Goal: Information Seeking & Learning: Learn about a topic

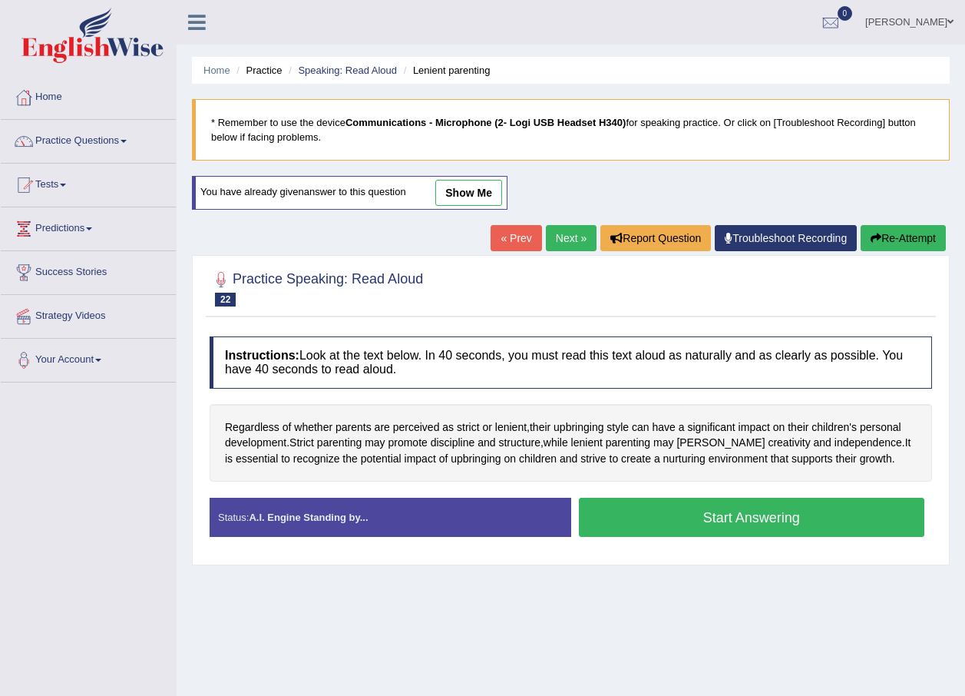
click at [626, 526] on button "Start Answering" at bounding box center [752, 516] width 346 height 39
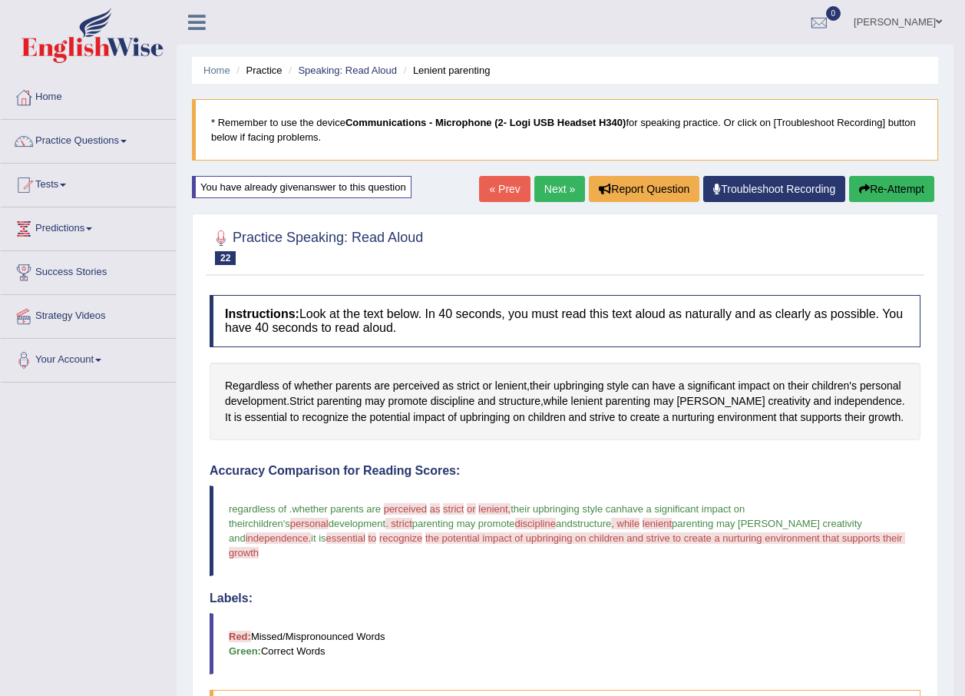
click at [557, 185] on link "Next »" at bounding box center [559, 189] width 51 height 26
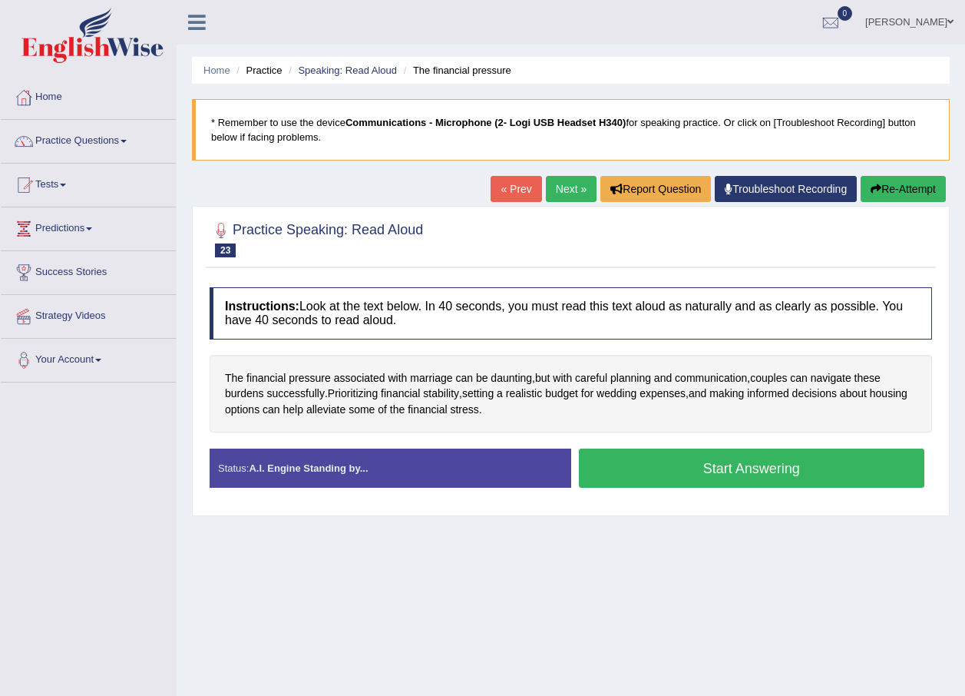
click at [664, 470] on button "Start Answering" at bounding box center [752, 467] width 346 height 39
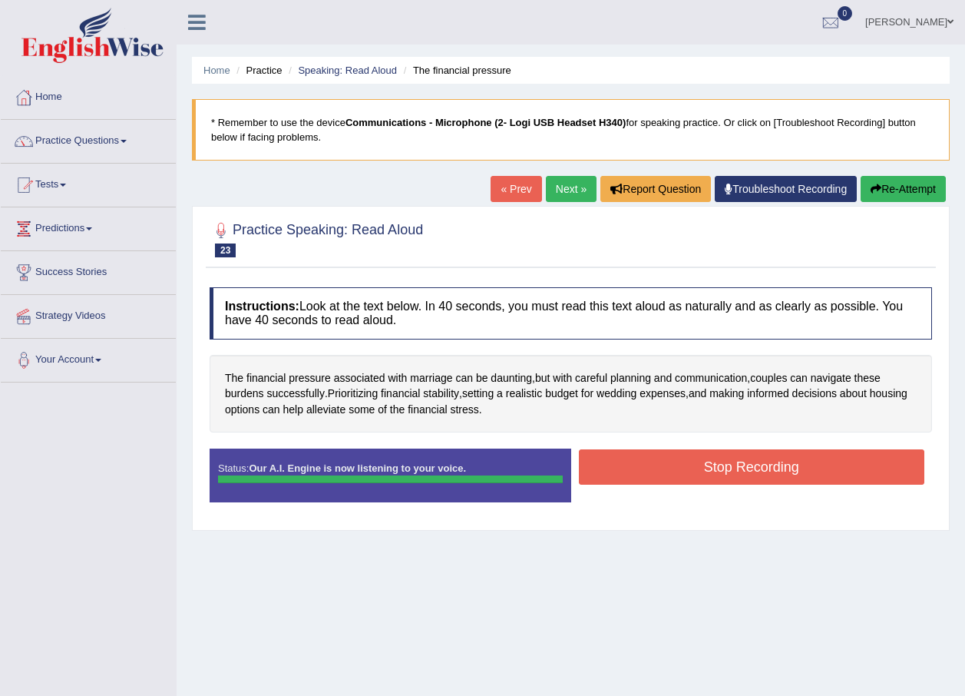
click at [710, 469] on button "Stop Recording" at bounding box center [752, 466] width 346 height 35
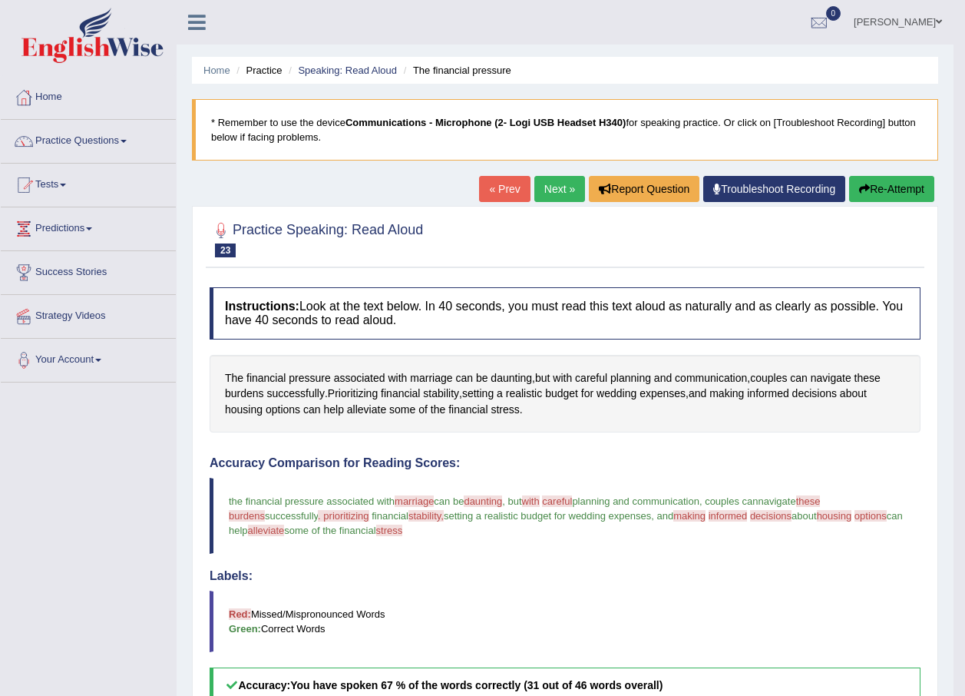
click at [546, 196] on link "Next »" at bounding box center [559, 189] width 51 height 26
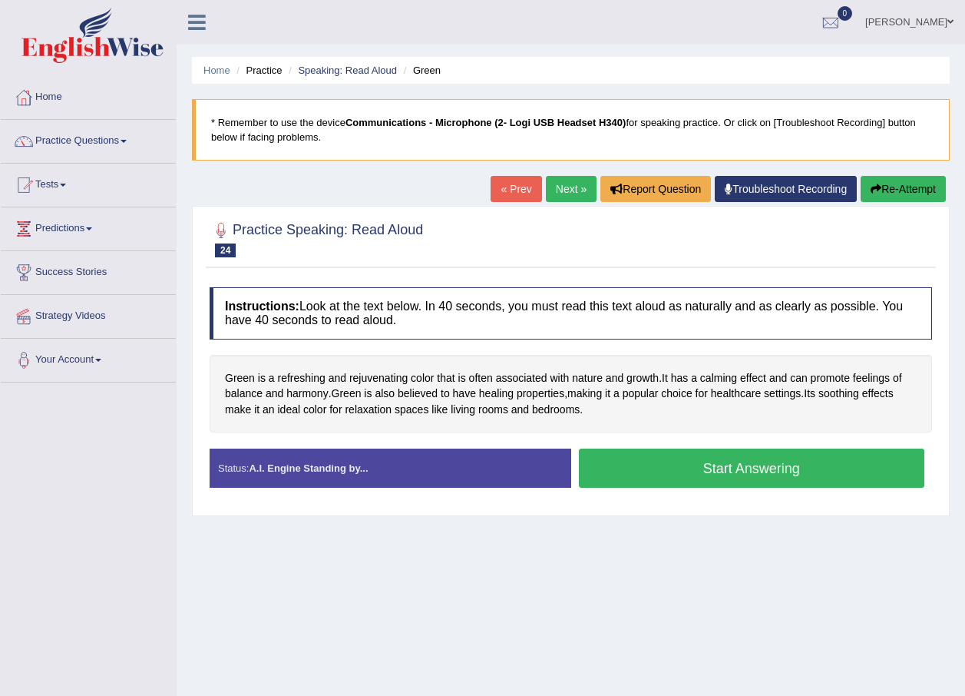
click at [659, 474] on button "Start Answering" at bounding box center [752, 467] width 346 height 39
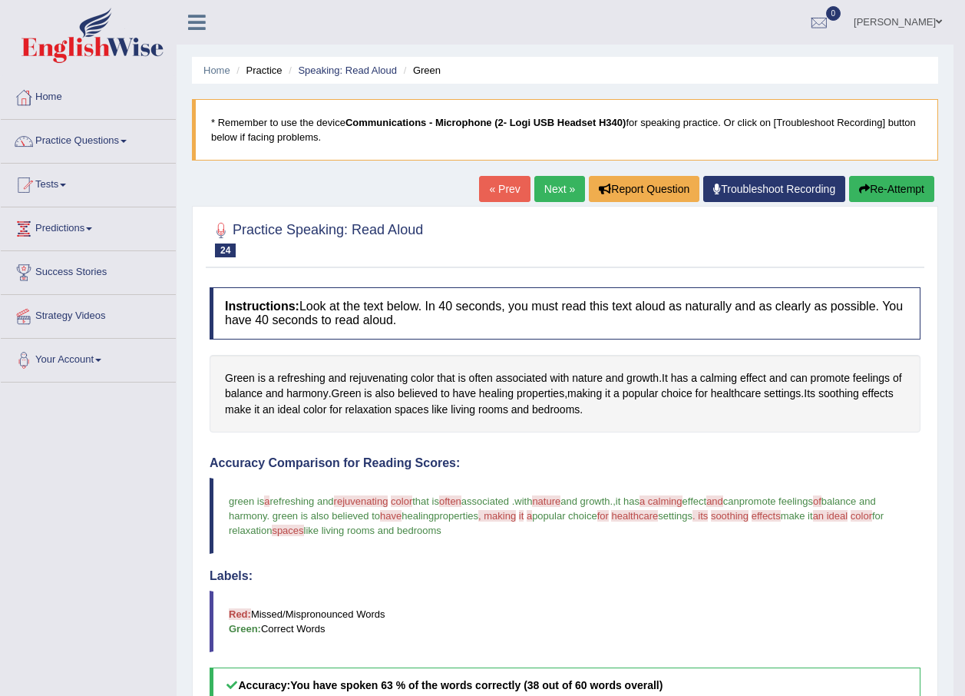
click at [573, 177] on link "Next »" at bounding box center [559, 189] width 51 height 26
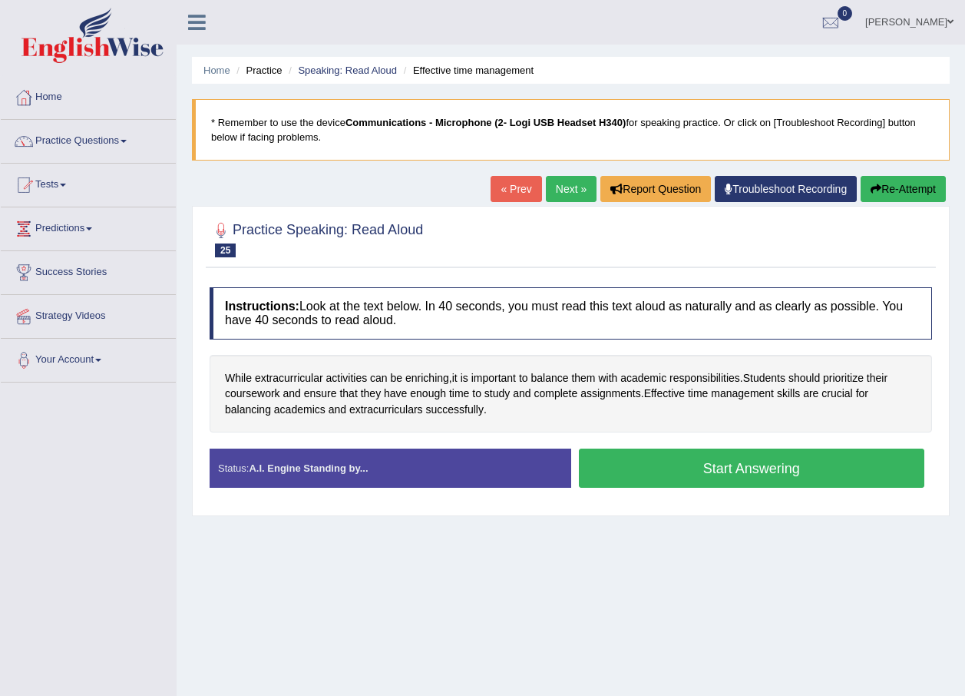
click at [621, 458] on button "Start Answering" at bounding box center [752, 467] width 346 height 39
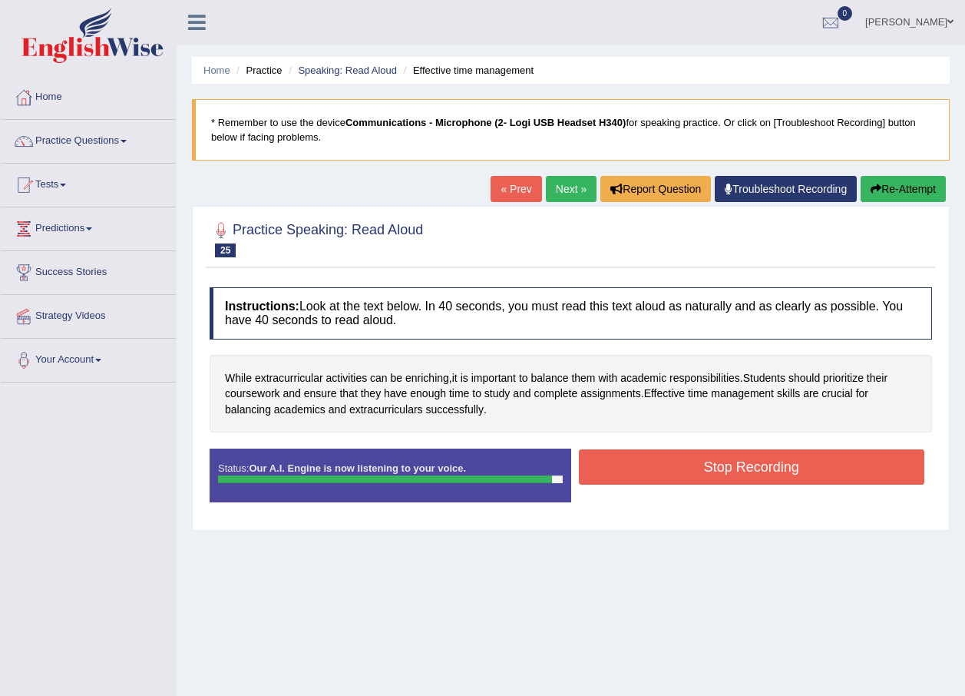
click at [686, 467] on button "Stop Recording" at bounding box center [752, 466] width 346 height 35
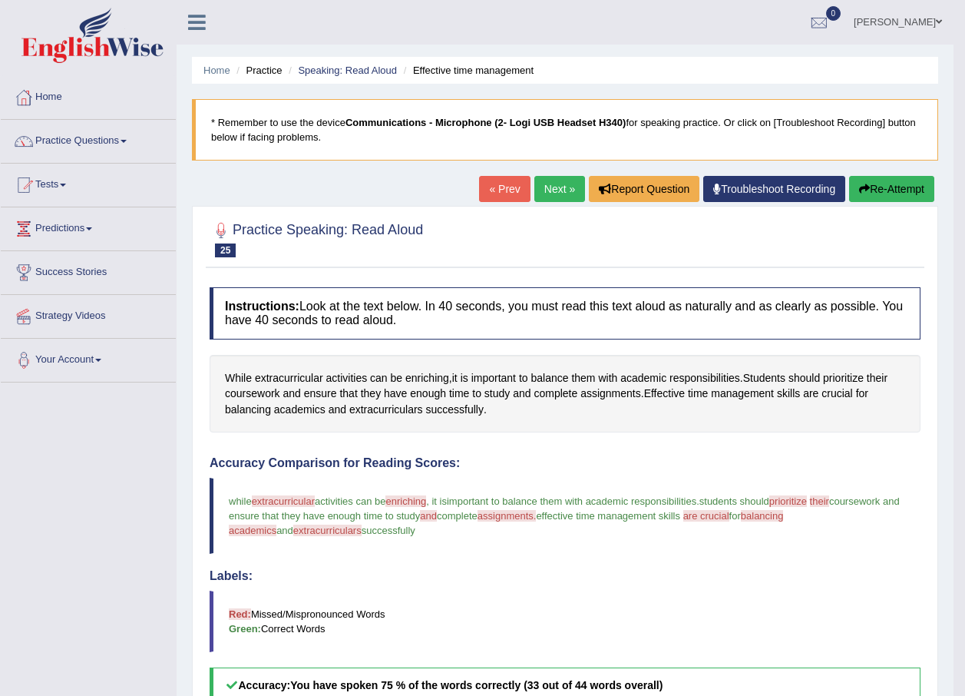
click at [557, 190] on link "Next »" at bounding box center [559, 189] width 51 height 26
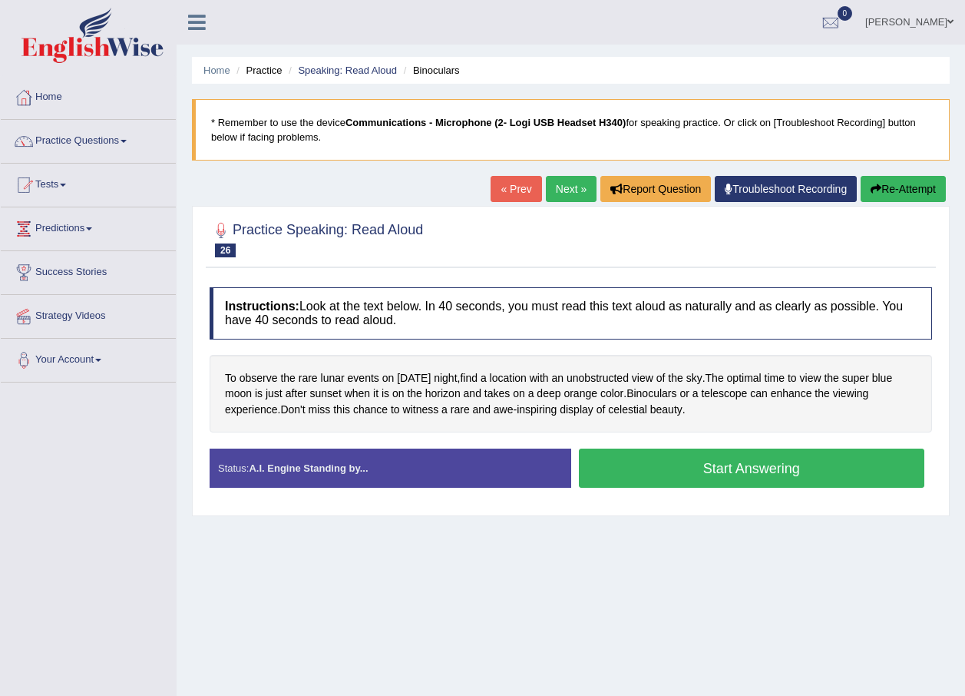
click at [656, 470] on button "Start Answering" at bounding box center [752, 467] width 346 height 39
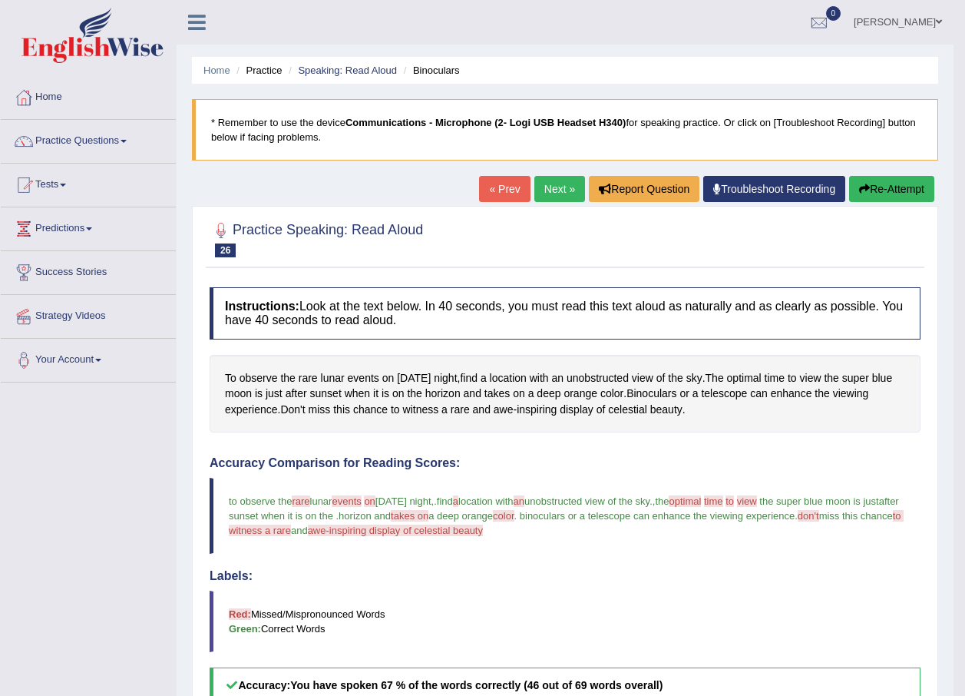
click at [544, 190] on link "Next »" at bounding box center [559, 189] width 51 height 26
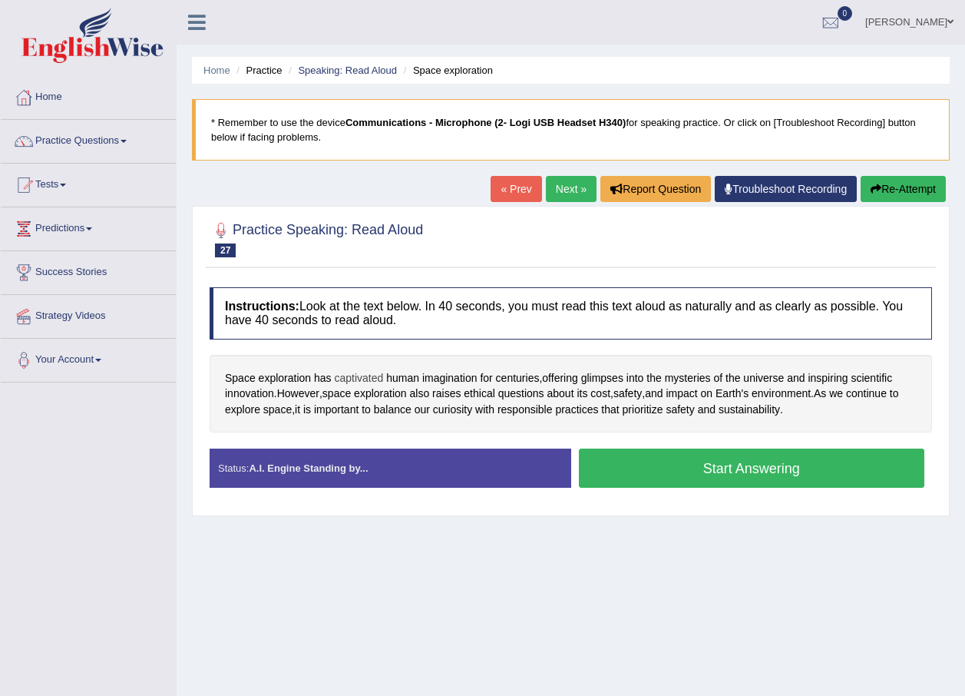
drag, startPoint x: 358, startPoint y: 378, endPoint x: 374, endPoint y: 378, distance: 16.1
click at [608, 378] on span "glimpses" at bounding box center [602, 378] width 42 height 16
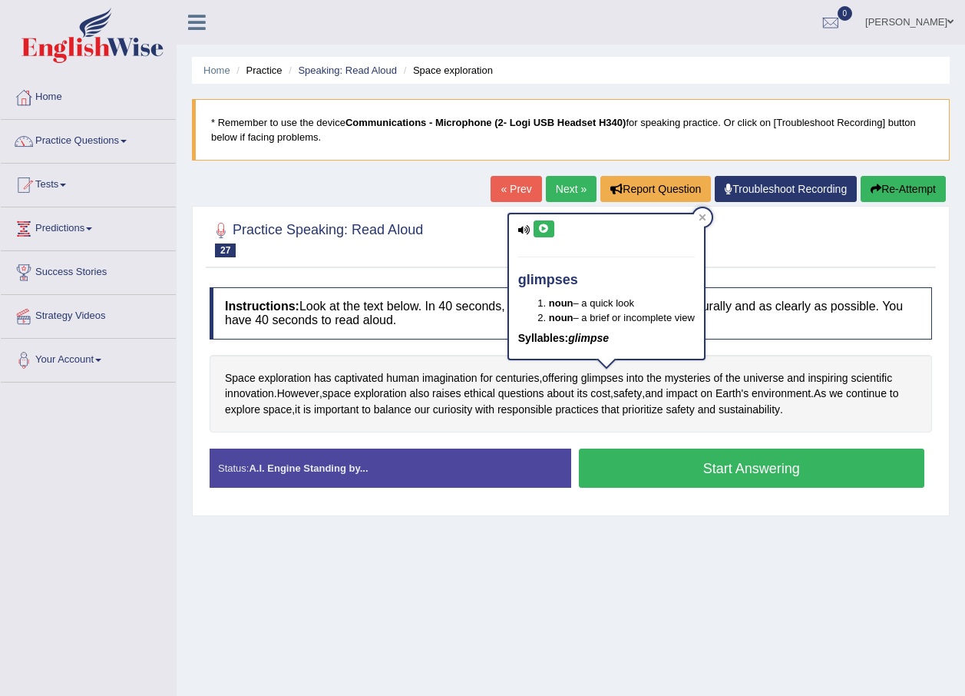
click at [536, 228] on button at bounding box center [544, 228] width 21 height 17
click at [624, 561] on div "Home Practice Speaking: Read Aloud Space exploration * Remember to use the devi…" at bounding box center [571, 384] width 788 height 768
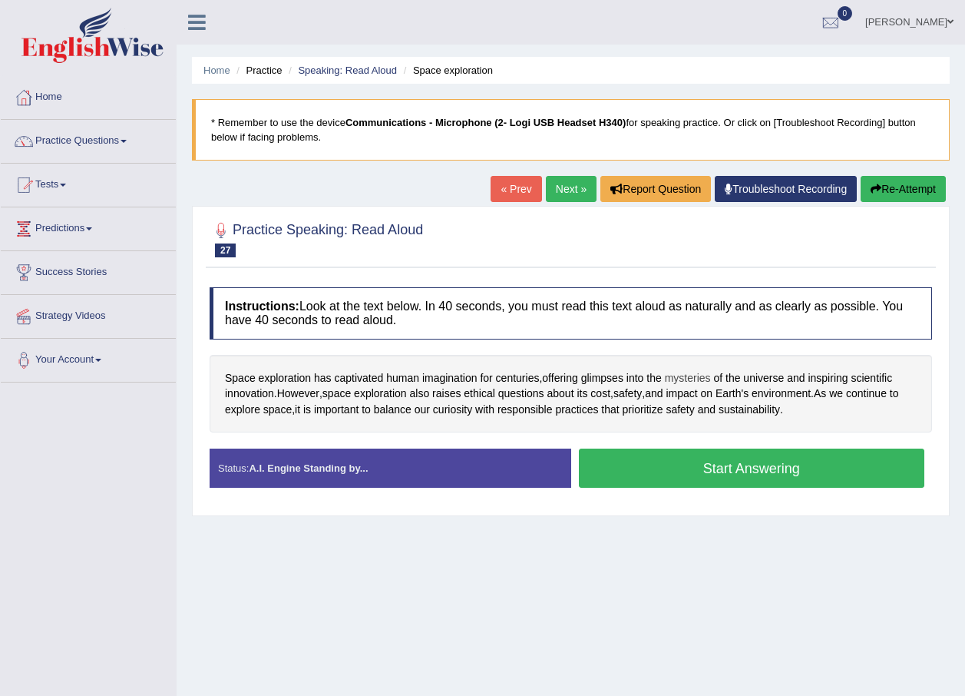
click at [692, 375] on span "mysteries" at bounding box center [688, 378] width 46 height 16
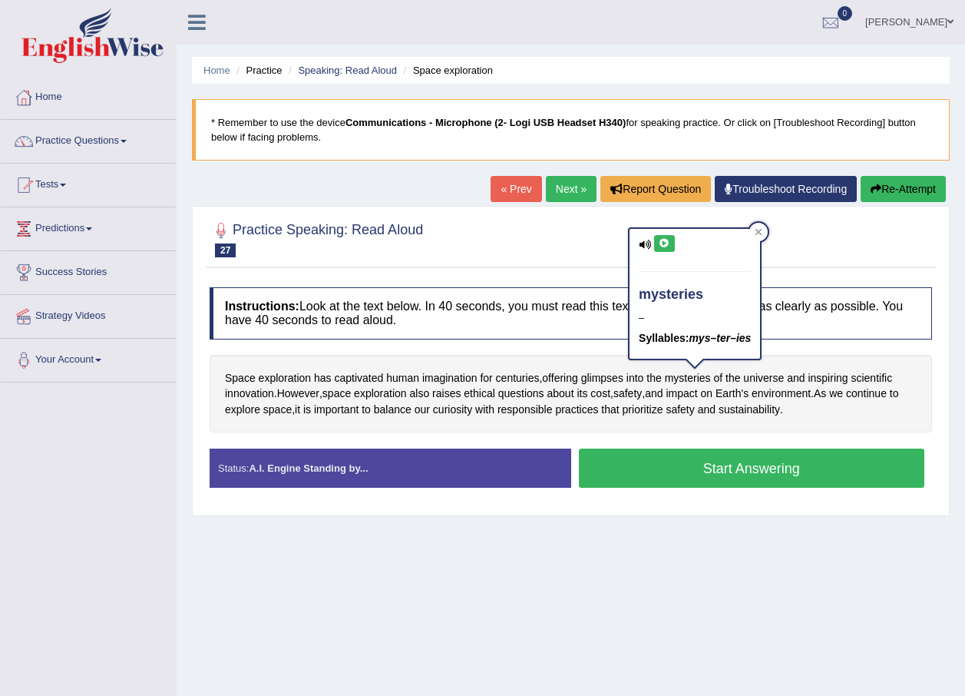
click at [659, 250] on button at bounding box center [664, 243] width 21 height 17
click at [662, 467] on button "Start Answering" at bounding box center [752, 467] width 346 height 39
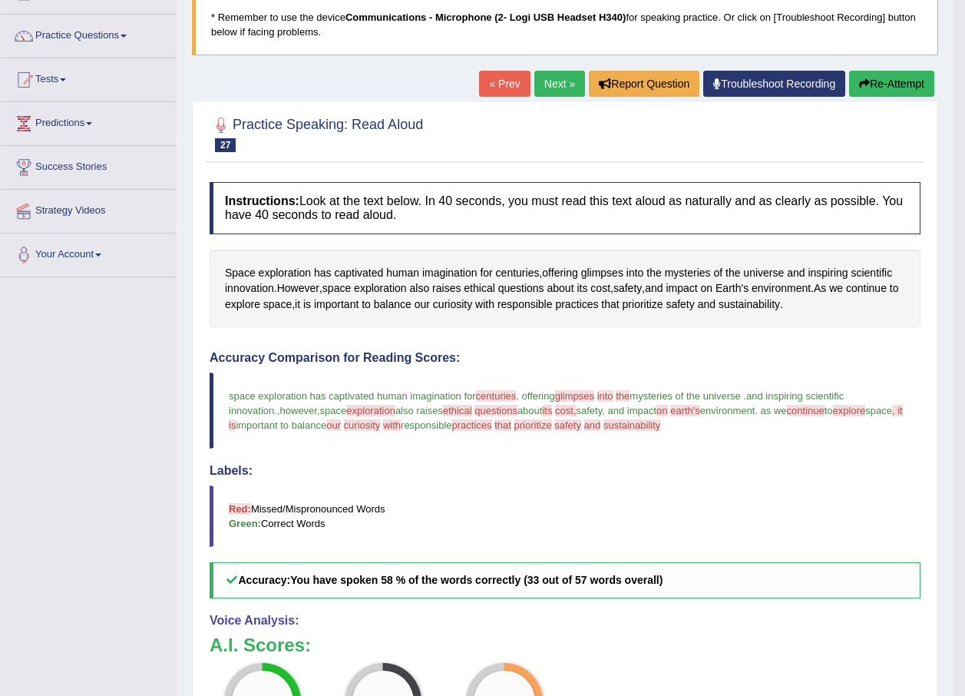
scroll to position [154, 0]
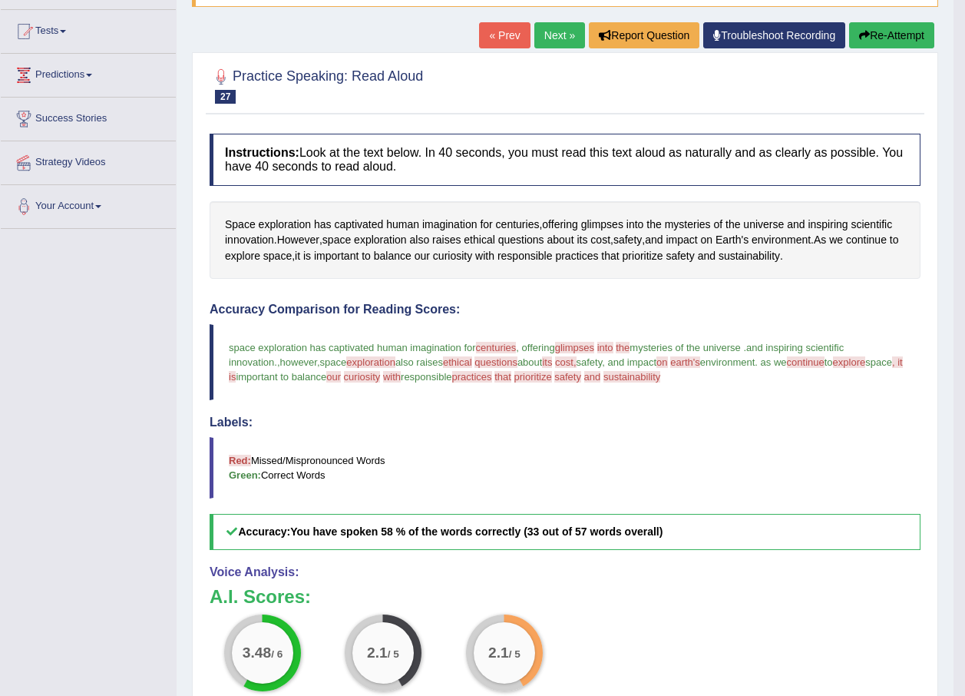
click at [545, 42] on link "Next »" at bounding box center [559, 35] width 51 height 26
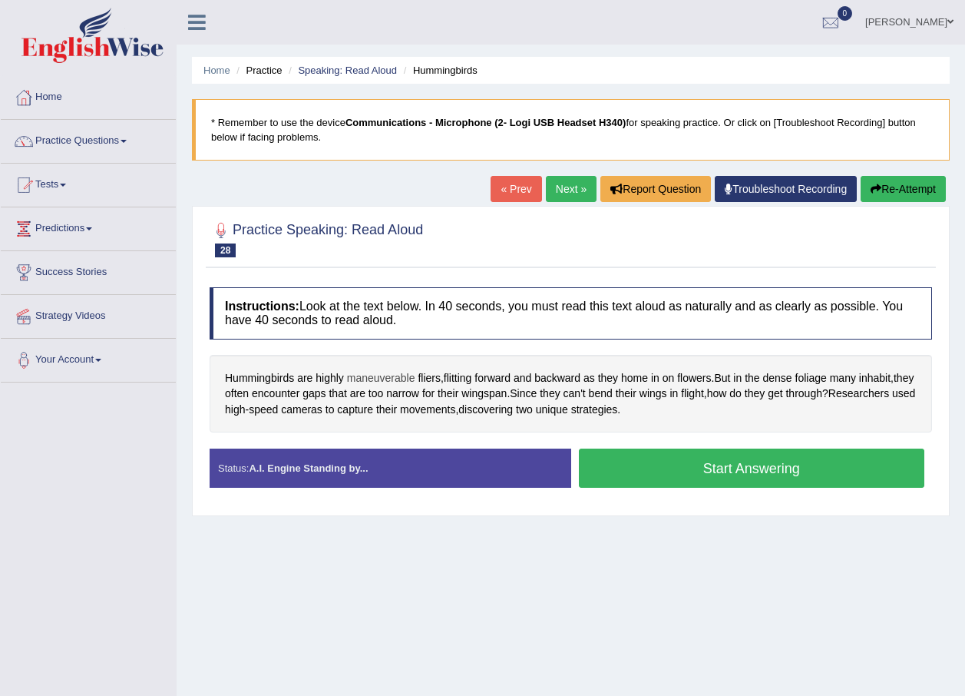
click at [389, 381] on span "maneuverable" at bounding box center [381, 378] width 68 height 16
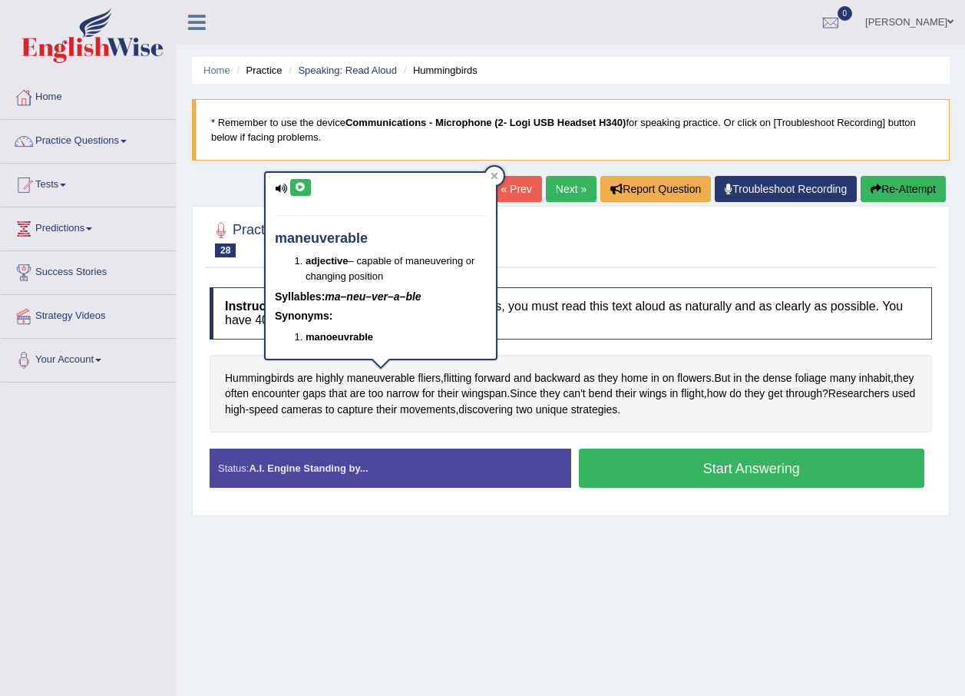
click at [303, 193] on button at bounding box center [300, 187] width 21 height 17
click at [432, 378] on span "fliers" at bounding box center [429, 378] width 23 height 16
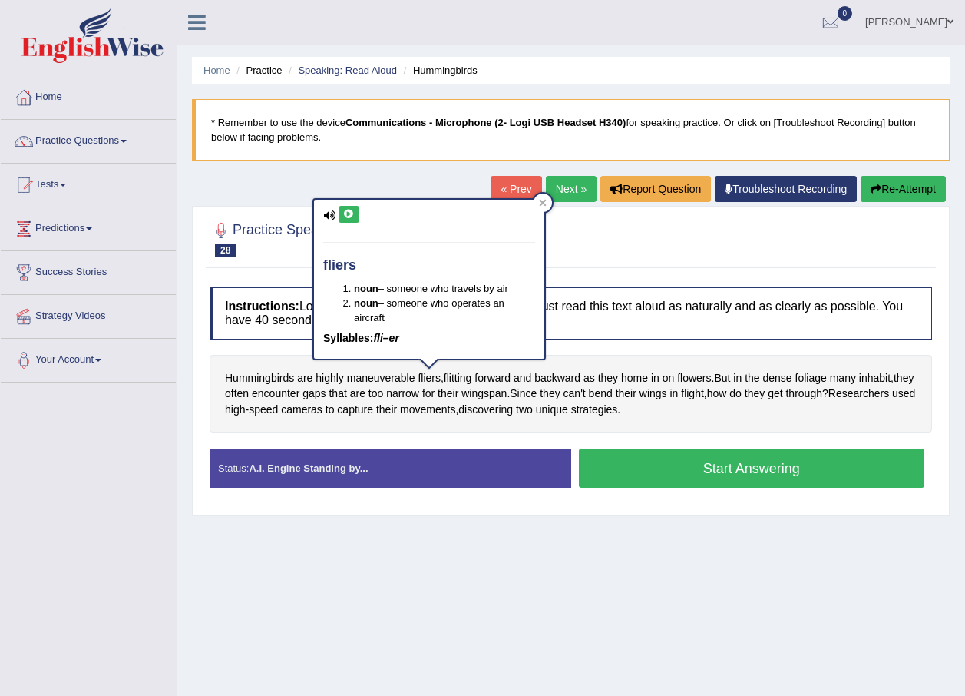
click at [356, 216] on button at bounding box center [349, 214] width 21 height 17
click at [352, 212] on icon at bounding box center [349, 214] width 12 height 9
click at [356, 212] on button at bounding box center [349, 214] width 21 height 17
click at [692, 480] on button "Start Answering" at bounding box center [752, 467] width 346 height 39
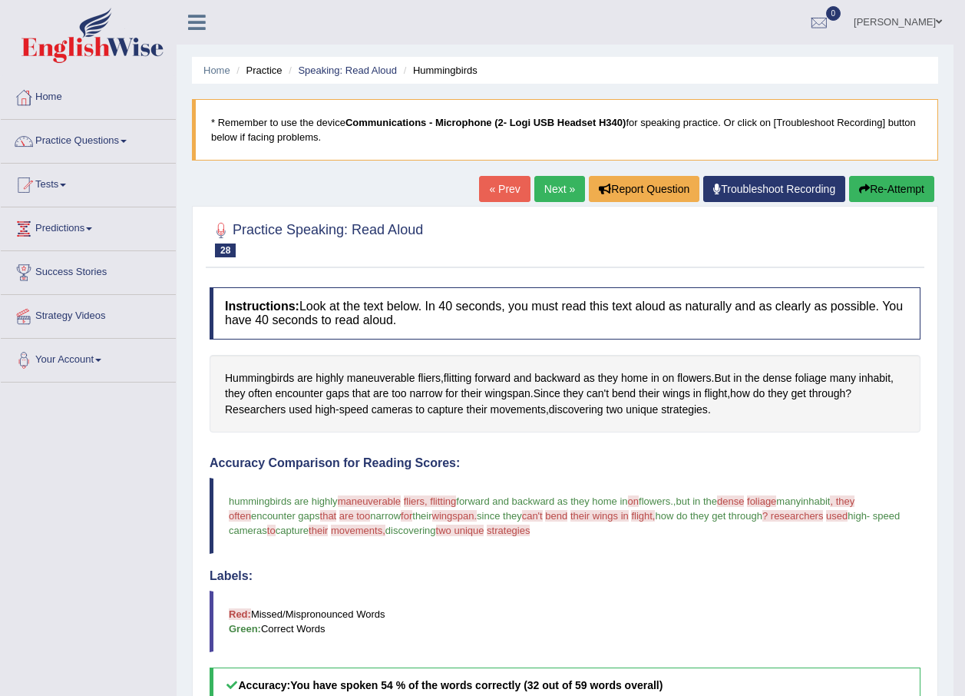
click at [558, 193] on link "Next »" at bounding box center [559, 189] width 51 height 26
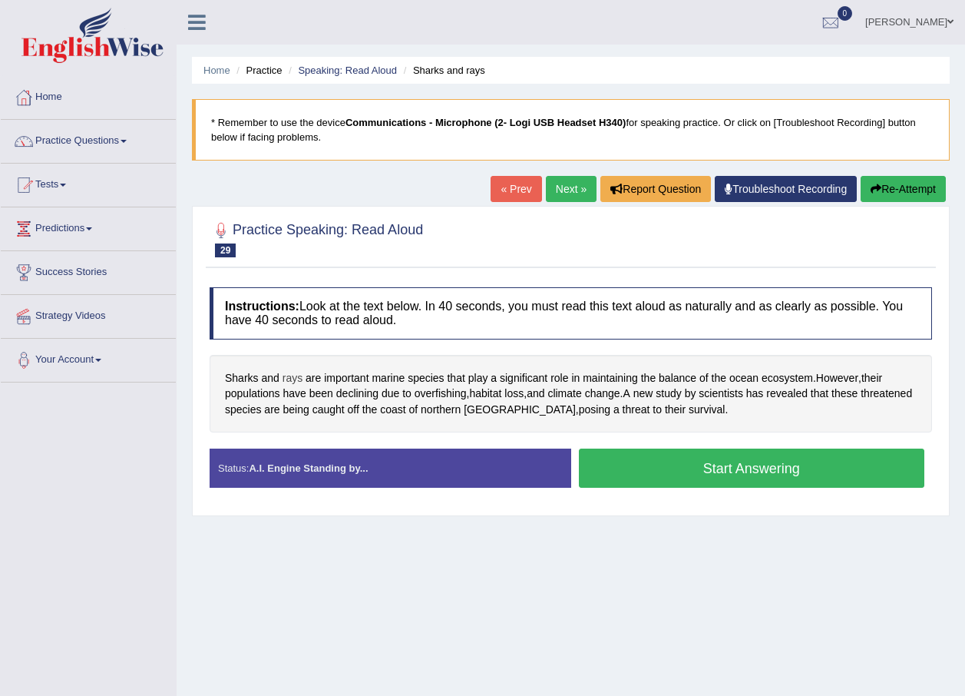
click at [292, 373] on span "rays" at bounding box center [293, 378] width 20 height 16
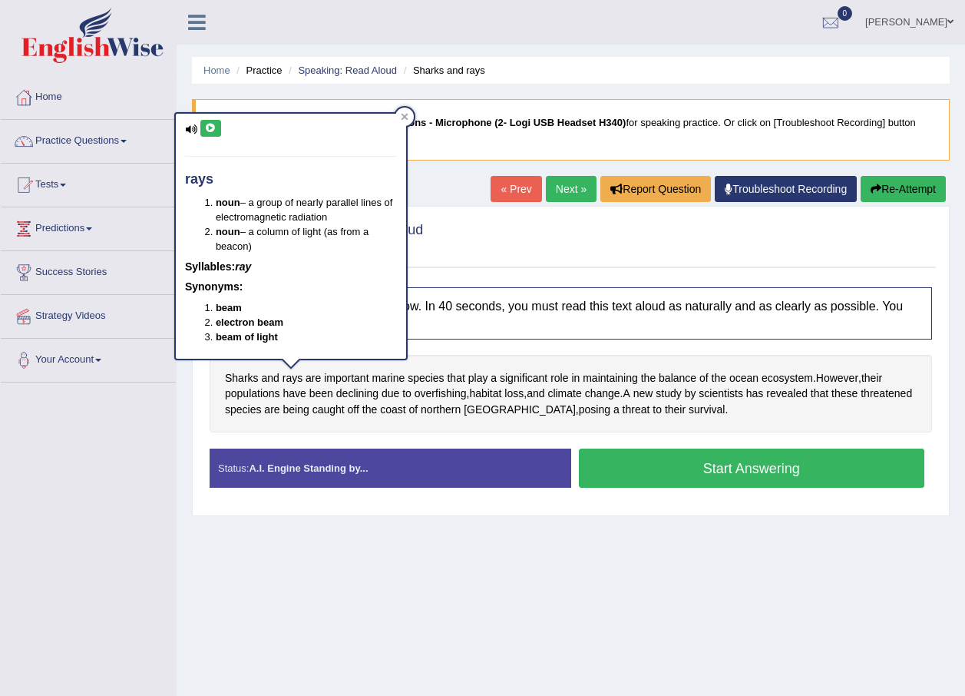
click at [207, 136] on button at bounding box center [210, 128] width 21 height 17
click at [649, 553] on div "Home Practice Speaking: Read Aloud Sharks and rays * Remember to use the device…" at bounding box center [571, 384] width 788 height 768
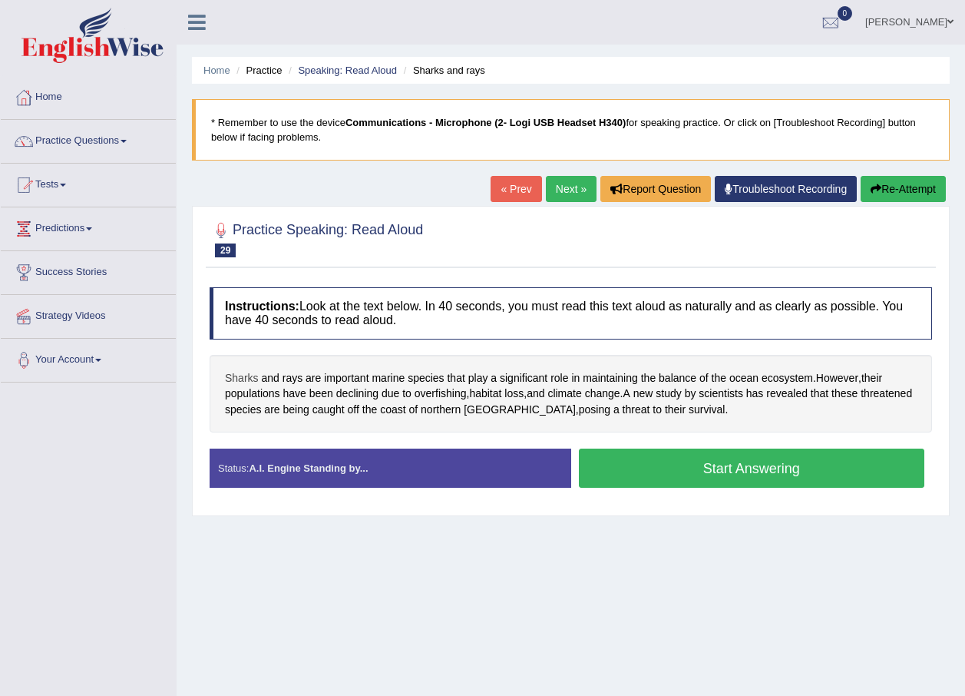
click at [230, 373] on span "Sharks" at bounding box center [242, 378] width 34 height 16
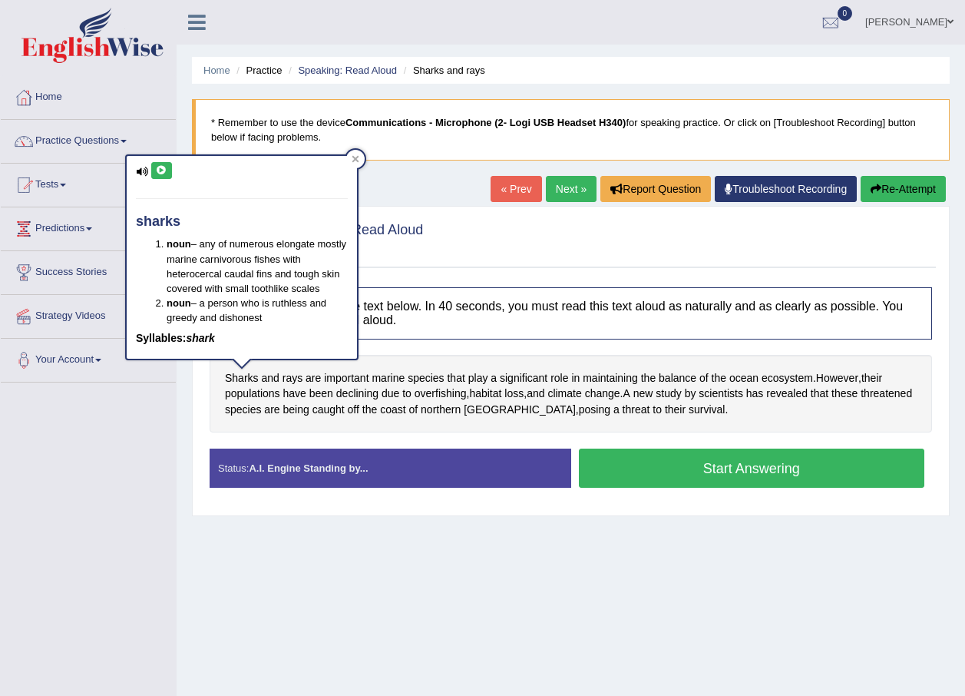
click at [147, 169] on icon at bounding box center [142, 172] width 12 height 10
click at [166, 169] on icon at bounding box center [162, 170] width 12 height 9
click at [649, 553] on div "Home Practice Speaking: Read Aloud Sharks and rays * Remember to use the device…" at bounding box center [571, 384] width 788 height 768
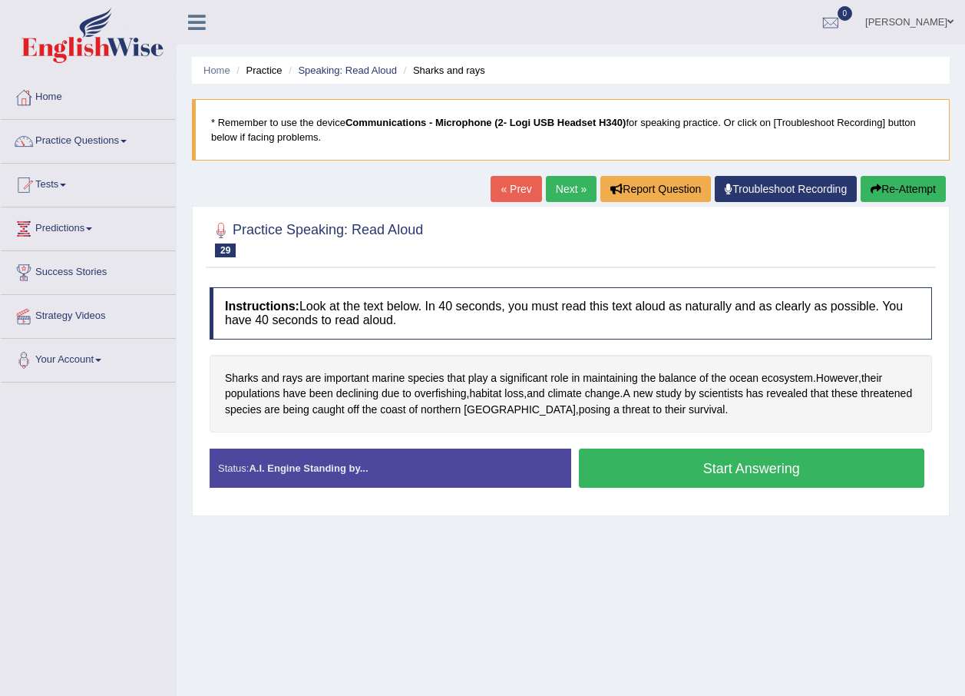
click at [692, 474] on button "Start Answering" at bounding box center [752, 467] width 346 height 39
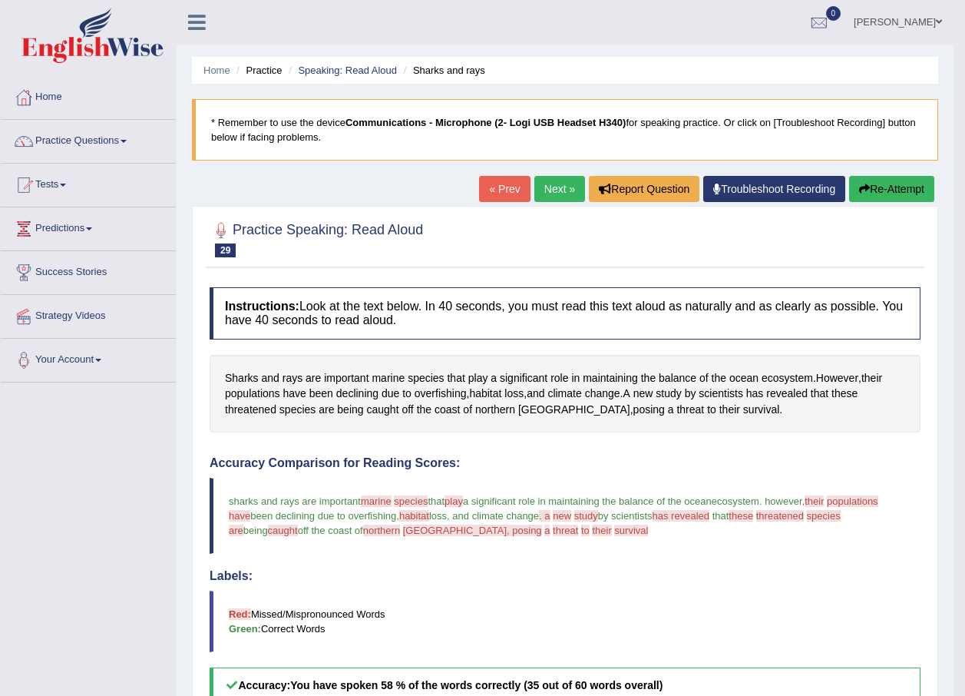
click at [550, 185] on link "Next »" at bounding box center [559, 189] width 51 height 26
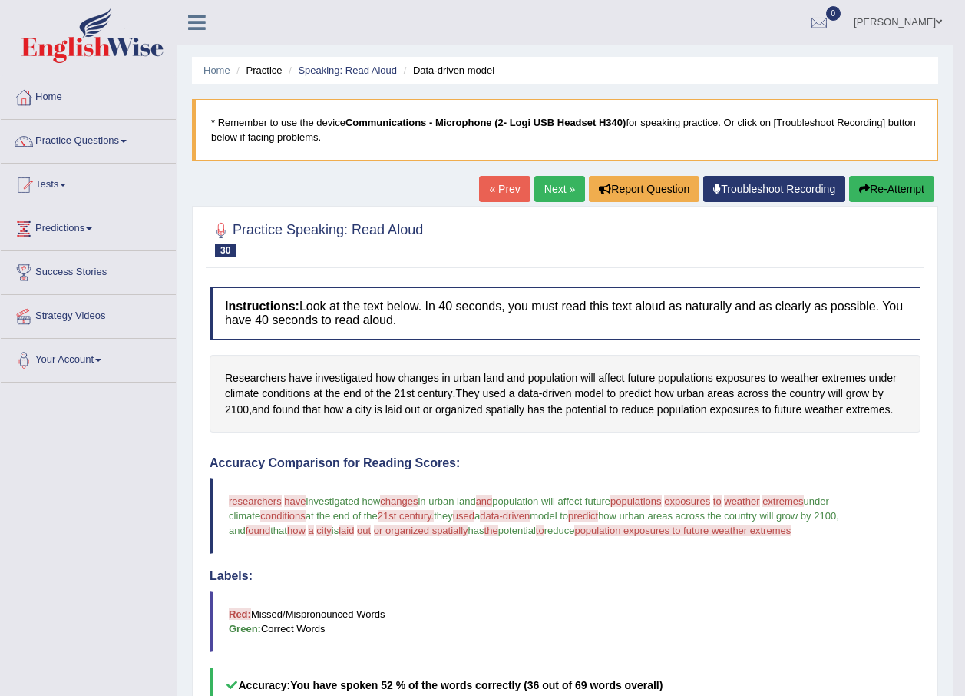
click at [569, 184] on link "Next »" at bounding box center [559, 189] width 51 height 26
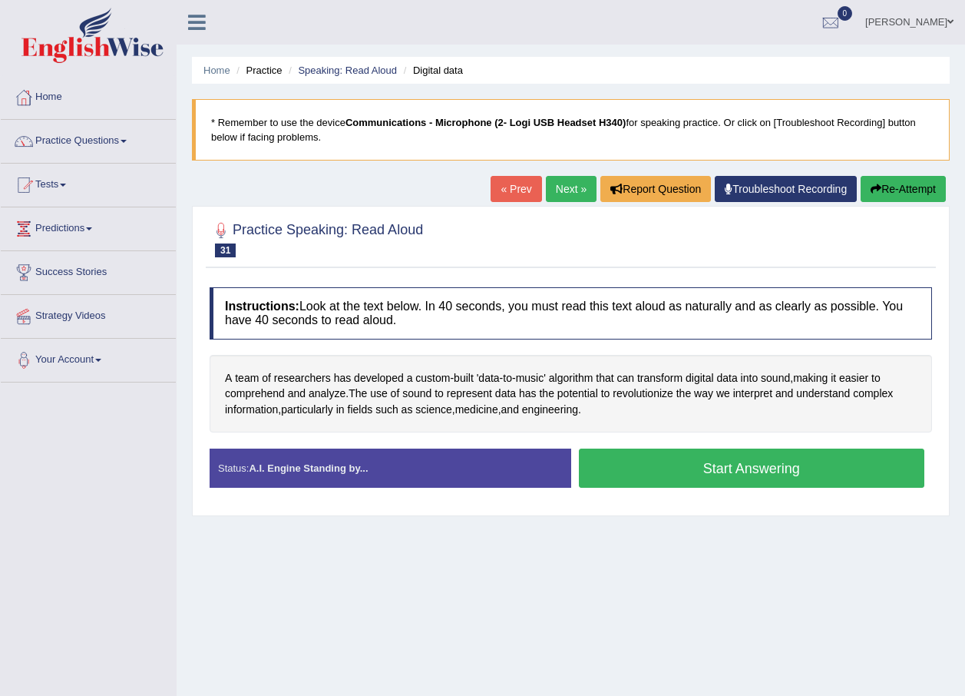
click at [698, 478] on button "Start Answering" at bounding box center [752, 467] width 346 height 39
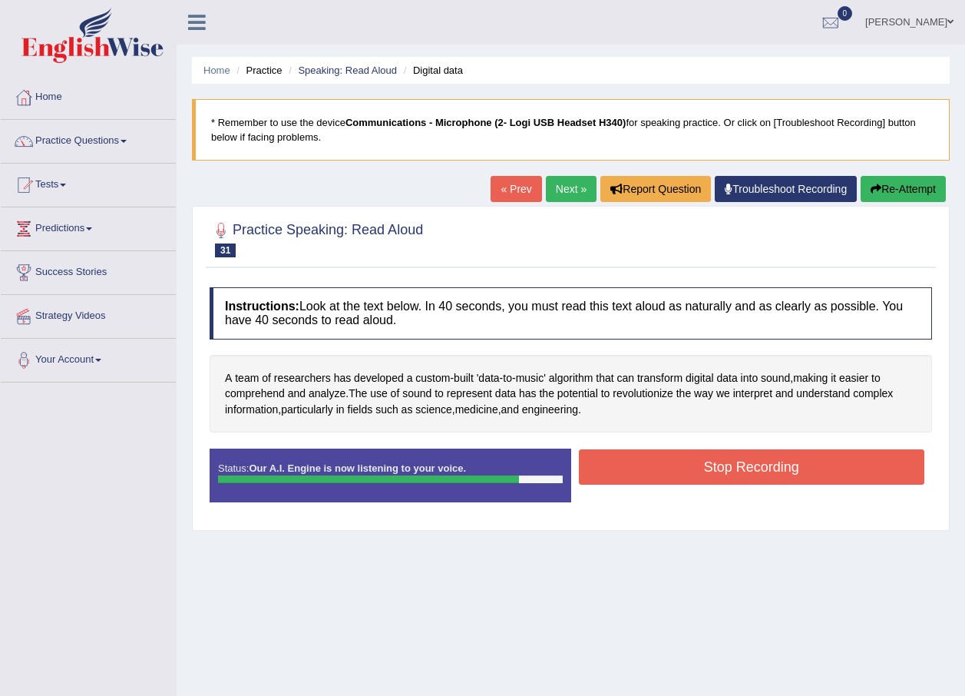
click at [646, 464] on button "Stop Recording" at bounding box center [752, 466] width 346 height 35
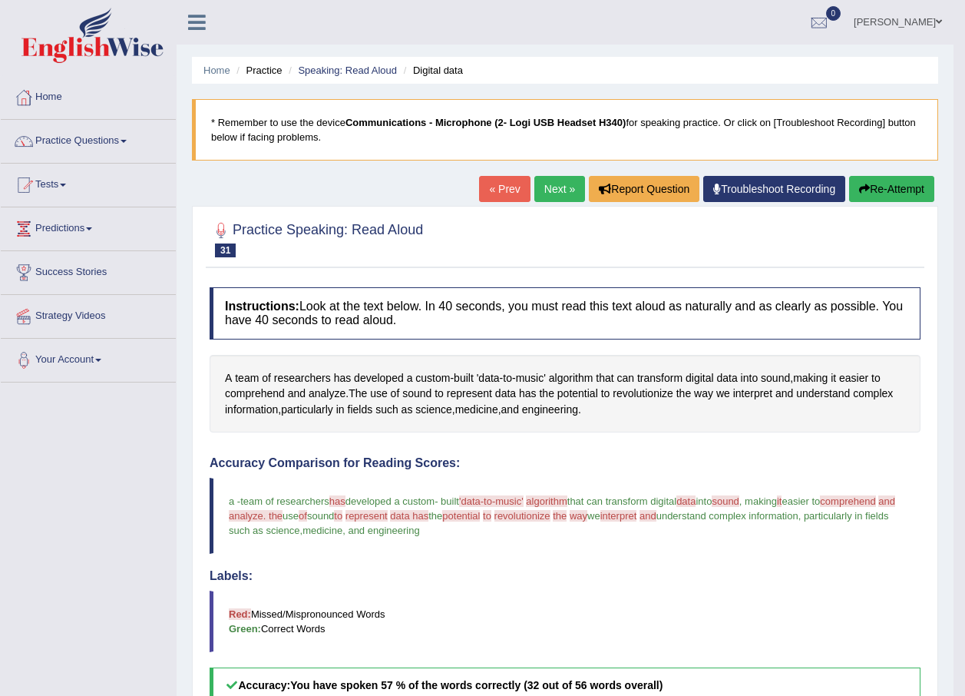
click at [555, 185] on link "Next »" at bounding box center [559, 189] width 51 height 26
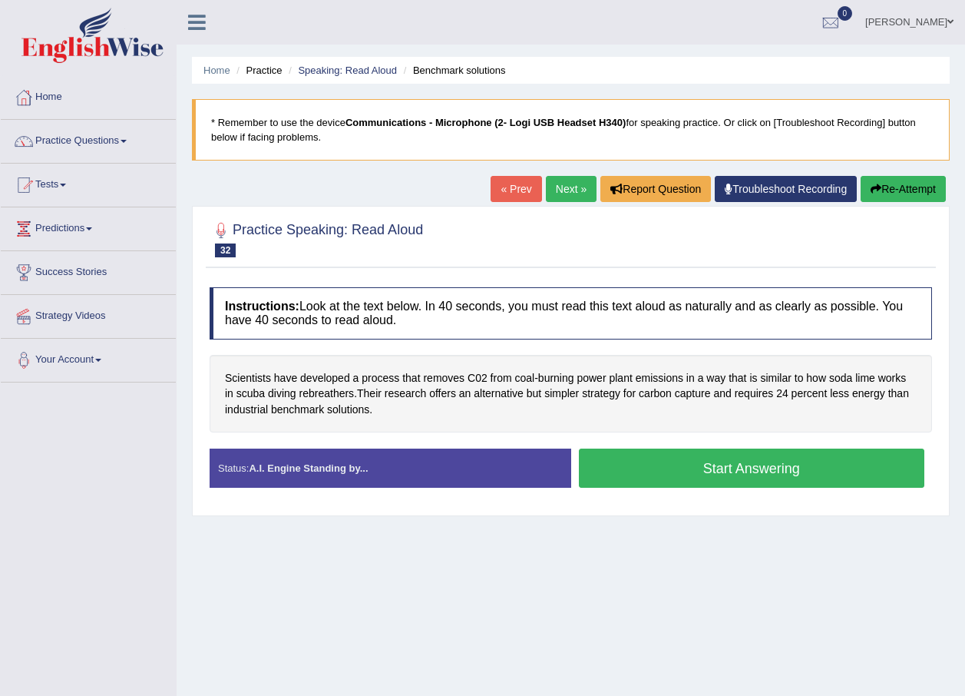
click at [646, 464] on button "Start Answering" at bounding box center [752, 467] width 346 height 39
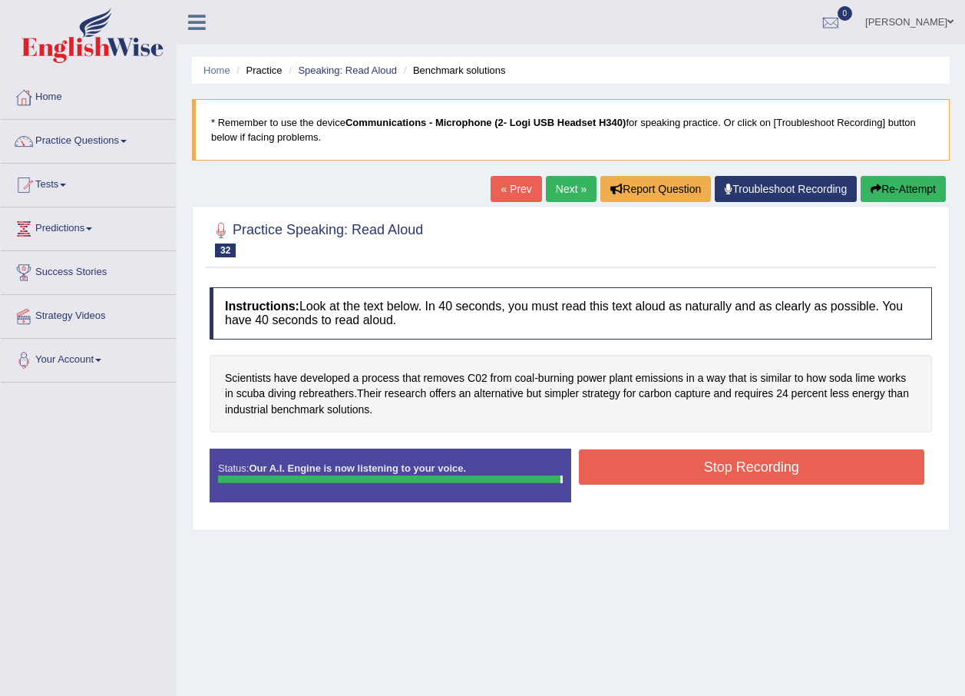
click at [676, 469] on button "Stop Recording" at bounding box center [752, 466] width 346 height 35
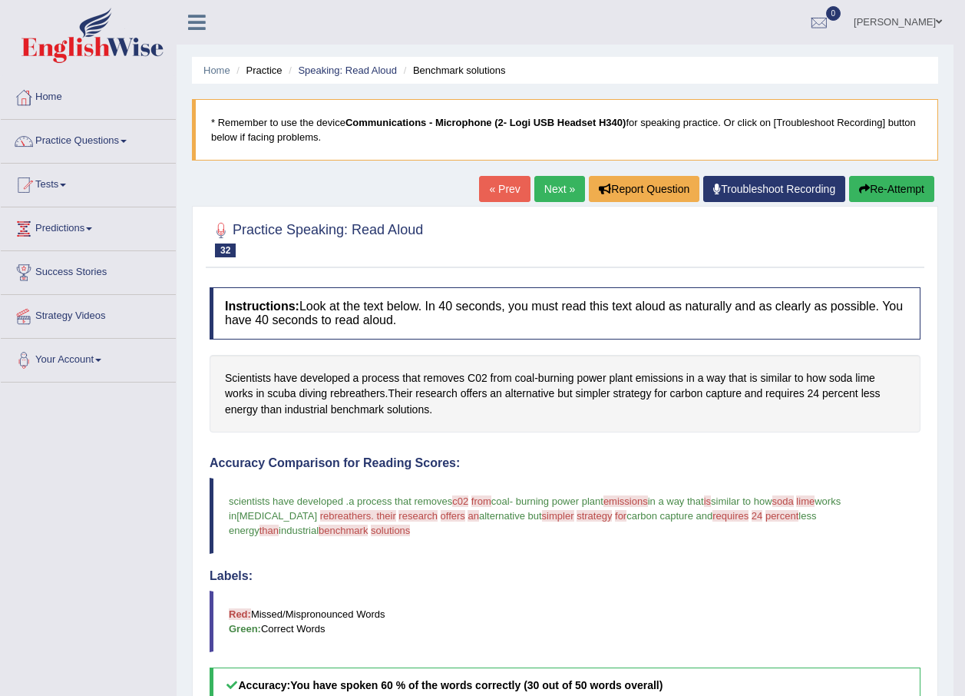
click at [558, 182] on link "Next »" at bounding box center [559, 189] width 51 height 26
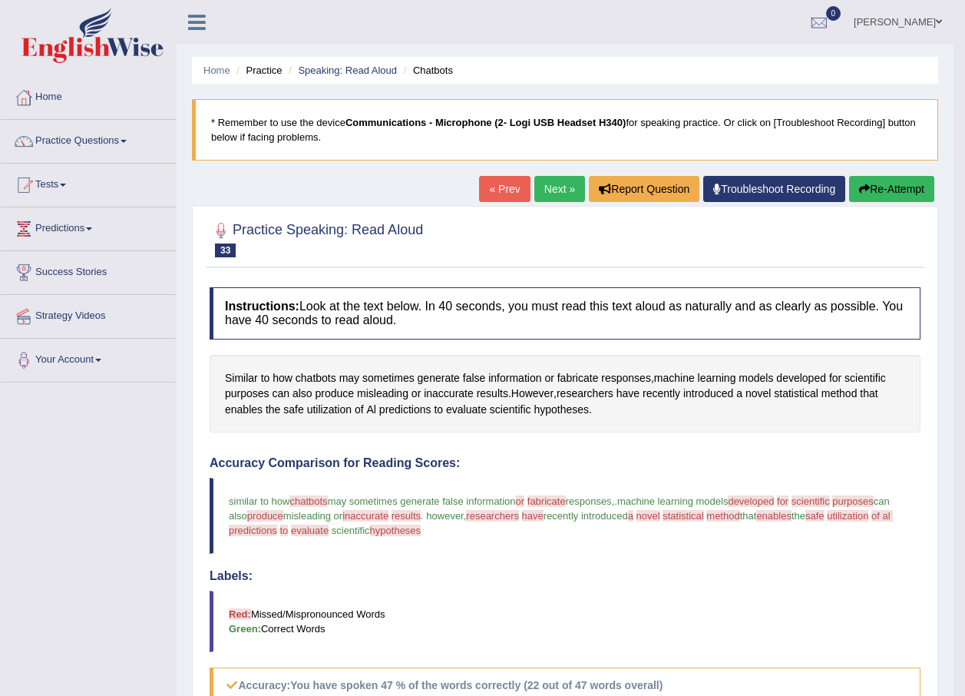
click at [550, 187] on link "Next »" at bounding box center [559, 189] width 51 height 26
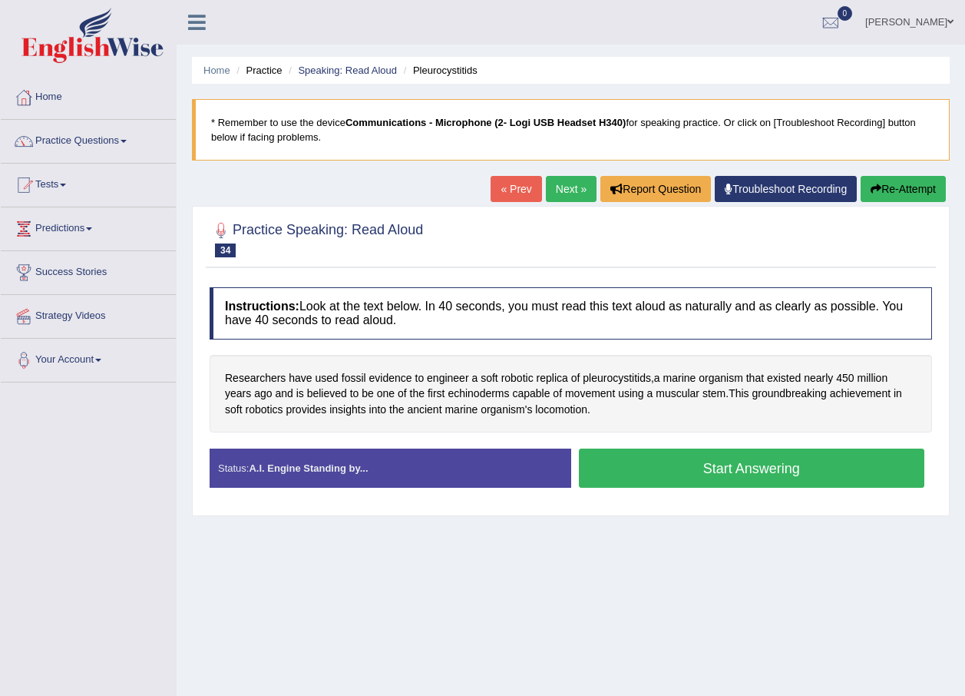
click at [666, 485] on button "Start Answering" at bounding box center [752, 467] width 346 height 39
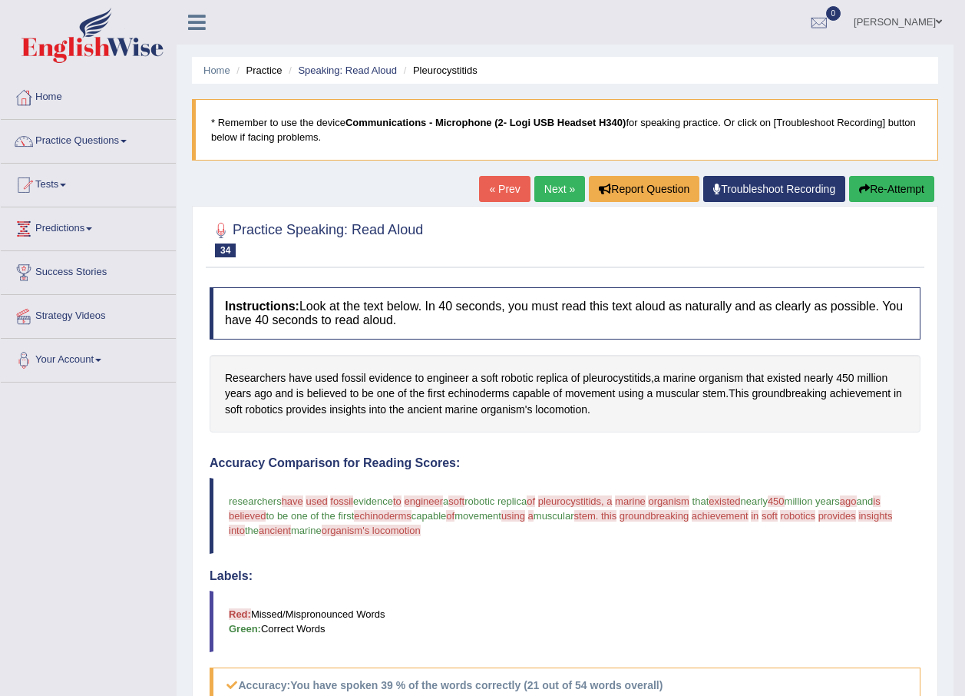
click at [558, 185] on link "Next »" at bounding box center [559, 189] width 51 height 26
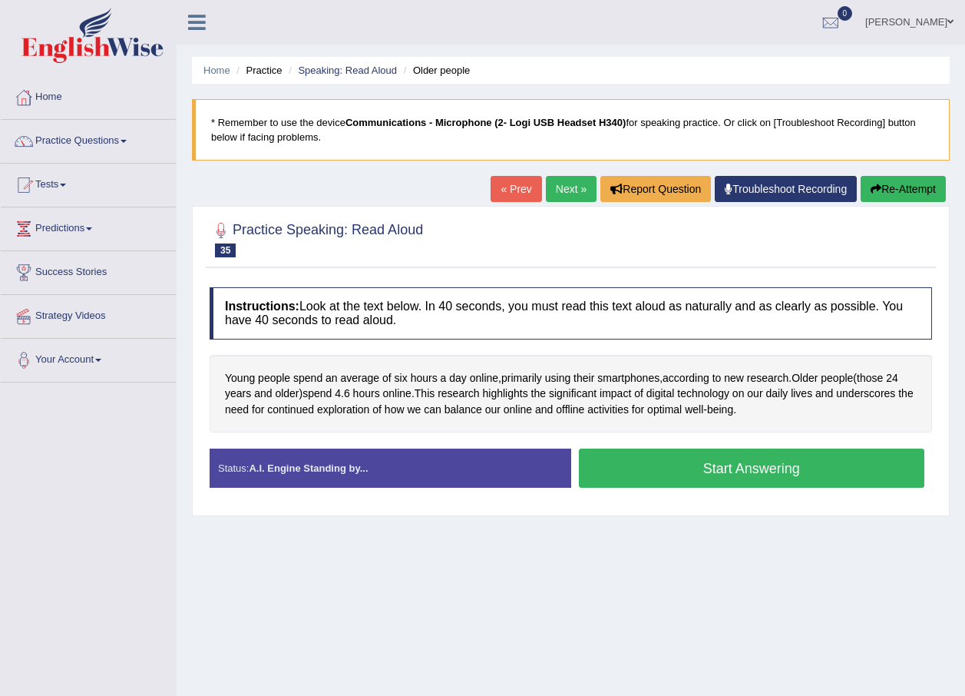
click at [722, 470] on button "Start Answering" at bounding box center [752, 467] width 346 height 39
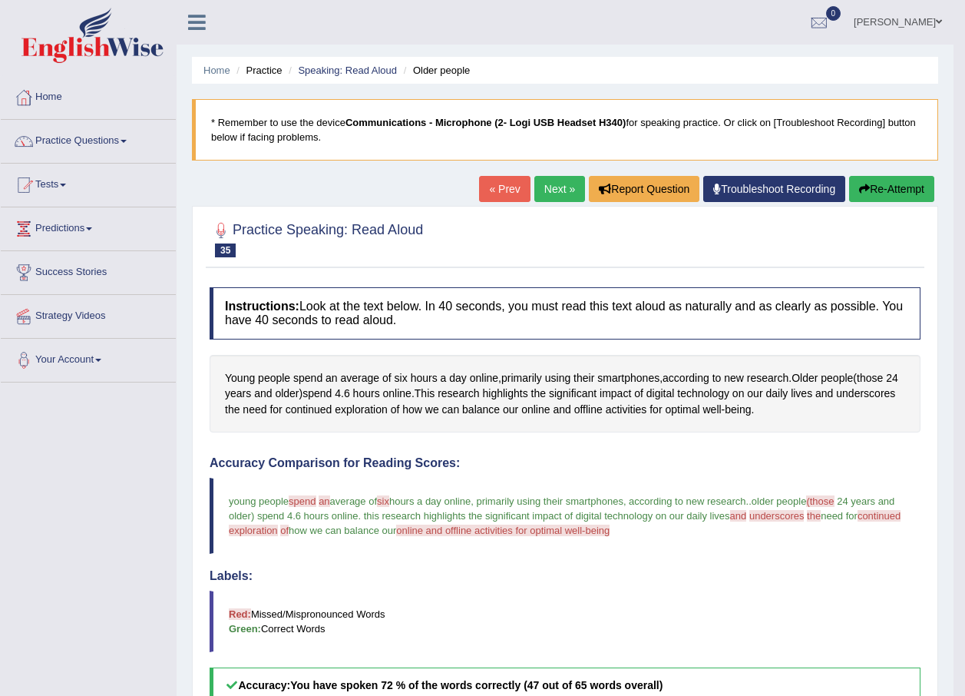
click at [564, 180] on link "Next »" at bounding box center [559, 189] width 51 height 26
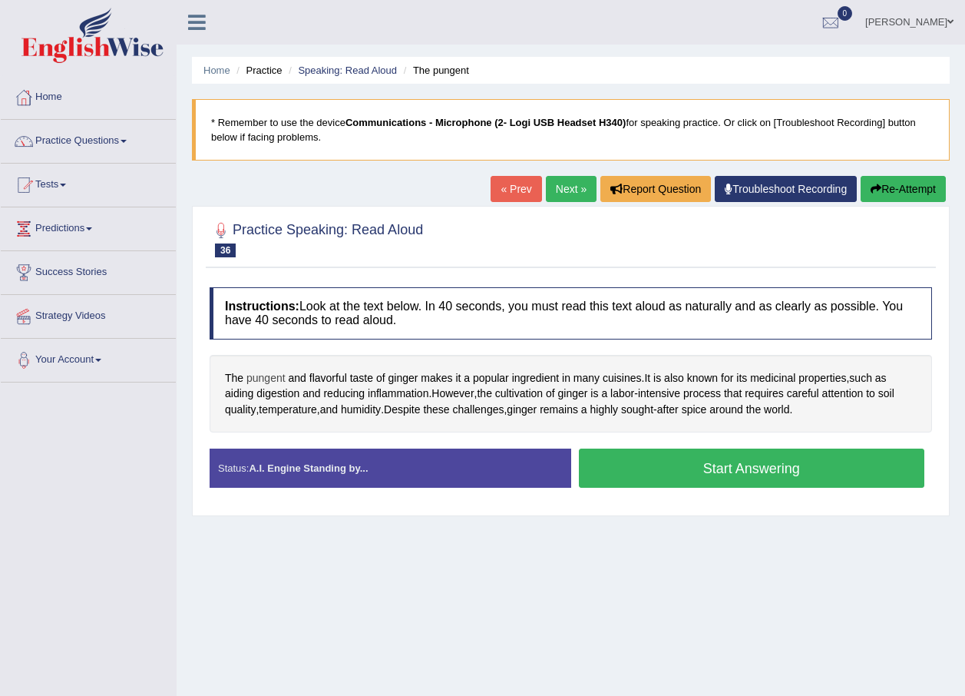
click at [246, 378] on span "pungent" at bounding box center [265, 378] width 39 height 16
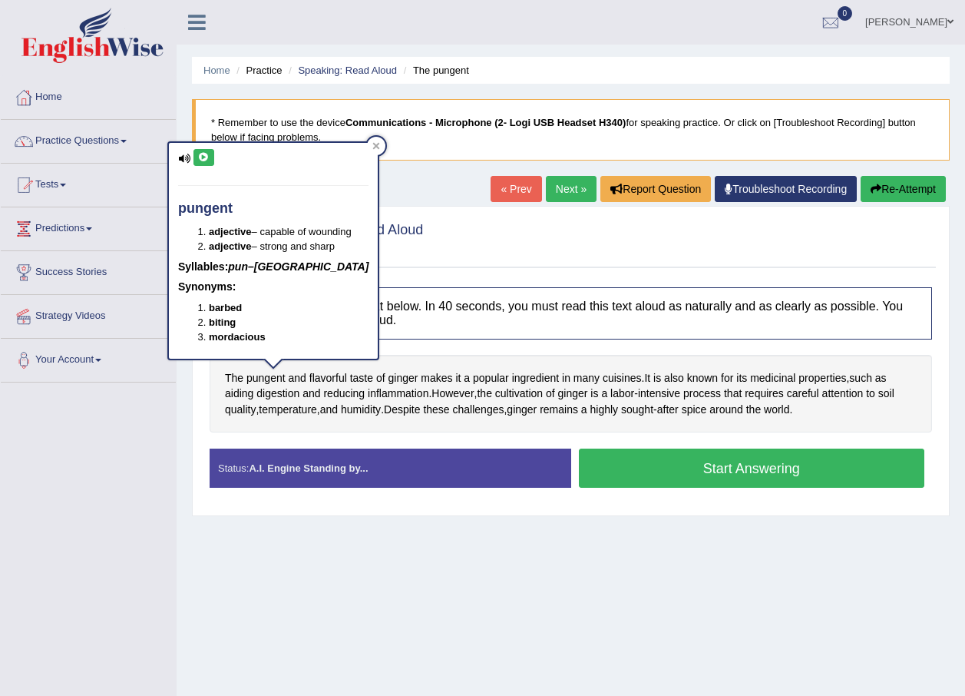
click at [158, 497] on div "Toggle navigation Home Practice Questions Speaking Practice Read Aloud Repeat S…" at bounding box center [482, 399] width 965 height 798
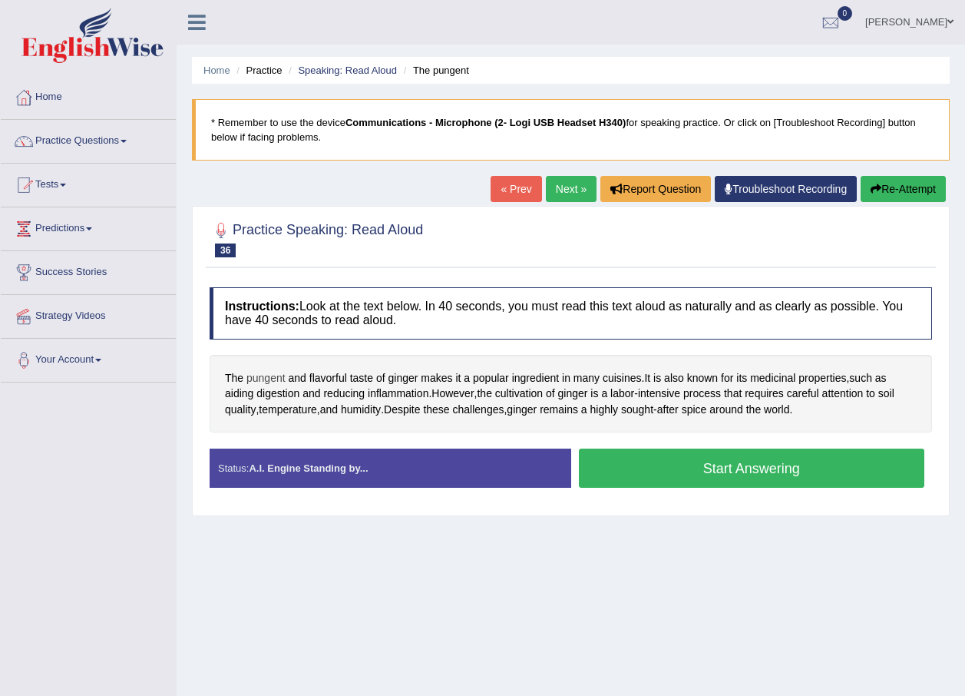
click at [273, 381] on span "pungent" at bounding box center [265, 378] width 39 height 16
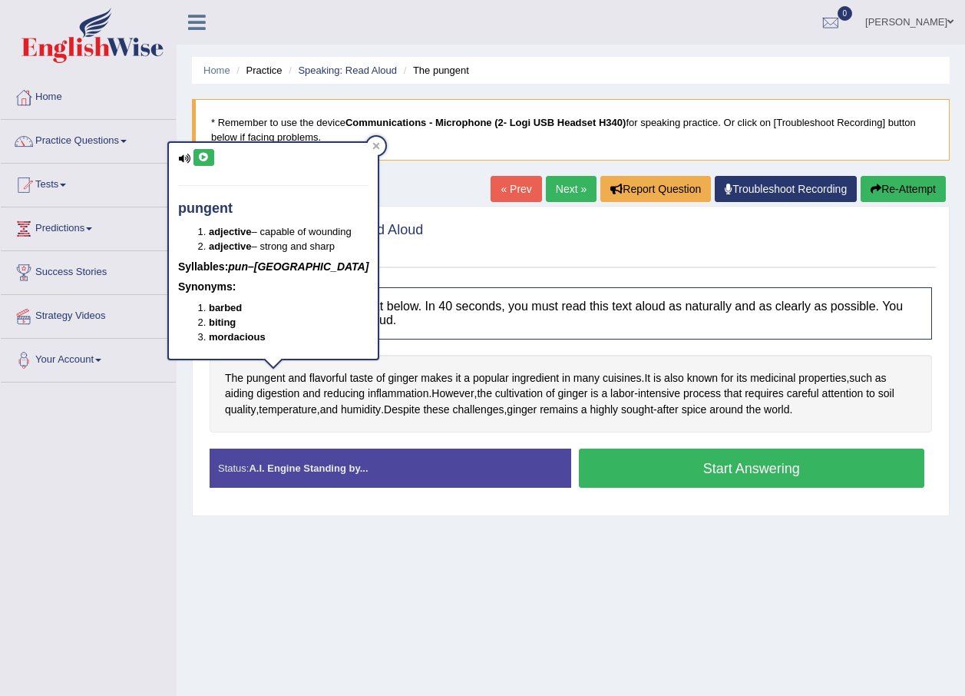
click at [200, 163] on button at bounding box center [203, 157] width 21 height 17
click at [61, 539] on div "Toggle navigation Home Practice Questions Speaking Practice Read Aloud Repeat S…" at bounding box center [482, 399] width 965 height 798
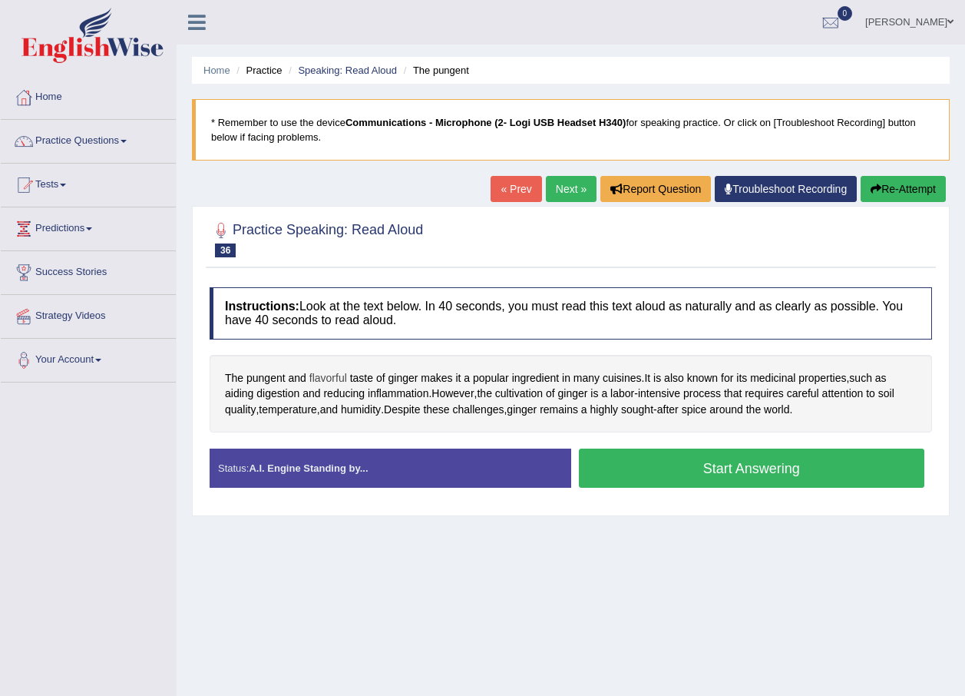
click at [325, 381] on span "flavorful" at bounding box center [328, 378] width 38 height 16
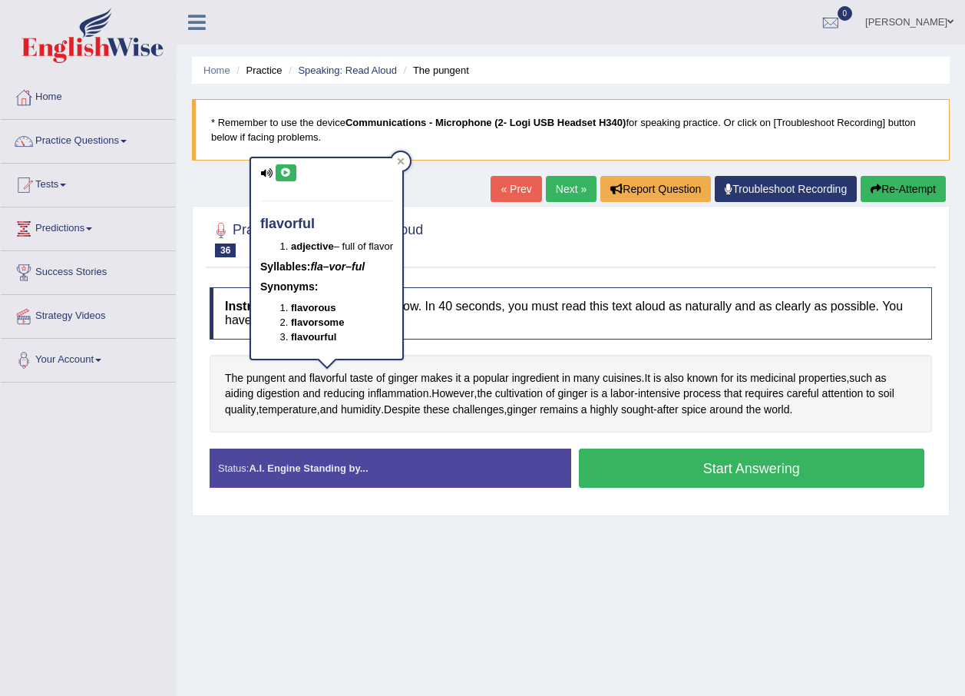
click at [284, 166] on button at bounding box center [286, 172] width 21 height 17
click at [171, 577] on div "Toggle navigation Home Practice Questions Speaking Practice Read Aloud Repeat S…" at bounding box center [482, 399] width 965 height 798
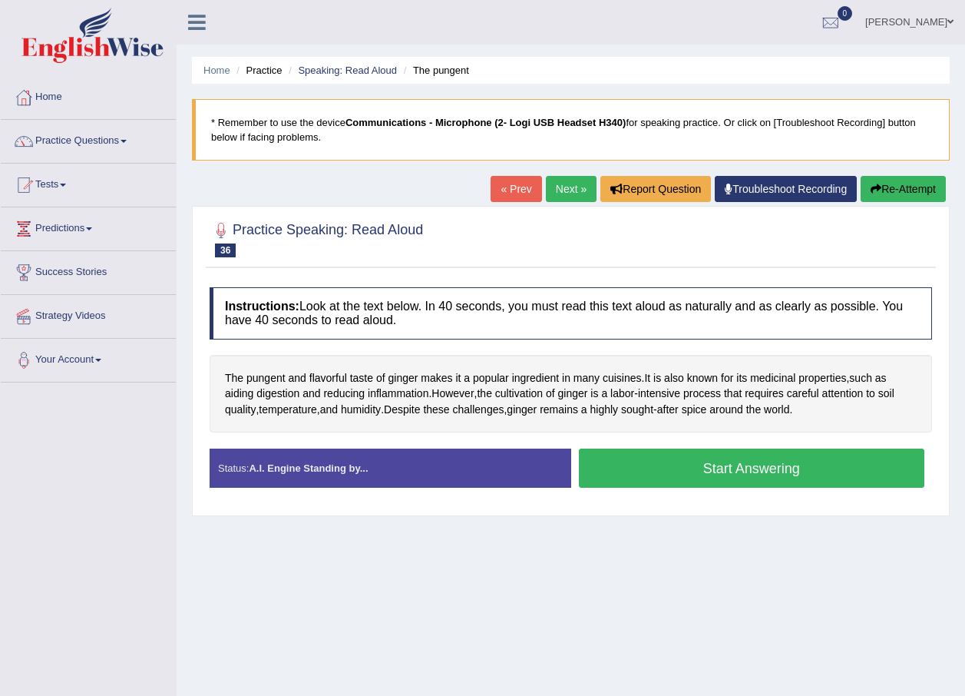
click at [765, 475] on button "Start Answering" at bounding box center [752, 467] width 346 height 39
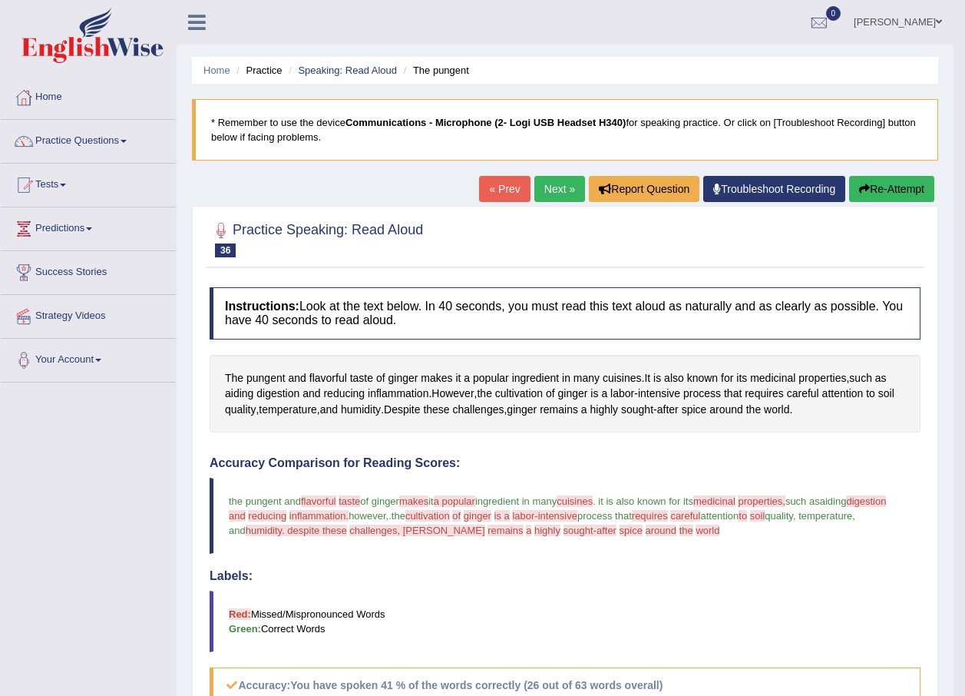
click at [561, 193] on link "Next »" at bounding box center [559, 189] width 51 height 26
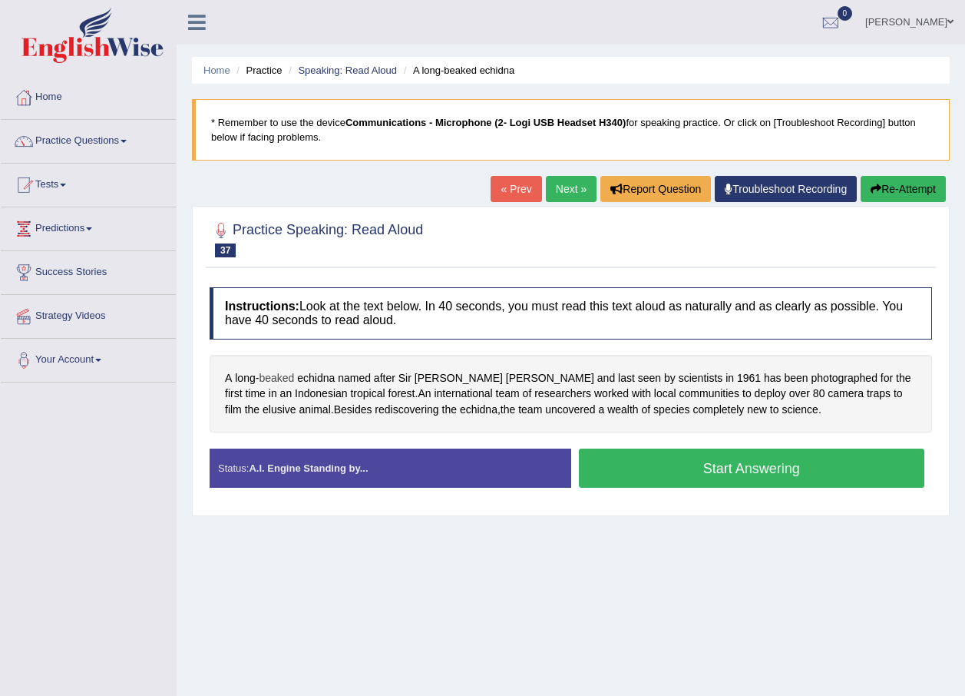
click at [270, 375] on span "beaked" at bounding box center [276, 378] width 35 height 16
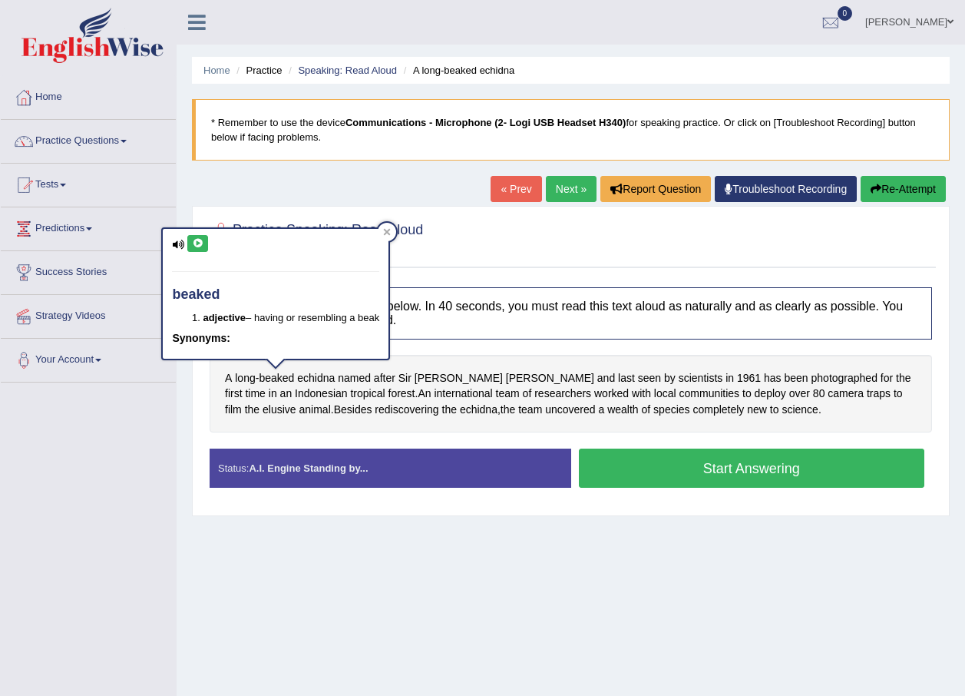
click at [196, 246] on icon at bounding box center [198, 243] width 12 height 9
click at [319, 372] on span "echidna" at bounding box center [316, 378] width 38 height 16
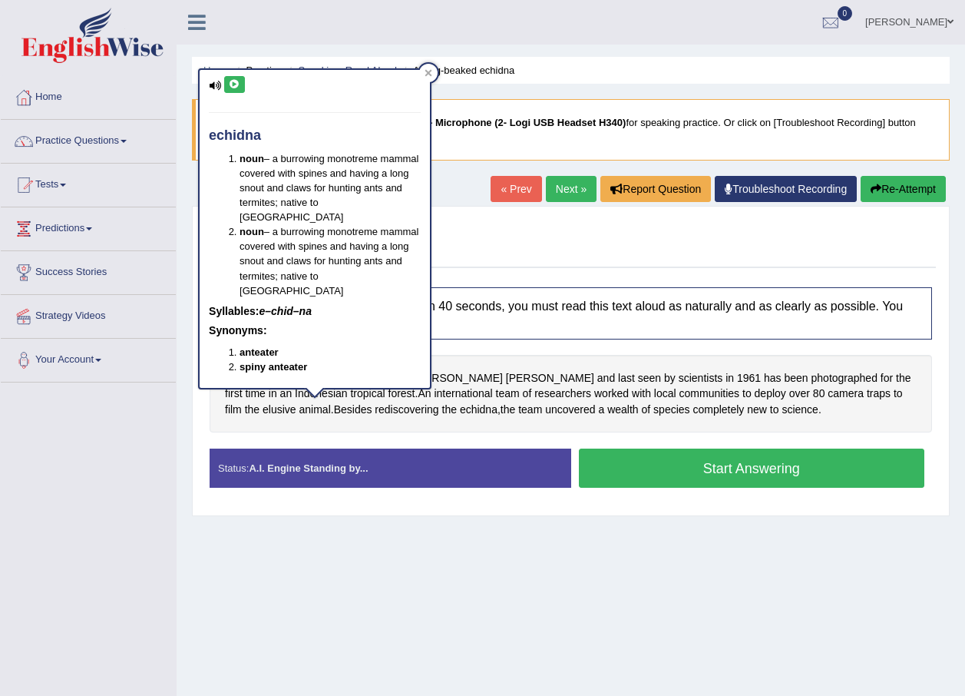
click at [239, 85] on icon at bounding box center [235, 84] width 12 height 9
click at [506, 375] on span "Attenborough" at bounding box center [550, 378] width 88 height 16
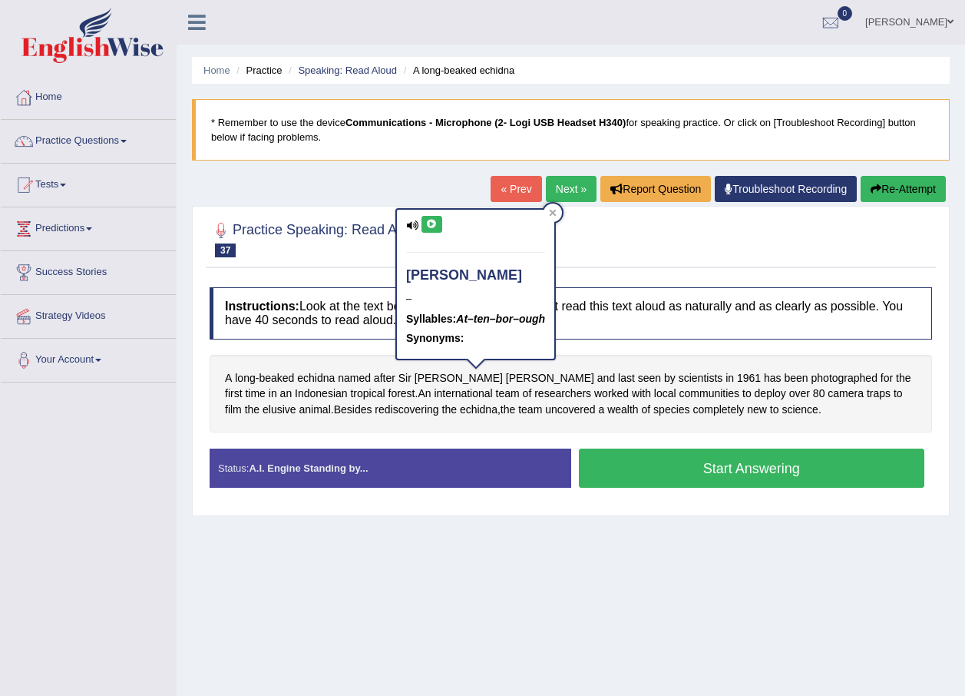
click at [435, 225] on icon at bounding box center [432, 224] width 12 height 9
click at [427, 230] on button at bounding box center [431, 224] width 21 height 17
click at [644, 475] on button "Start Answering" at bounding box center [752, 467] width 346 height 39
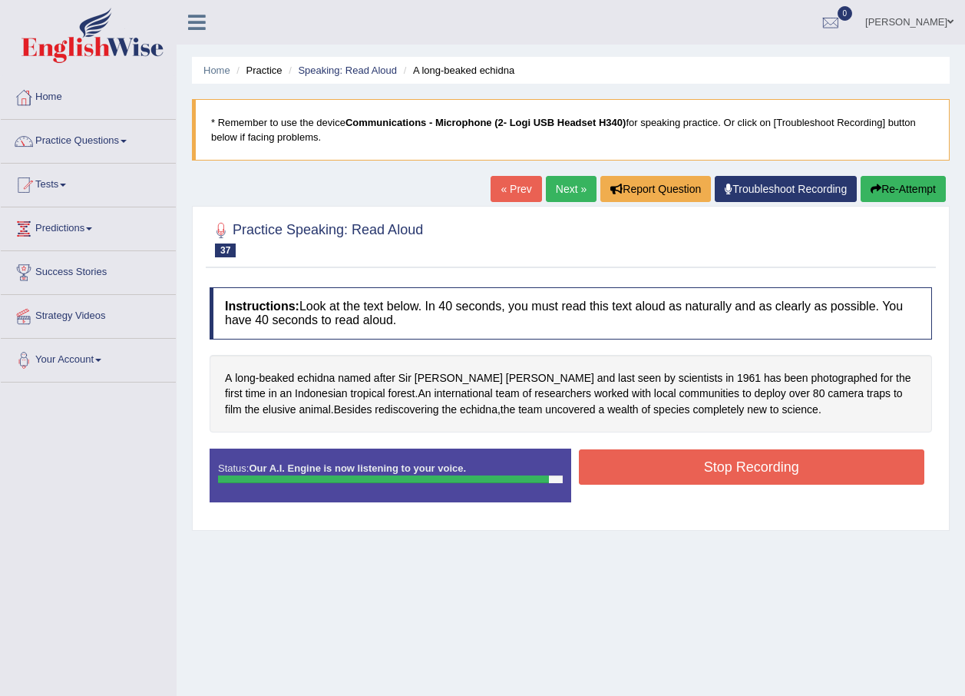
click at [607, 456] on button "Stop Recording" at bounding box center [752, 466] width 346 height 35
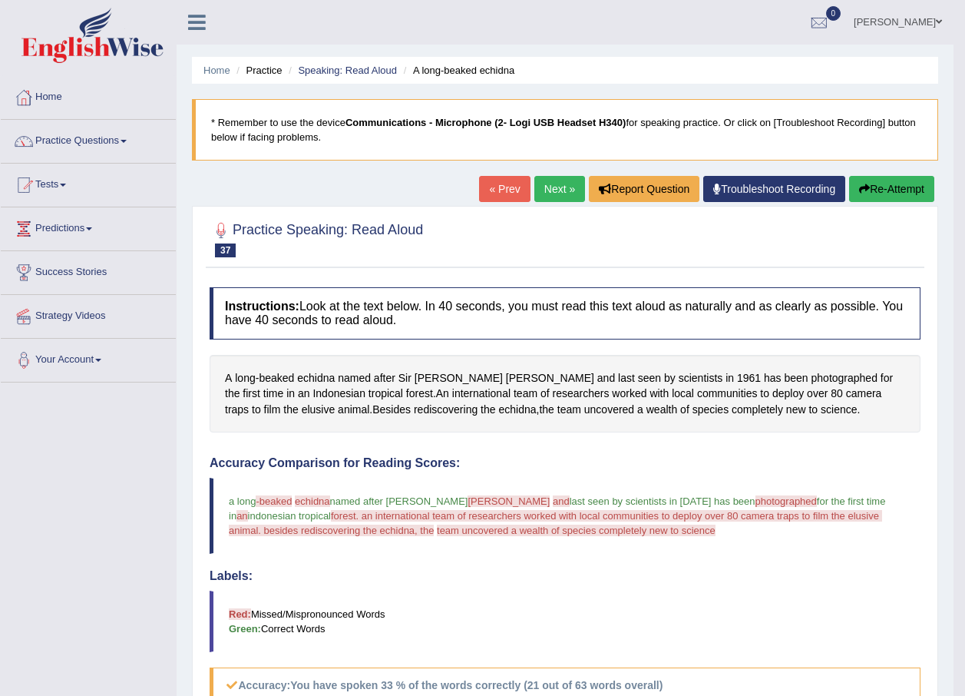
click at [553, 177] on link "Next »" at bounding box center [559, 189] width 51 height 26
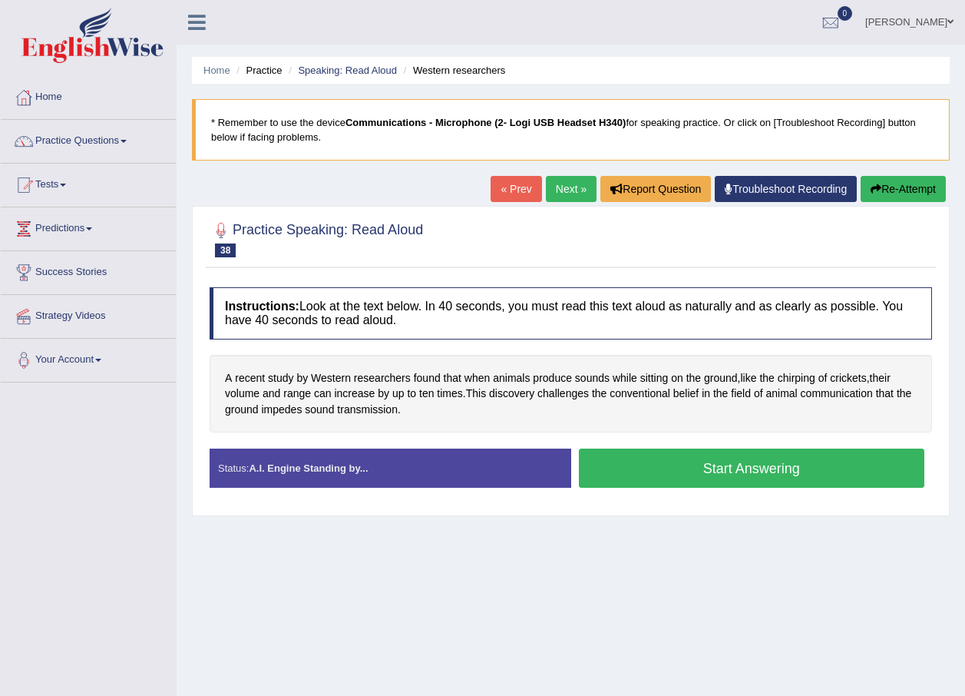
click at [746, 480] on button "Start Answering" at bounding box center [752, 467] width 346 height 39
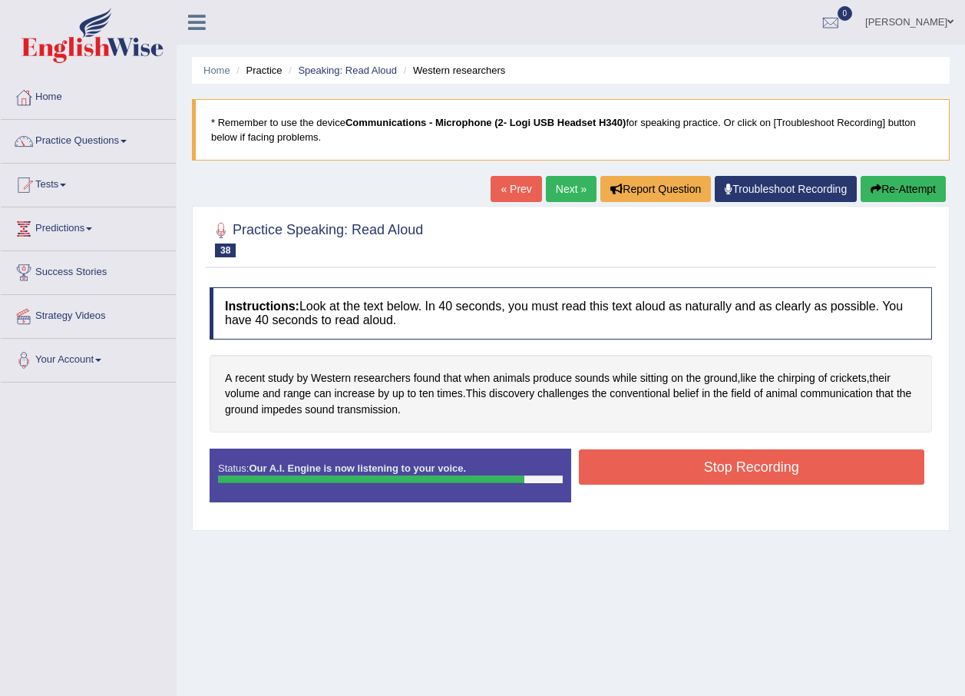
click at [711, 470] on button "Stop Recording" at bounding box center [752, 466] width 346 height 35
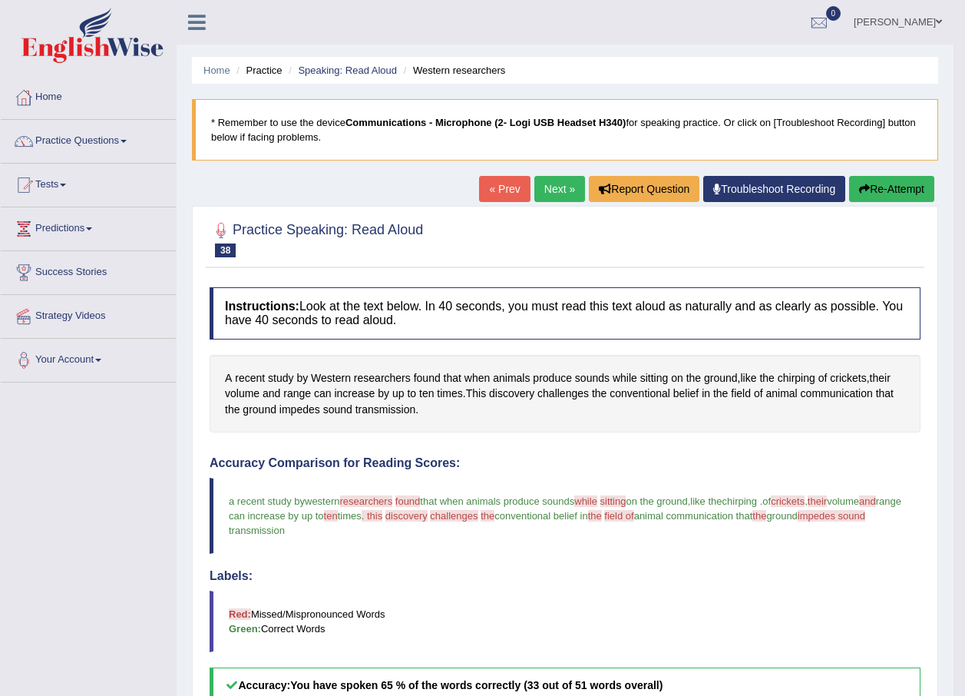
click at [567, 193] on link "Next »" at bounding box center [559, 189] width 51 height 26
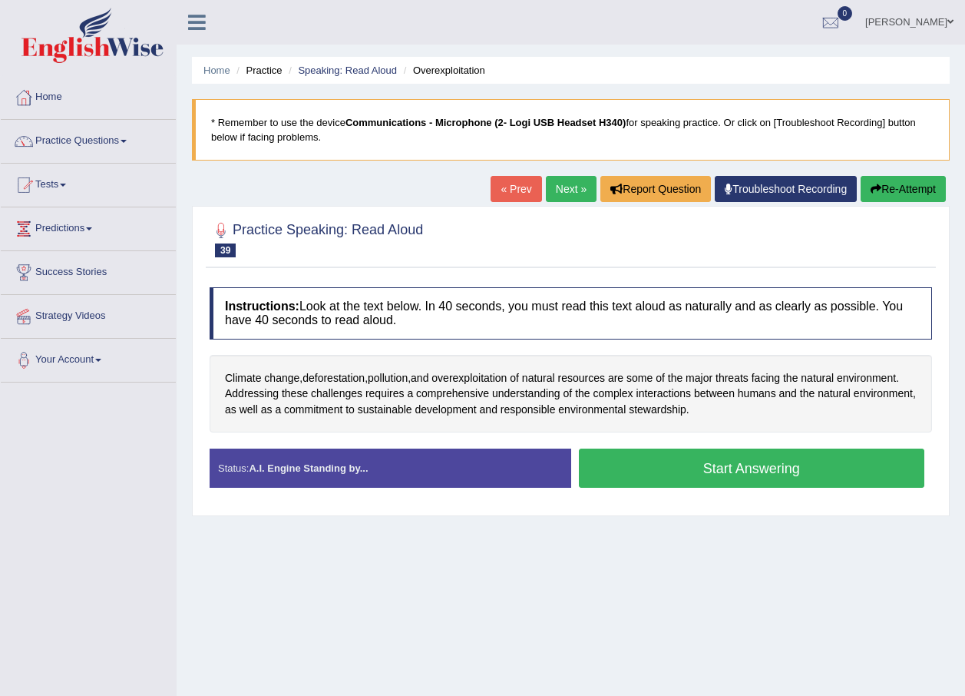
click at [730, 472] on button "Start Answering" at bounding box center [752, 467] width 346 height 39
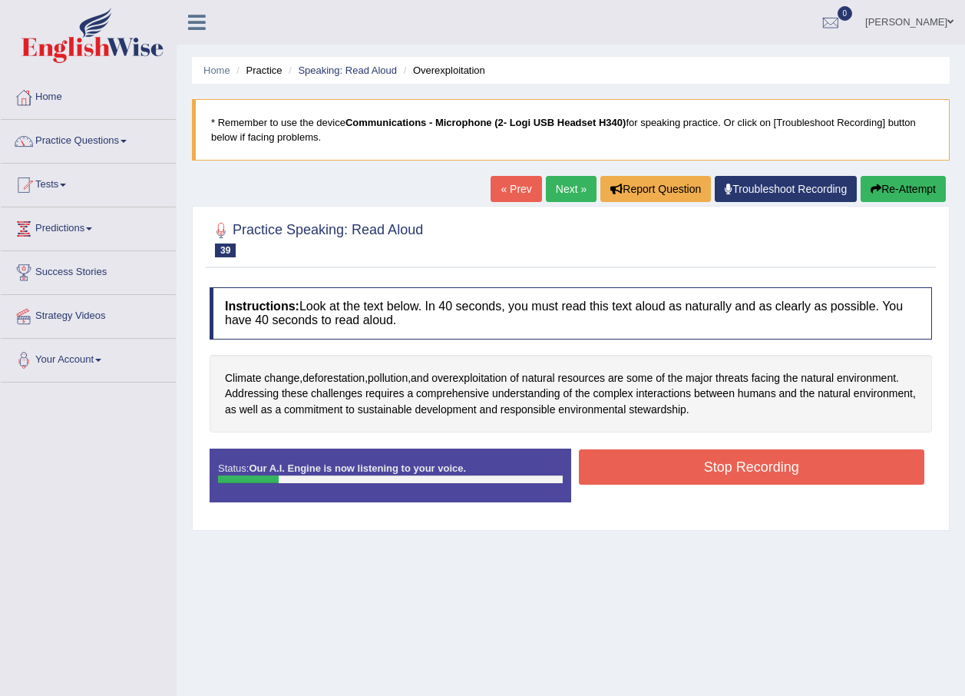
click at [325, 362] on div "Climate change , deforestation , pollution , and overexploitation of natural re…" at bounding box center [571, 394] width 722 height 78
click at [332, 372] on span "deforestation" at bounding box center [333, 378] width 62 height 16
click at [332, 372] on body "Toggle navigation Home Practice Questions Speaking Practice Read Aloud Repeat S…" at bounding box center [482, 348] width 965 height 696
click at [329, 375] on span "deforestation" at bounding box center [333, 378] width 62 height 16
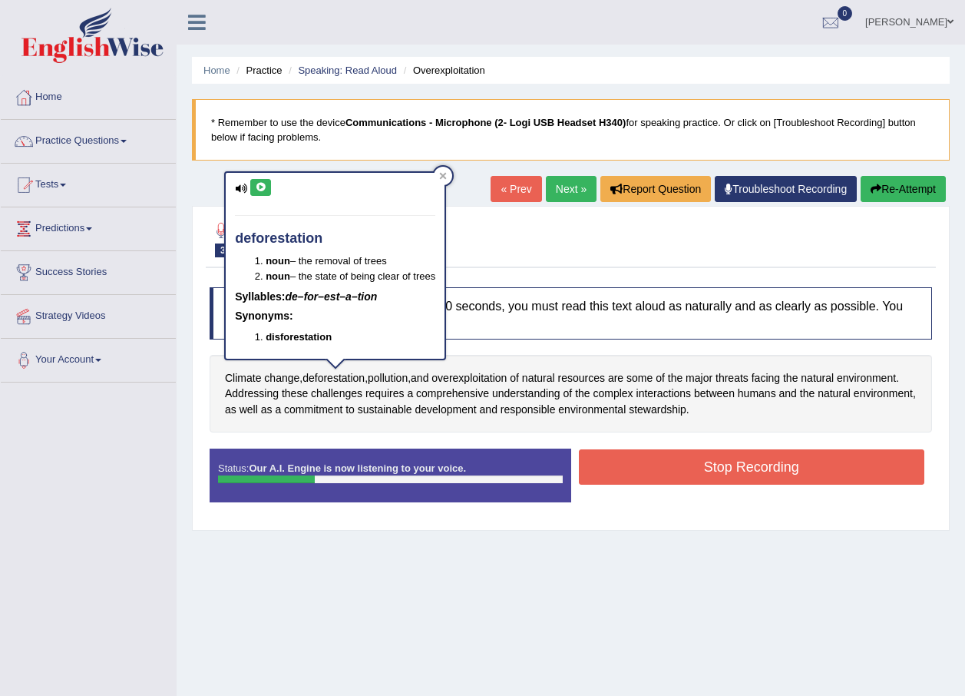
click at [259, 190] on icon at bounding box center [261, 187] width 12 height 9
click at [155, 550] on div "Toggle navigation Home Practice Questions Speaking Practice Read Aloud Repeat S…" at bounding box center [482, 399] width 965 height 798
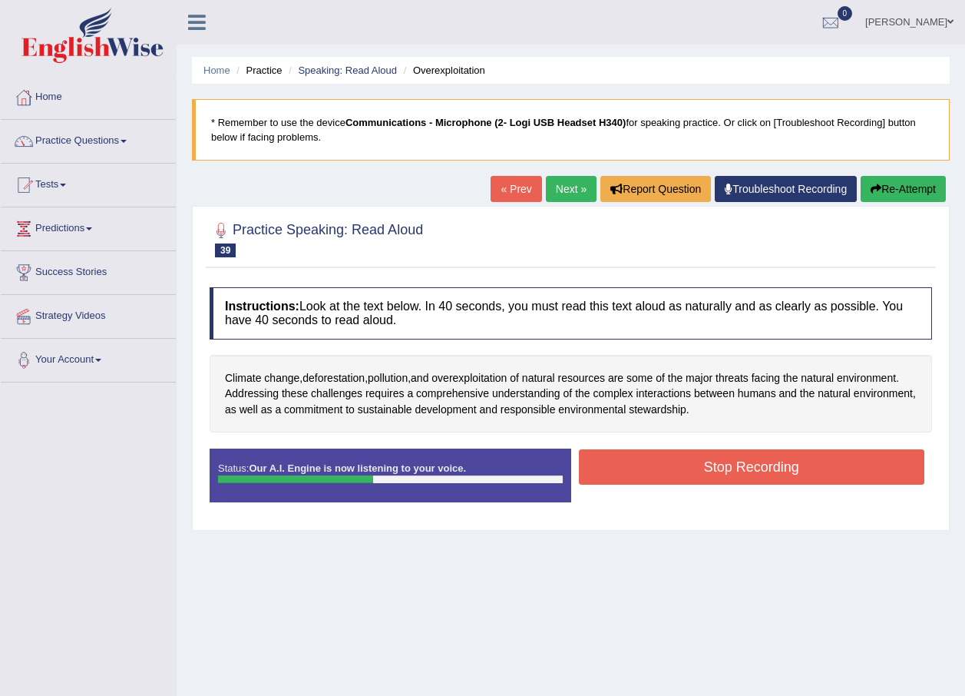
click at [888, 180] on button "Re-Attempt" at bounding box center [903, 189] width 85 height 26
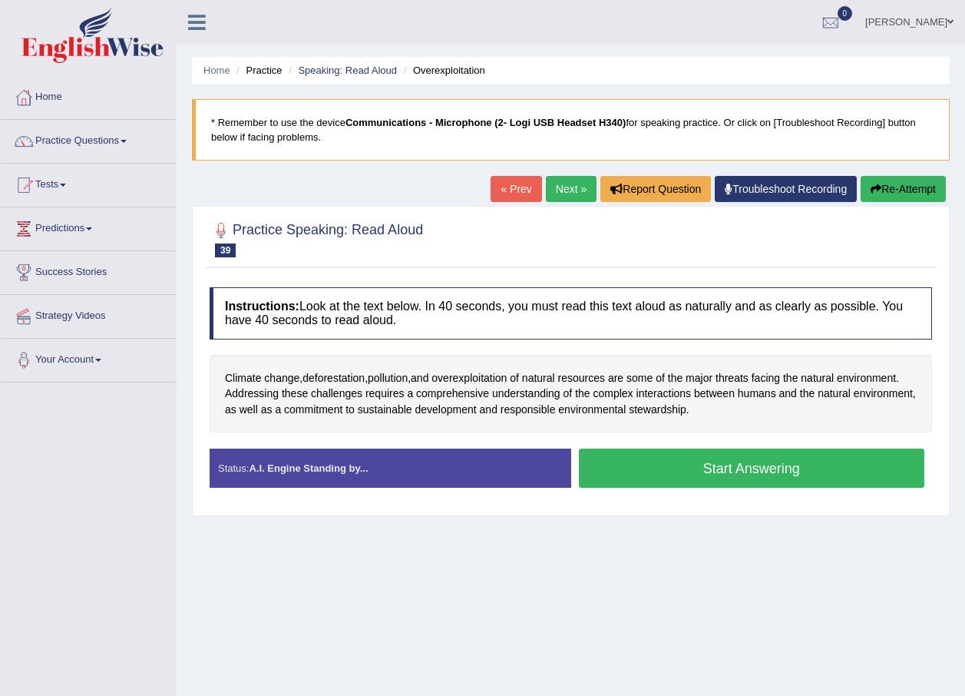
click at [698, 472] on button "Start Answering" at bounding box center [752, 467] width 346 height 39
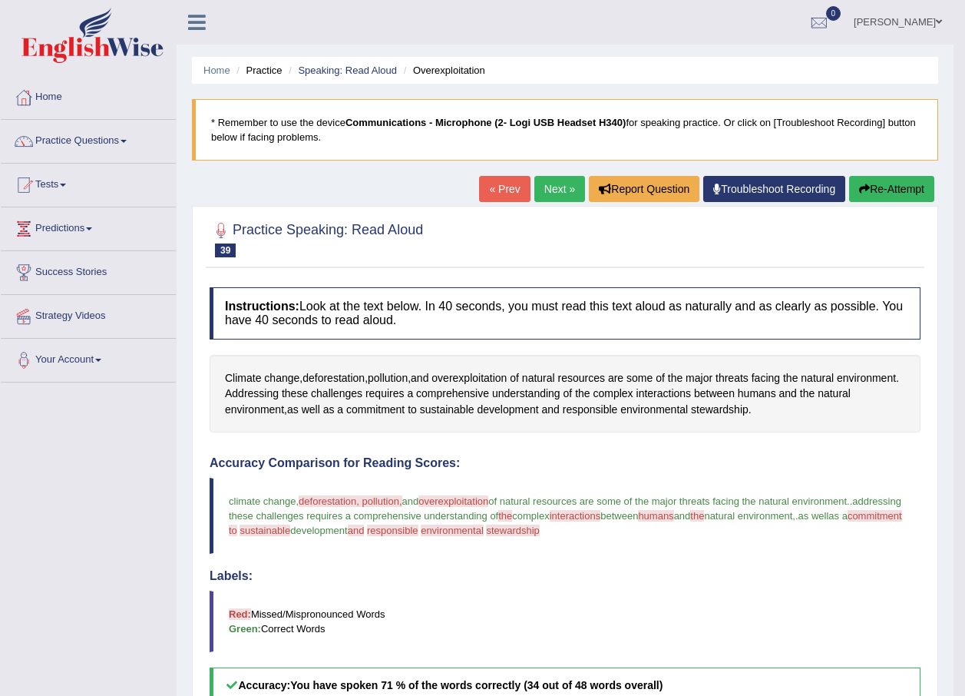
click at [550, 182] on link "Next »" at bounding box center [559, 189] width 51 height 26
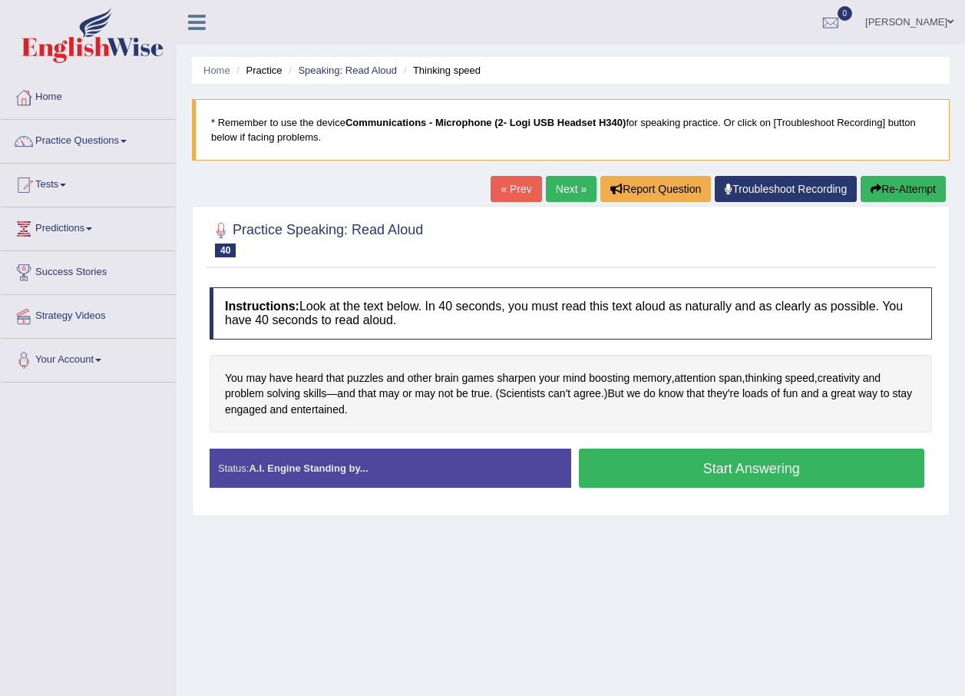
click at [682, 485] on button "Start Answering" at bounding box center [752, 467] width 346 height 39
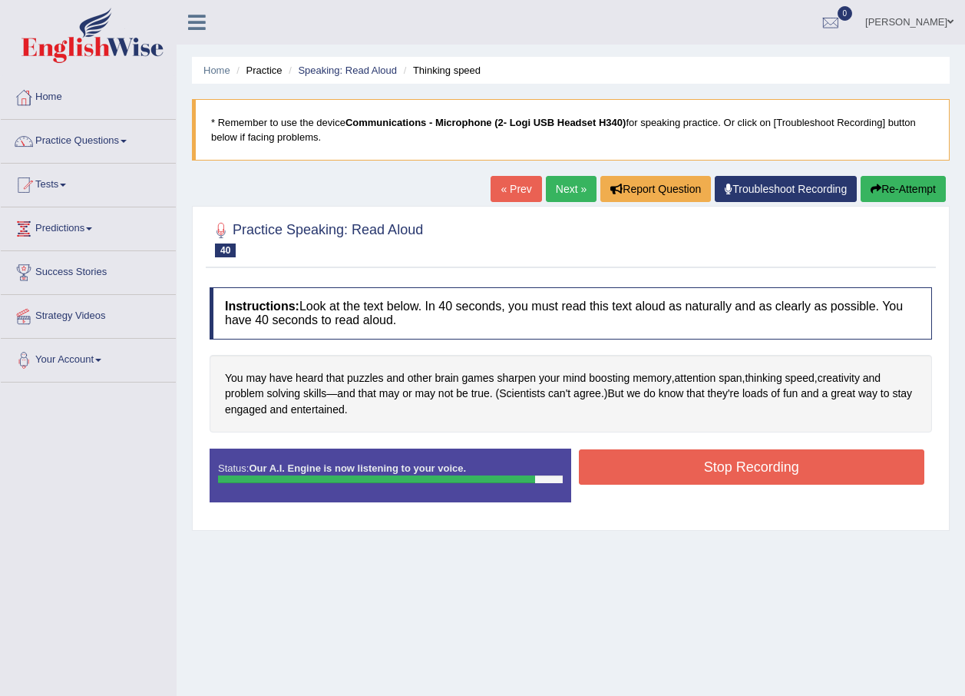
click at [698, 458] on button "Stop Recording" at bounding box center [752, 466] width 346 height 35
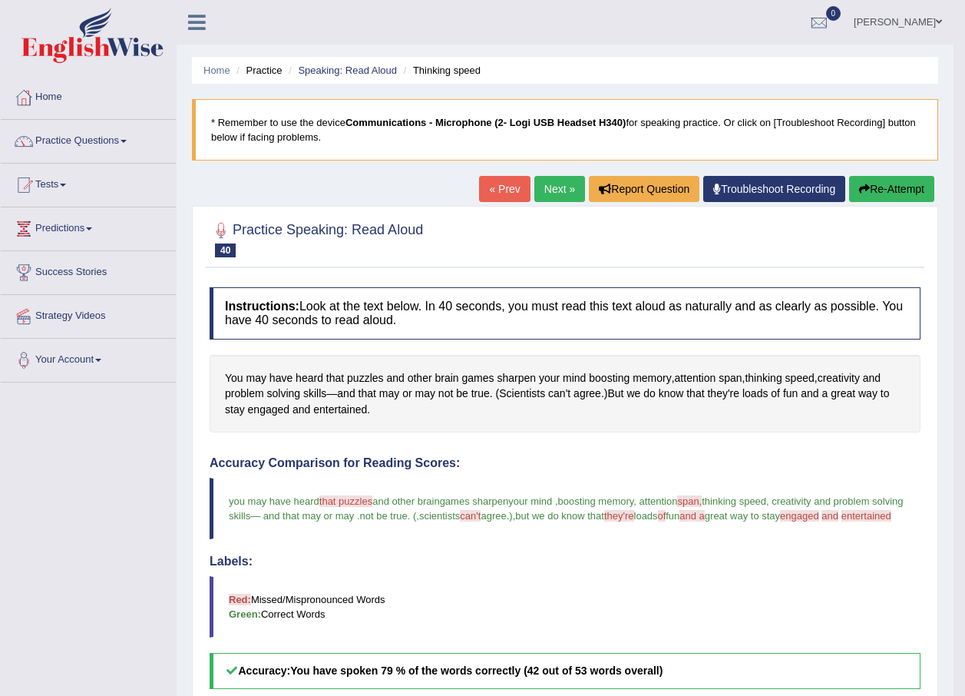
click at [550, 195] on link "Next »" at bounding box center [559, 189] width 51 height 26
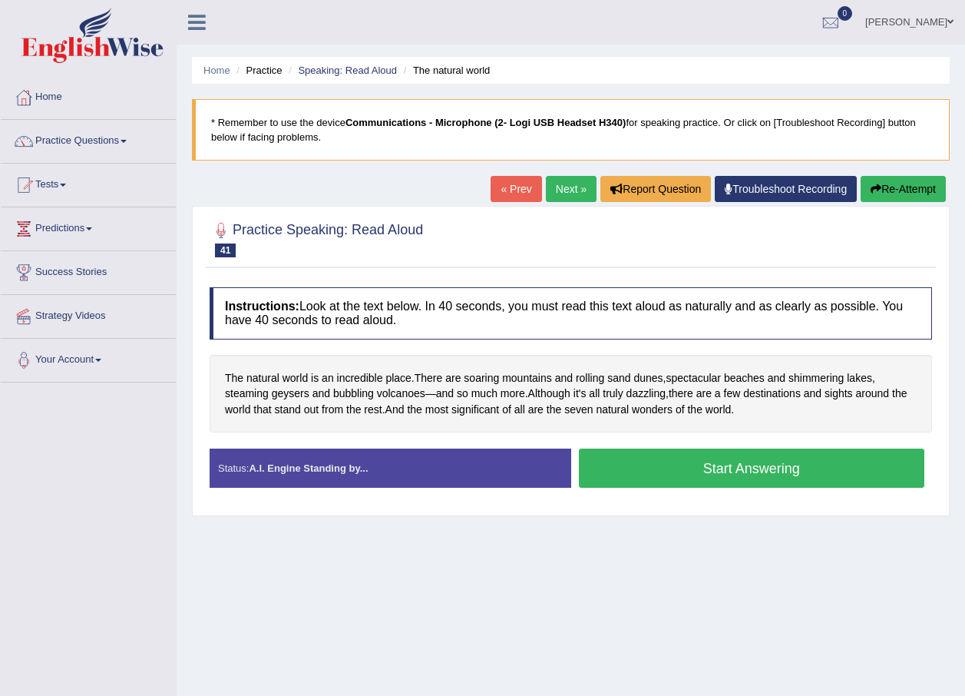
click at [628, 474] on button "Start Answering" at bounding box center [752, 467] width 346 height 39
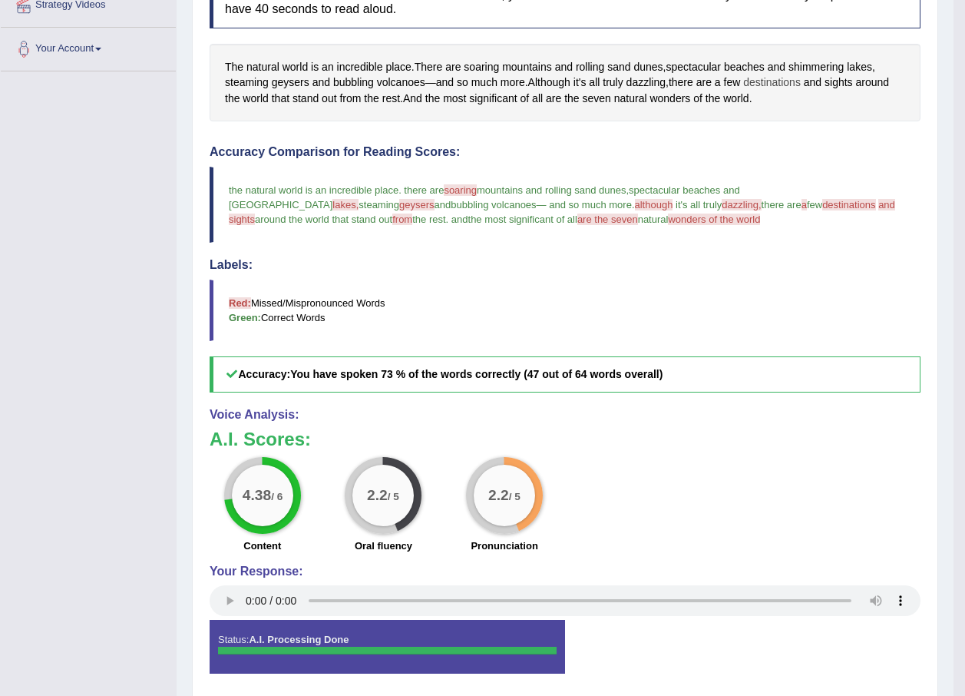
scroll to position [137, 0]
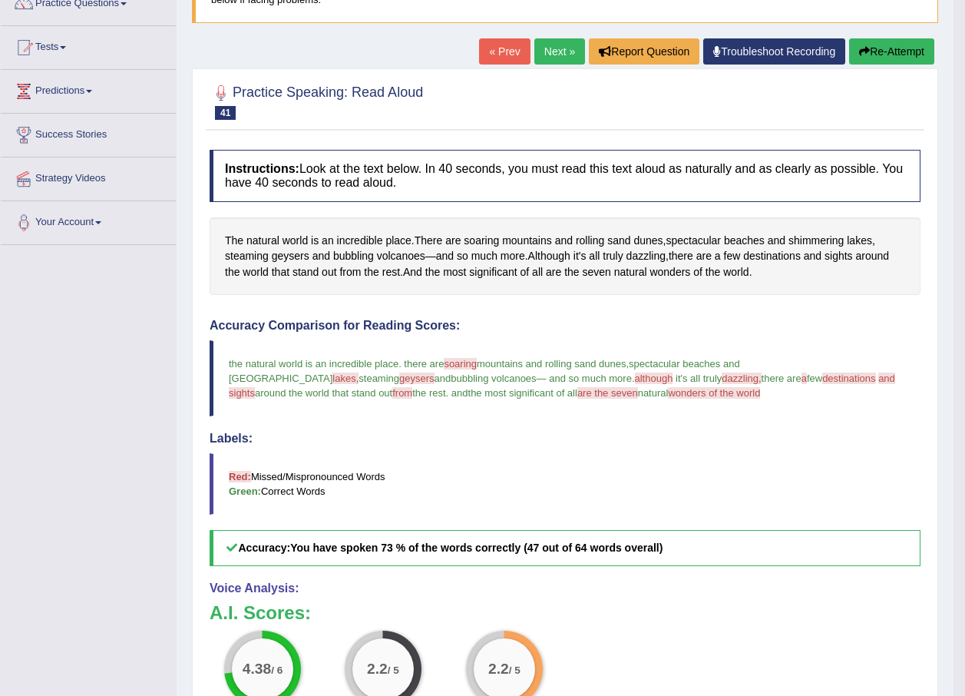
click at [907, 50] on button "Re-Attempt" at bounding box center [891, 51] width 85 height 26
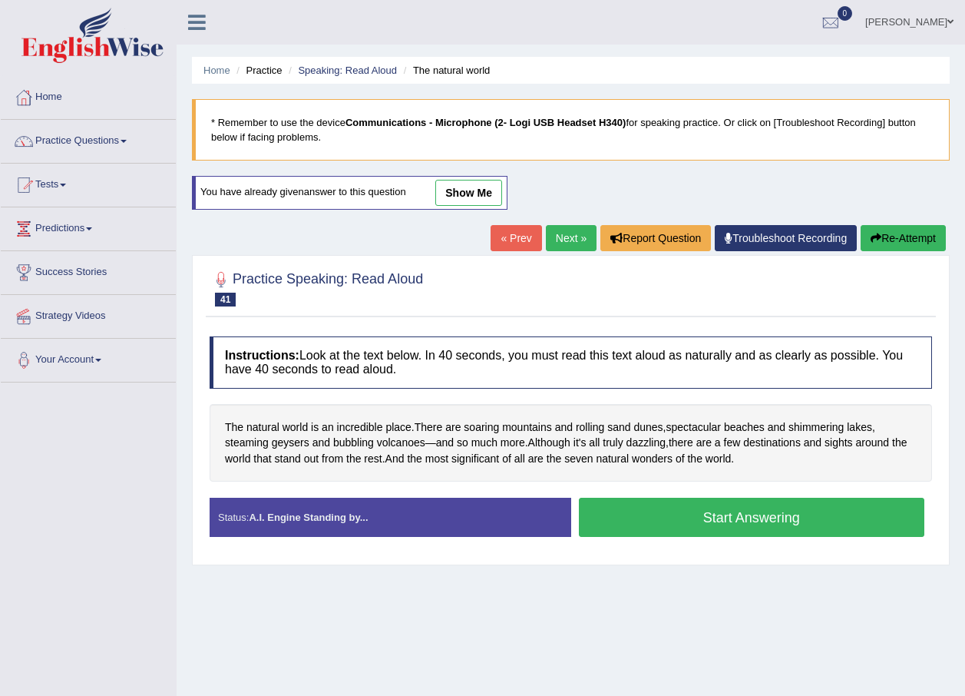
scroll to position [111, 0]
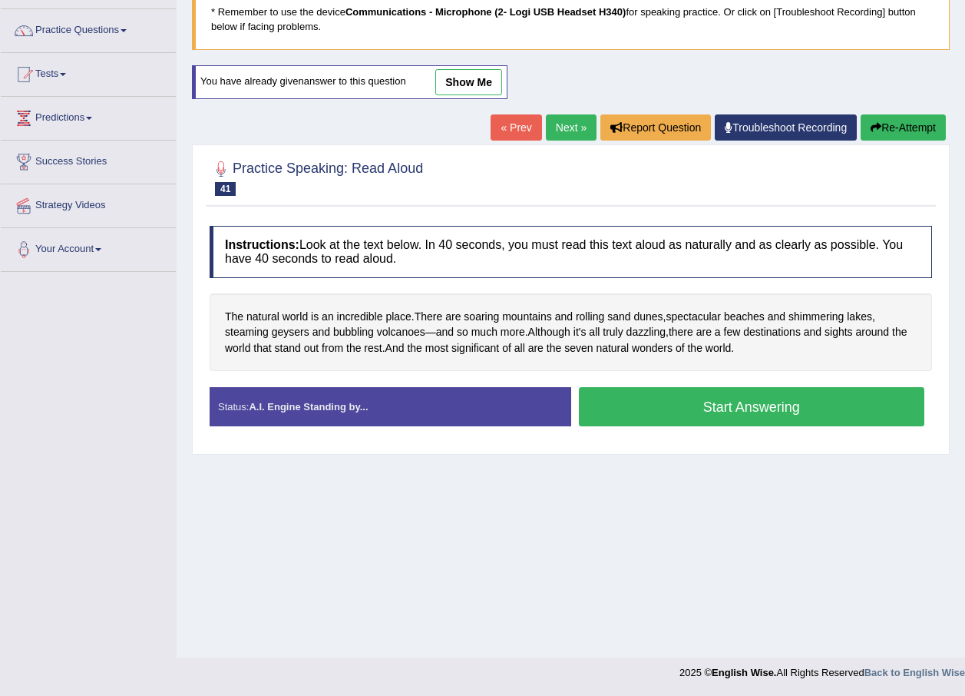
click at [671, 408] on button "Start Answering" at bounding box center [752, 406] width 346 height 39
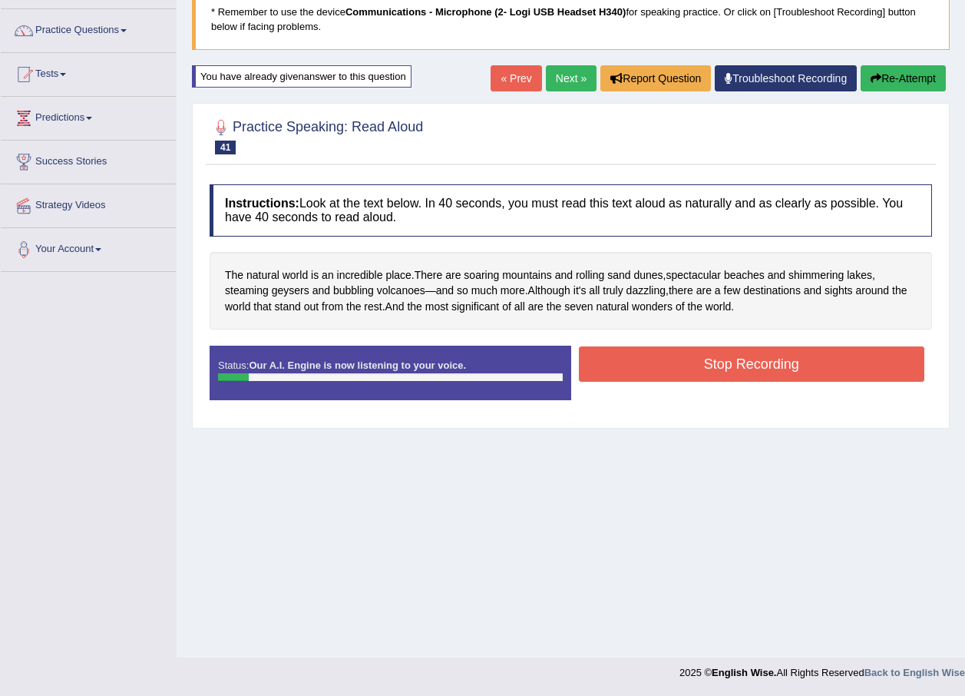
click at [886, 71] on button "Re-Attempt" at bounding box center [903, 78] width 85 height 26
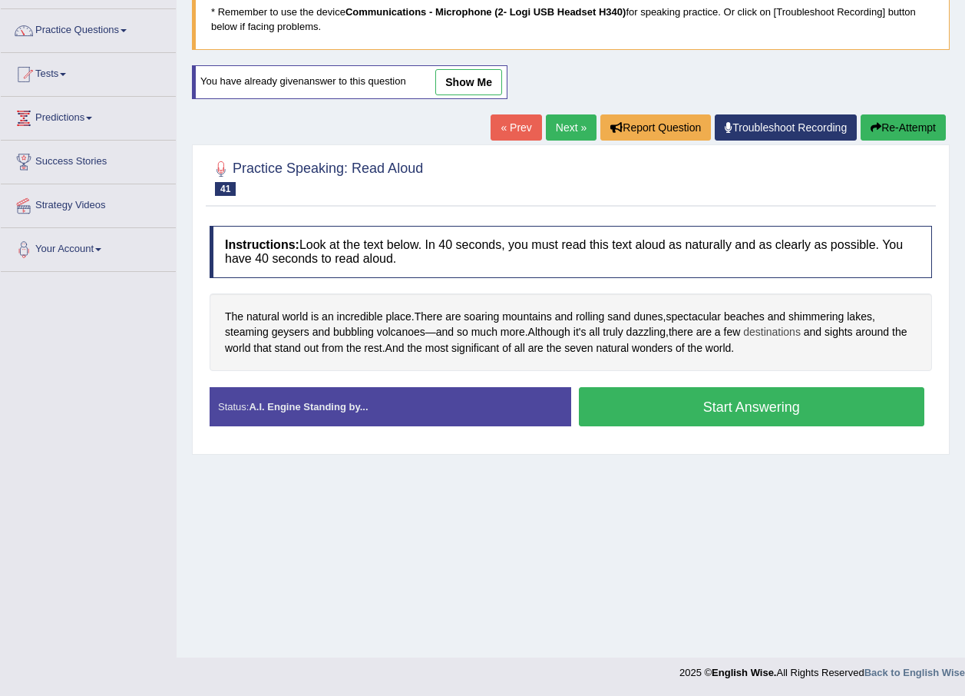
scroll to position [111, 0]
click at [744, 397] on button "Start Answering" at bounding box center [752, 406] width 346 height 39
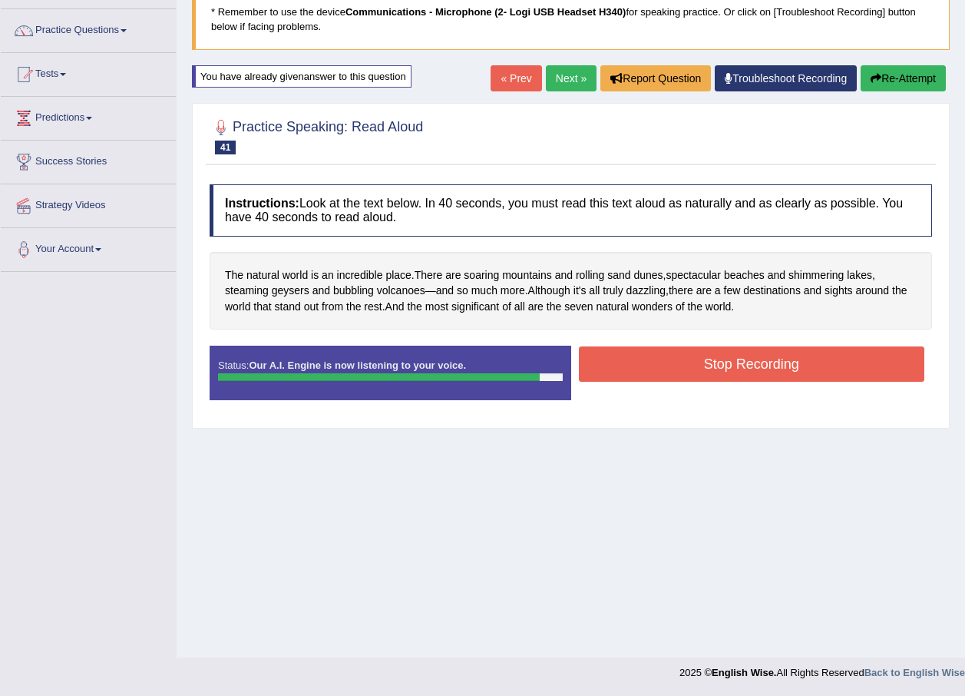
click at [739, 365] on button "Stop Recording" at bounding box center [752, 363] width 346 height 35
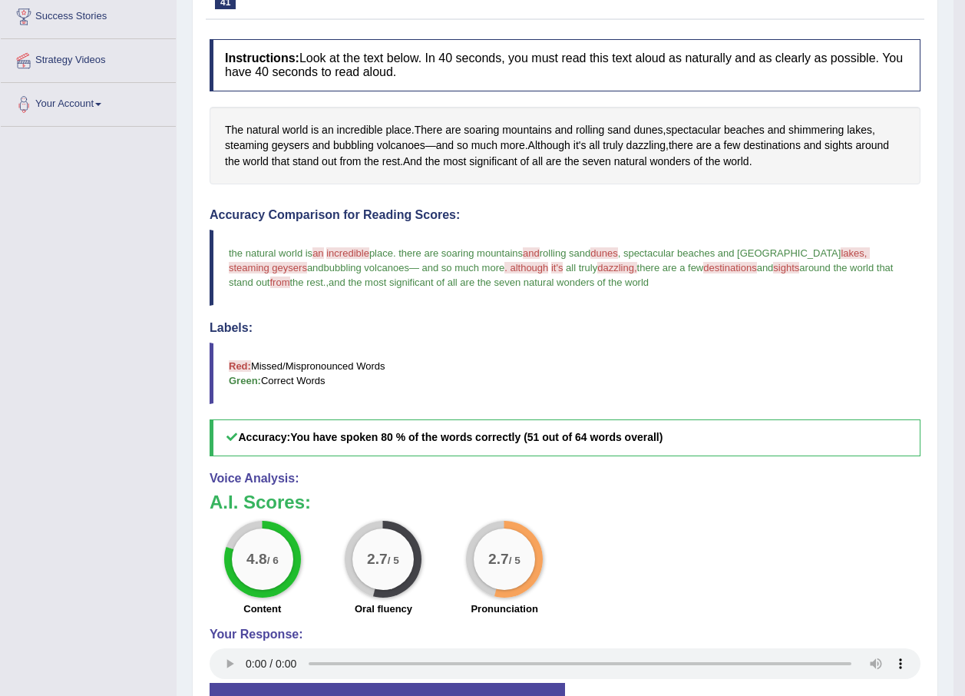
scroll to position [222, 0]
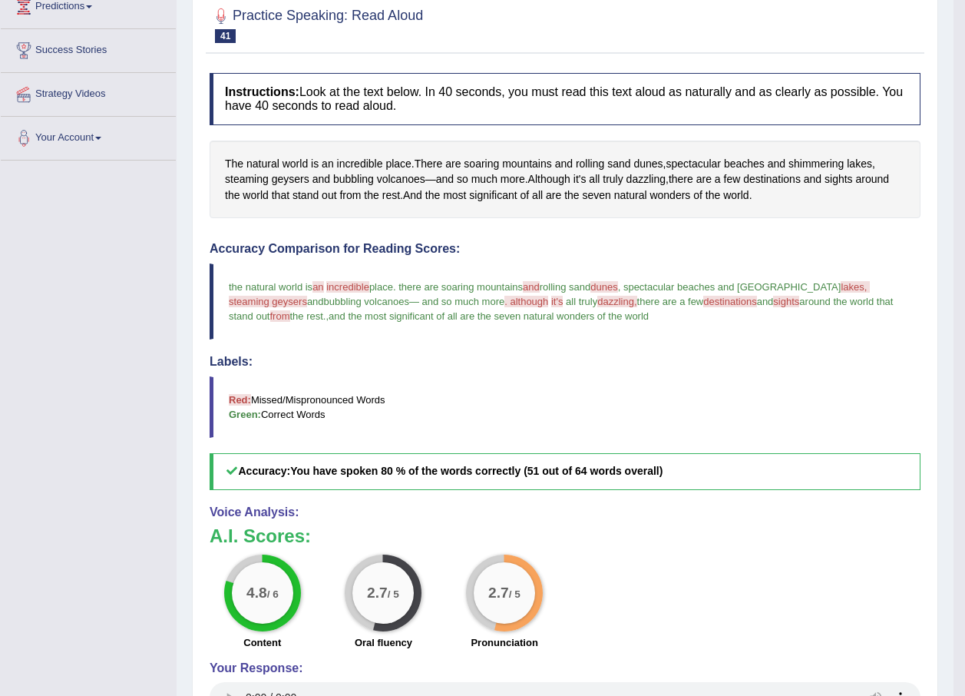
click at [548, 298] on span at bounding box center [549, 302] width 3 height 12
click at [504, 298] on span ". although" at bounding box center [526, 302] width 44 height 12
click at [440, 293] on blockquote "the natural world is an in incredible a credible place. there are soaring mount…" at bounding box center [565, 301] width 711 height 76
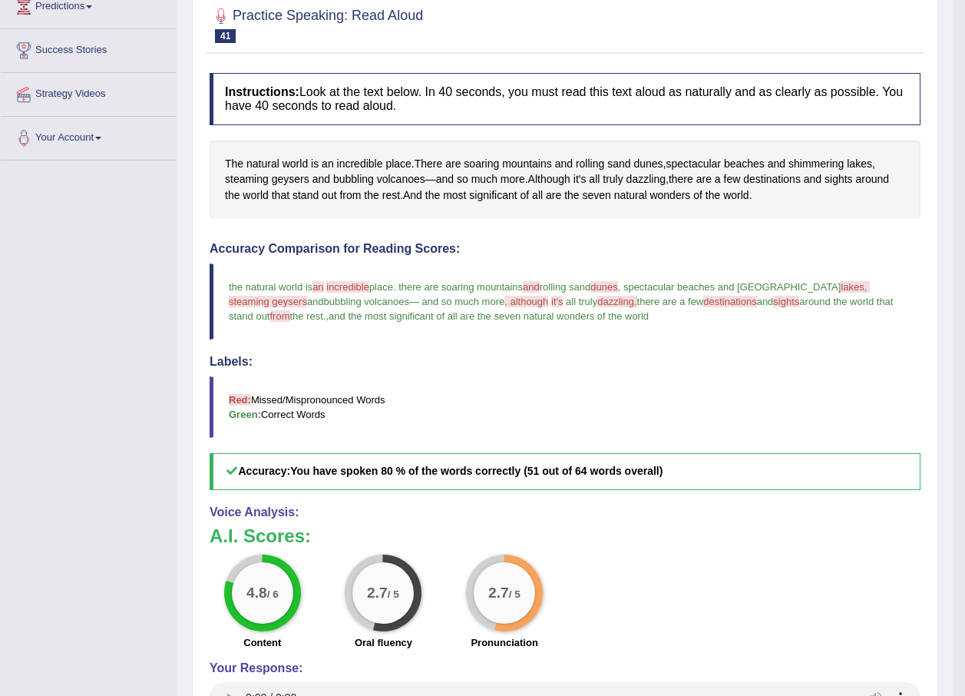
click at [504, 300] on span ". although" at bounding box center [526, 302] width 44 height 12
click at [504, 302] on span ". although" at bounding box center [526, 302] width 44 height 12
click at [488, 313] on span "and the most significant of all are the seven natural wonders of the world" at bounding box center [489, 316] width 320 height 12
click at [491, 316] on span "and the most significant of all are the seven natural wonders of the world" at bounding box center [489, 316] width 320 height 12
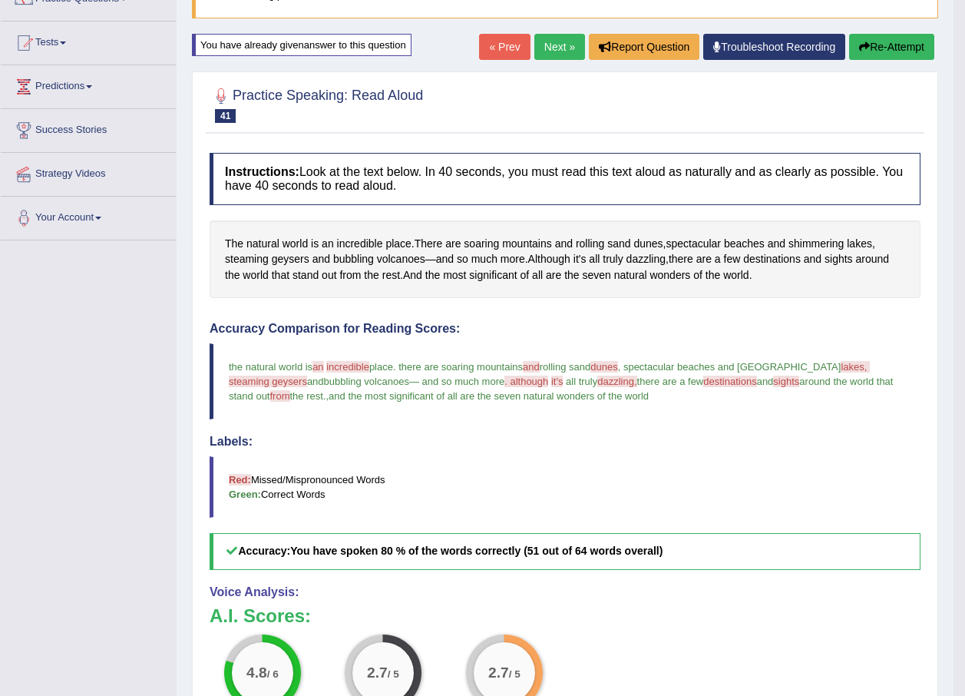
scroll to position [0, 0]
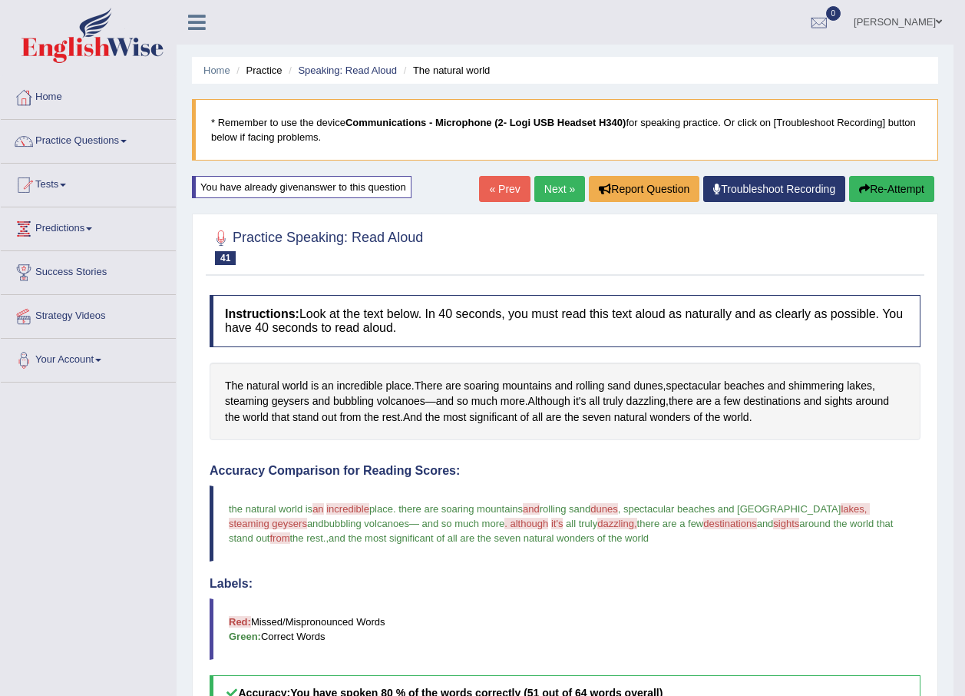
click at [881, 177] on button "Re-Attempt" at bounding box center [891, 189] width 85 height 26
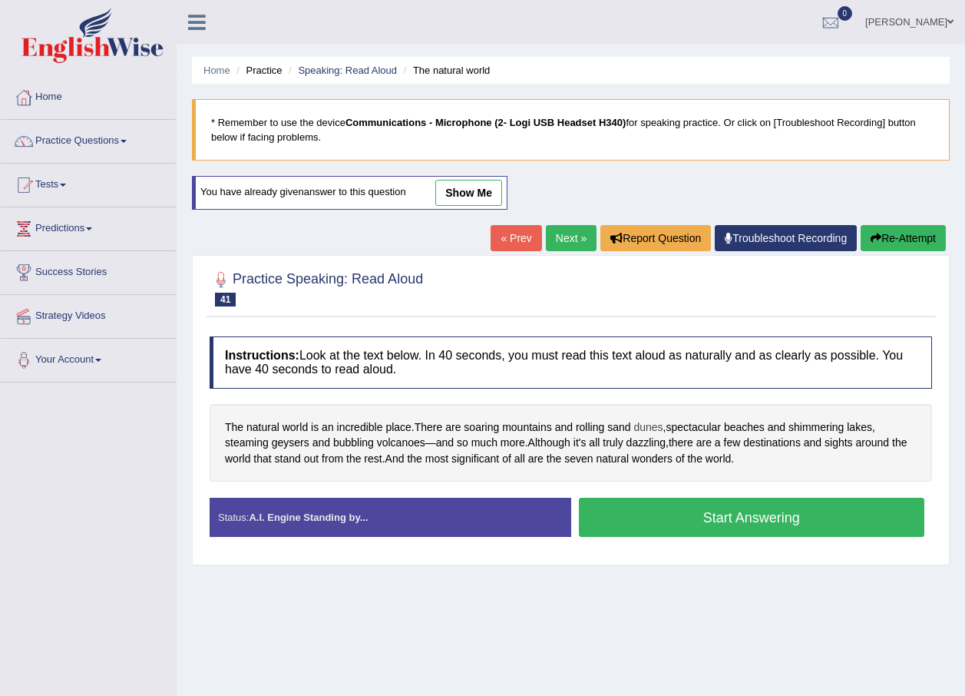
click at [641, 427] on span "dunes" at bounding box center [647, 427] width 29 height 16
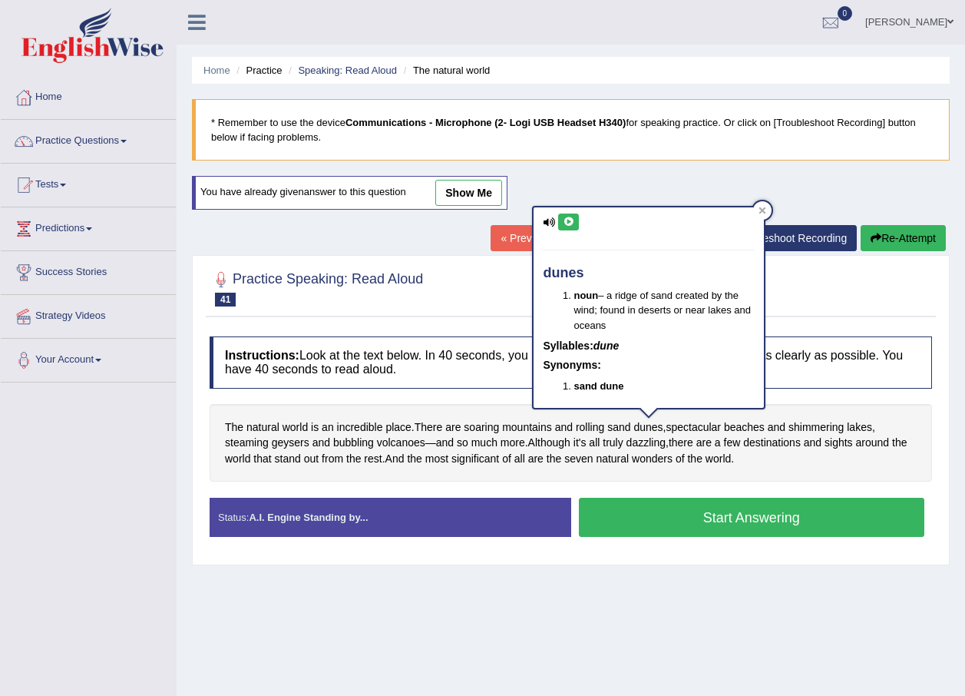
click at [564, 225] on icon at bounding box center [569, 221] width 12 height 9
click at [571, 217] on icon at bounding box center [569, 221] width 12 height 9
click at [571, 225] on icon at bounding box center [569, 221] width 12 height 9
click at [644, 442] on span "dazzling" at bounding box center [645, 443] width 39 height 16
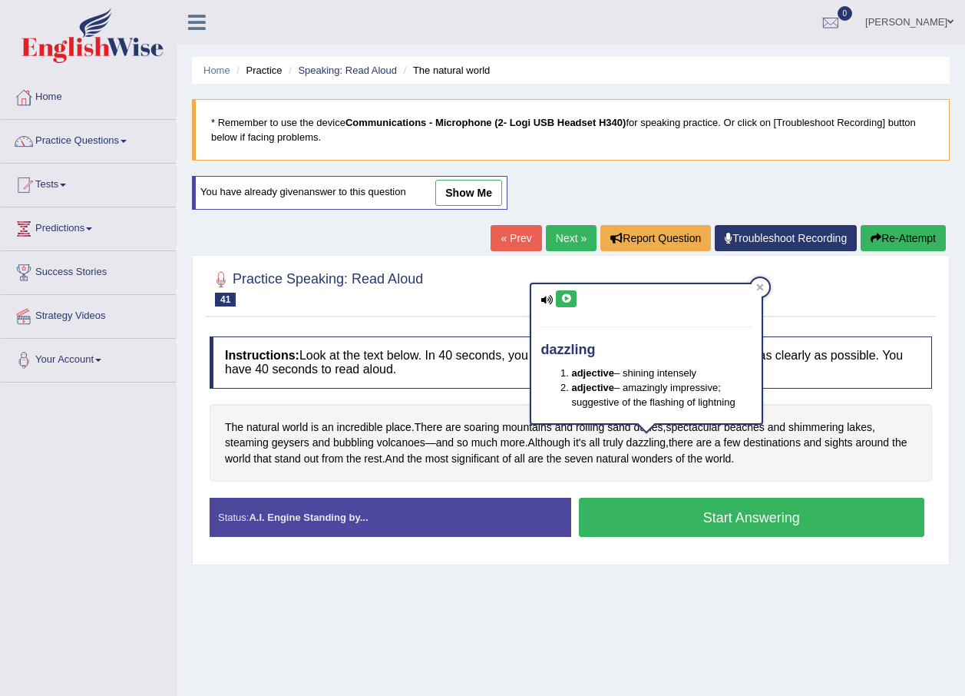
click at [567, 293] on button at bounding box center [566, 298] width 21 height 17
click at [778, 472] on div "The natural world is an incredible place . There are soaring mountains and roll…" at bounding box center [571, 443] width 722 height 78
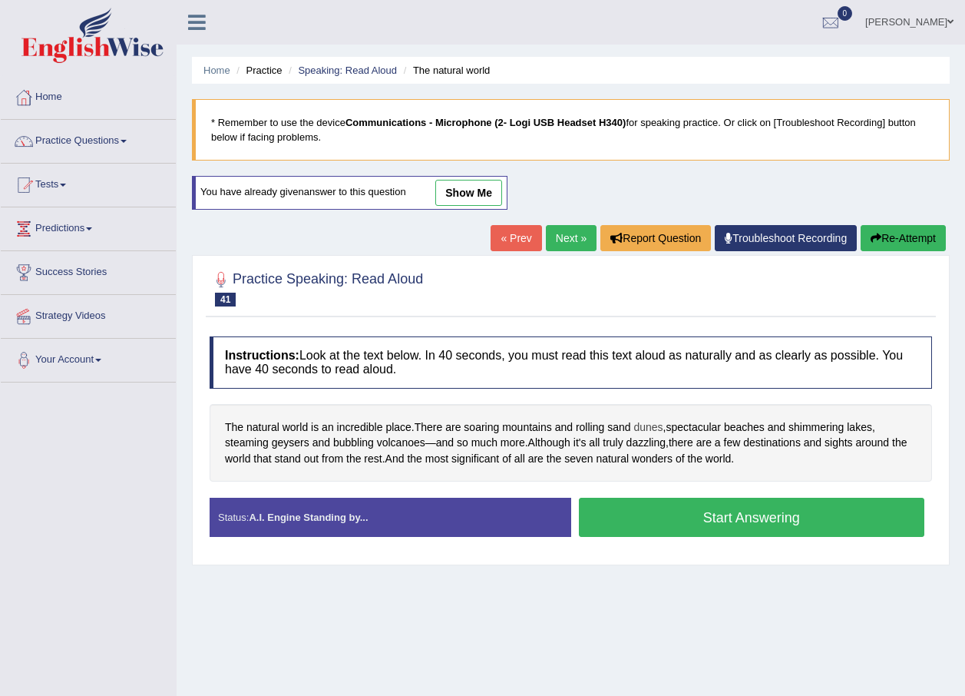
click at [639, 429] on span "dunes" at bounding box center [647, 427] width 29 height 16
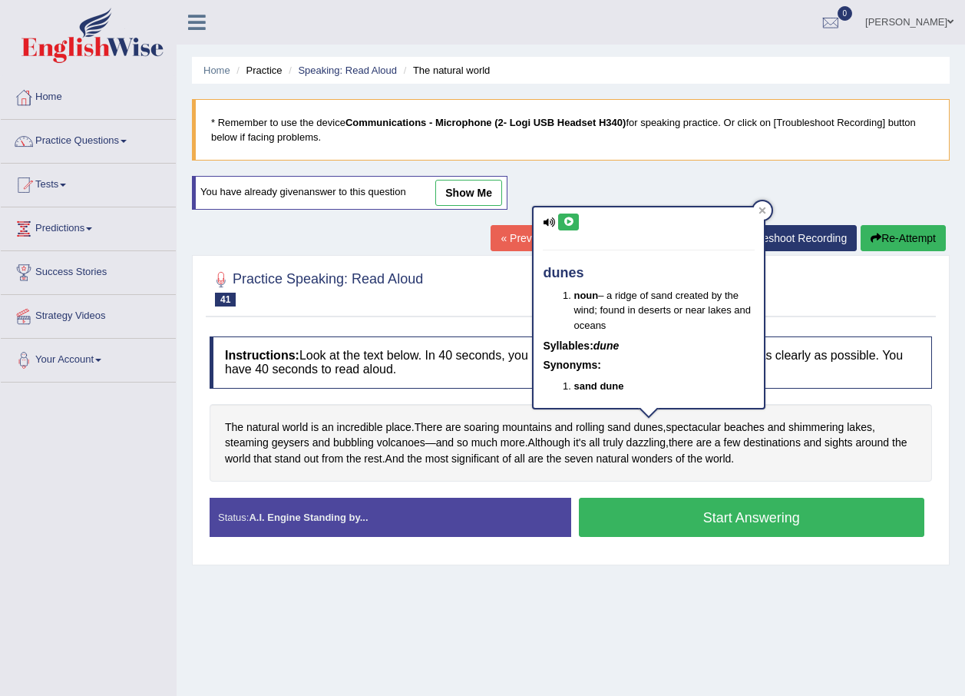
click at [564, 214] on button at bounding box center [568, 221] width 21 height 17
click at [286, 445] on span "geysers" at bounding box center [291, 443] width 38 height 16
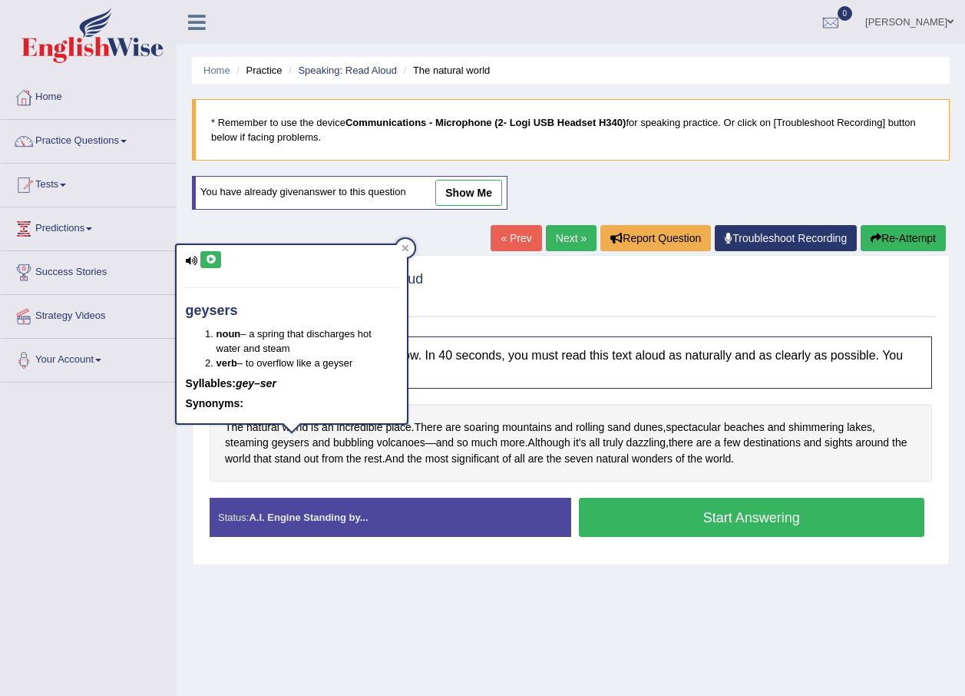
click at [209, 265] on button at bounding box center [210, 259] width 21 height 17
click at [368, 440] on span "bubbling" at bounding box center [353, 443] width 41 height 16
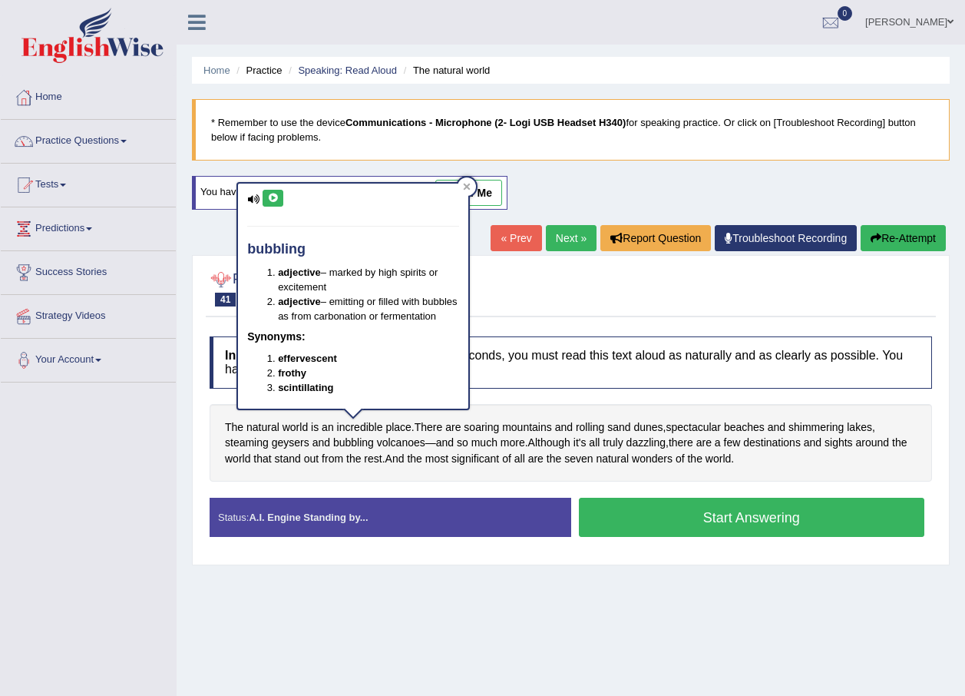
click at [276, 196] on icon at bounding box center [273, 197] width 12 height 9
click at [649, 421] on span "dunes" at bounding box center [647, 427] width 29 height 16
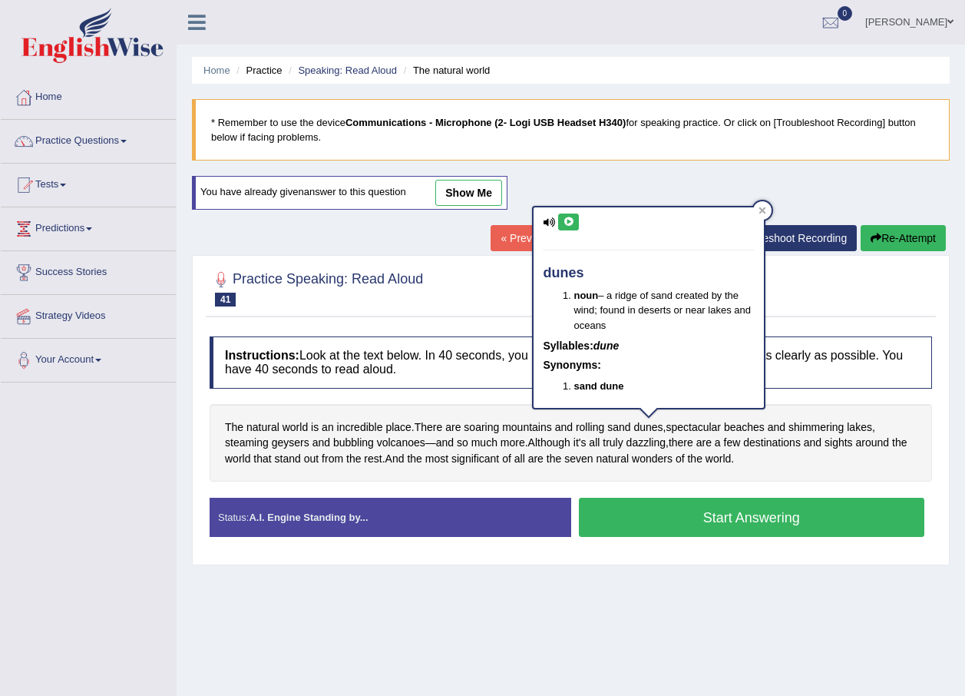
click at [564, 217] on icon at bounding box center [569, 221] width 12 height 9
drag, startPoint x: 682, startPoint y: 571, endPoint x: 669, endPoint y: 567, distance: 13.8
click at [684, 574] on div "Home Practice Speaking: Read Aloud The natural world * Remember to use the devi…" at bounding box center [571, 384] width 788 height 768
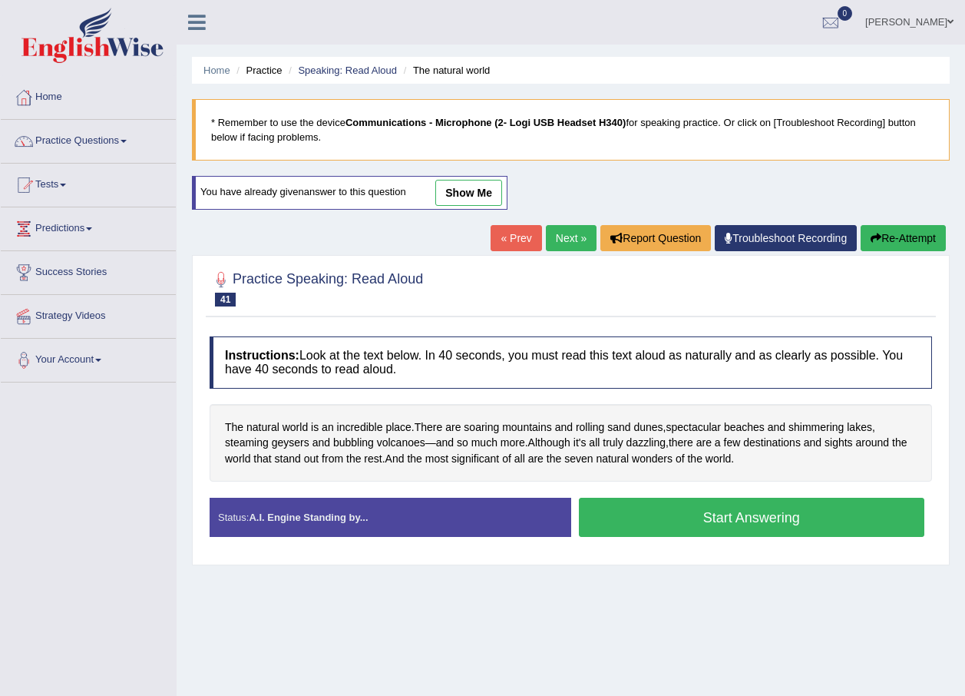
click at [571, 239] on link "Next »" at bounding box center [571, 238] width 51 height 26
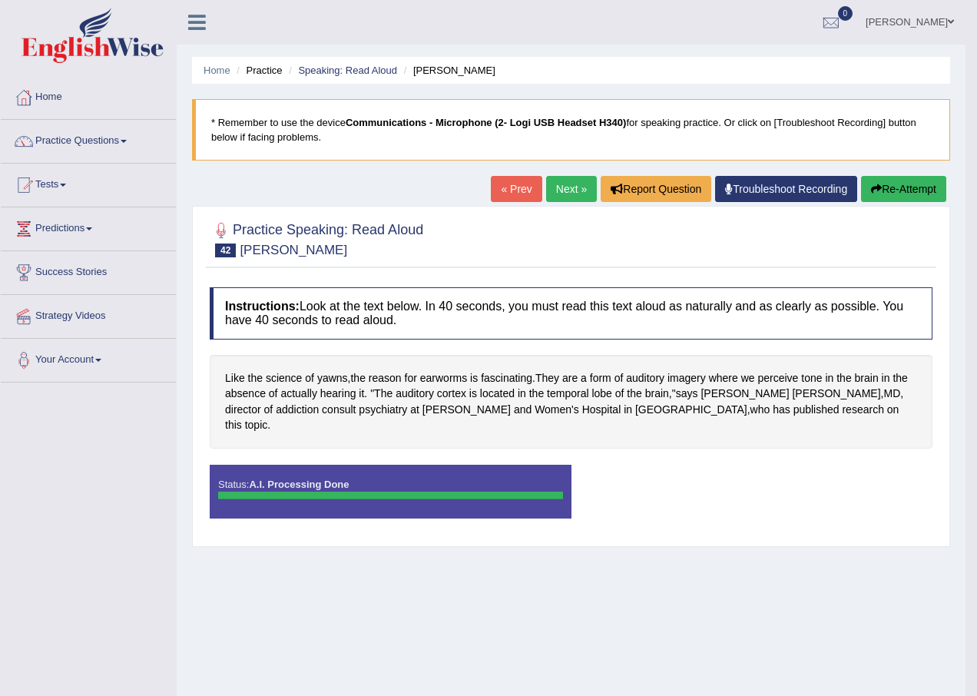
click at [0, 0] on div "Saving your answer..." at bounding box center [0, 0] width 0 height 0
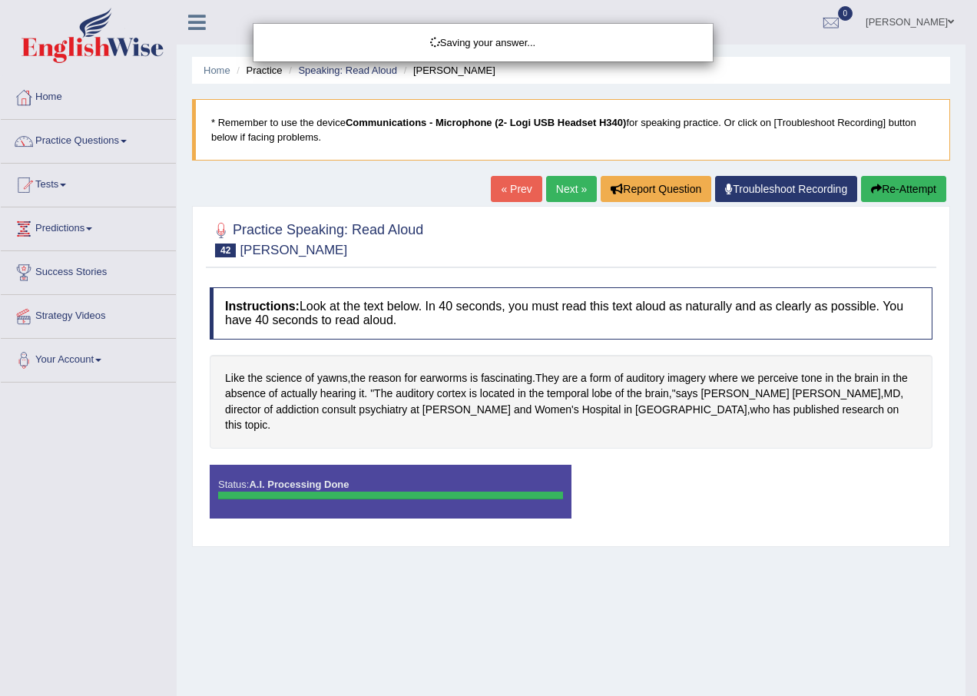
click at [918, 182] on div "Saving your answer..." at bounding box center [488, 348] width 977 height 696
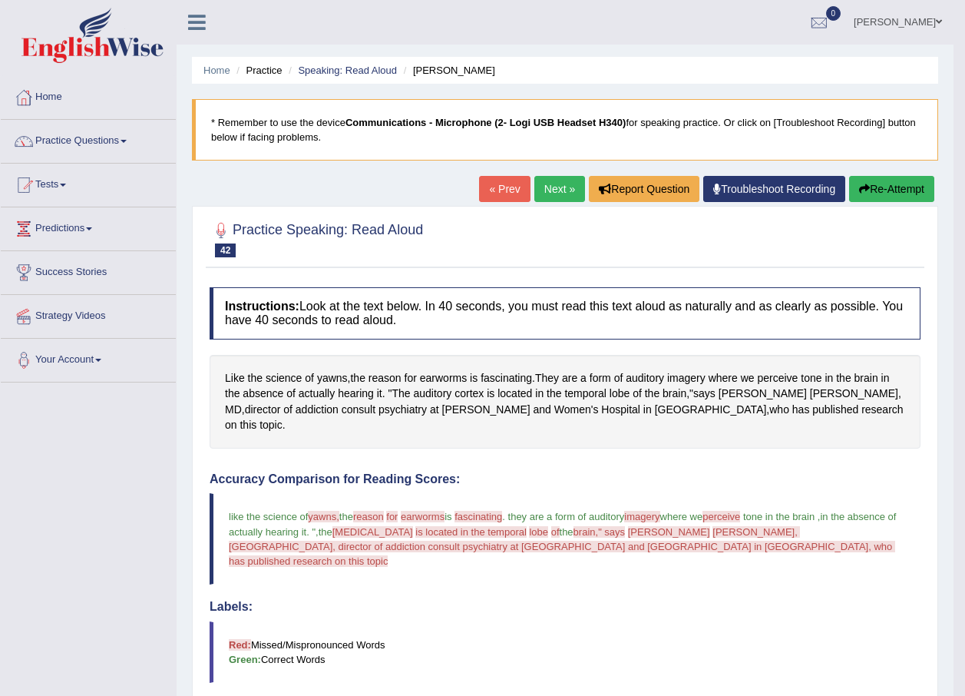
drag, startPoint x: 405, startPoint y: 431, endPoint x: 413, endPoint y: 448, distance: 18.2
click at [561, 187] on link "Next »" at bounding box center [559, 189] width 51 height 26
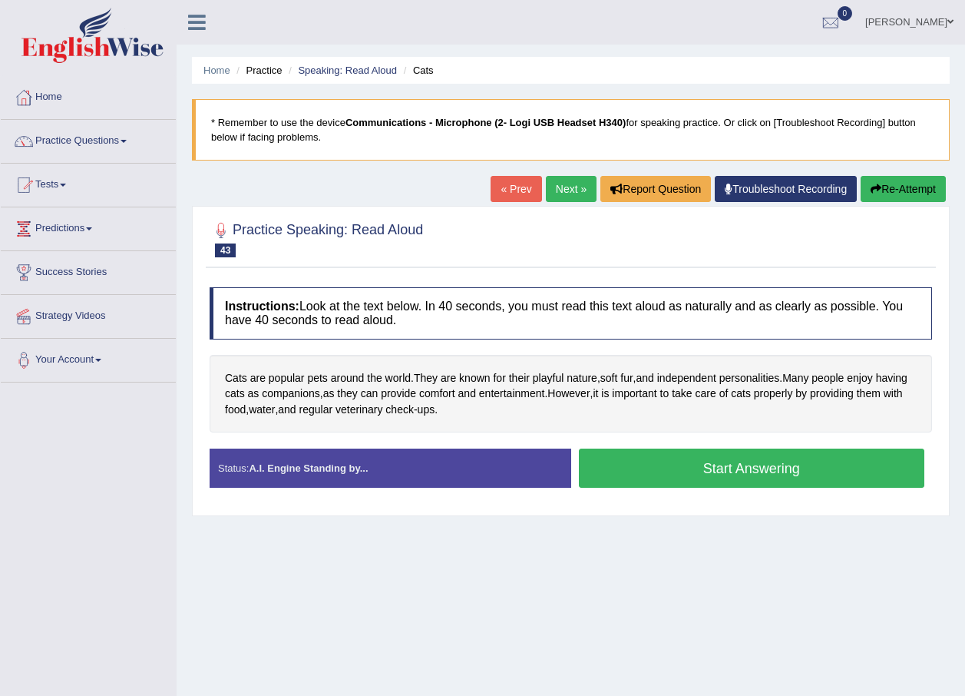
click at [728, 464] on button "Start Answering" at bounding box center [752, 467] width 346 height 39
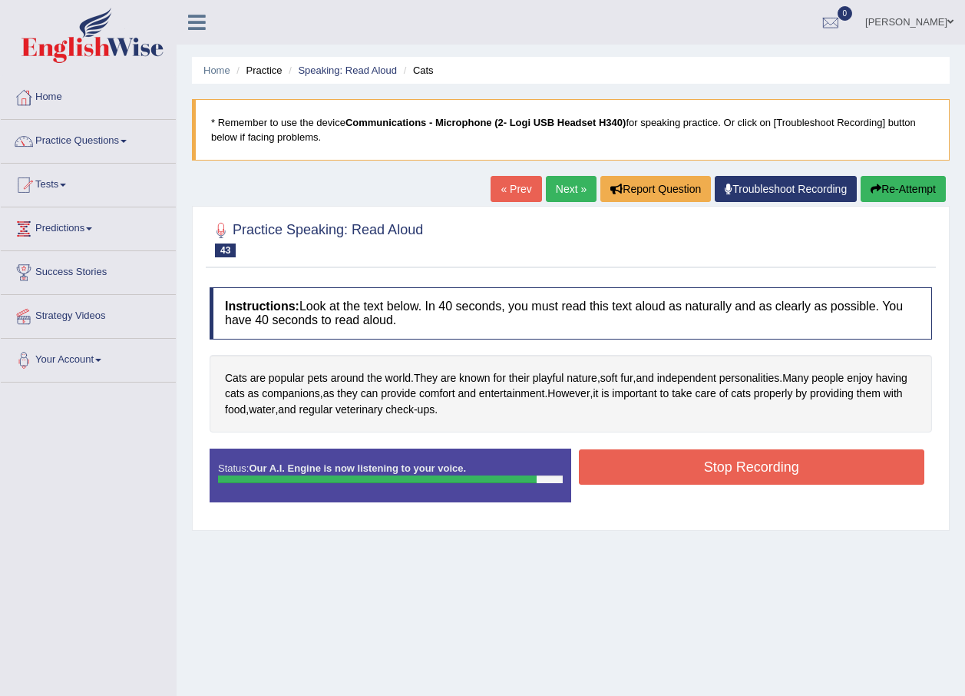
click at [628, 467] on button "Stop Recording" at bounding box center [752, 466] width 346 height 35
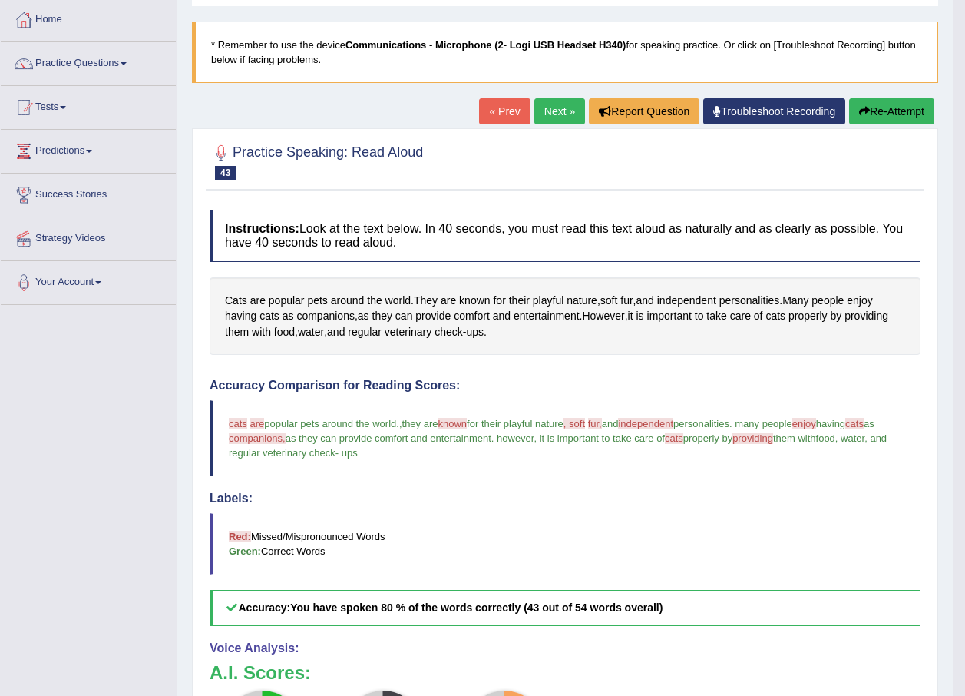
scroll to position [77, 0]
click at [862, 101] on button "Re-Attempt" at bounding box center [891, 112] width 85 height 26
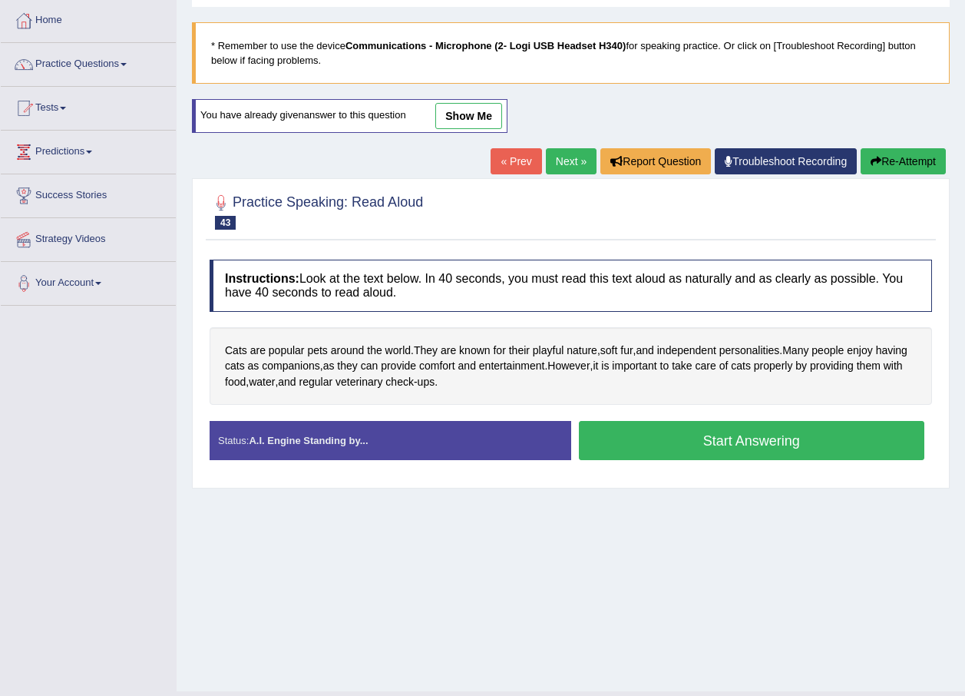
scroll to position [77, 0]
click at [676, 448] on button "Start Answering" at bounding box center [752, 440] width 346 height 39
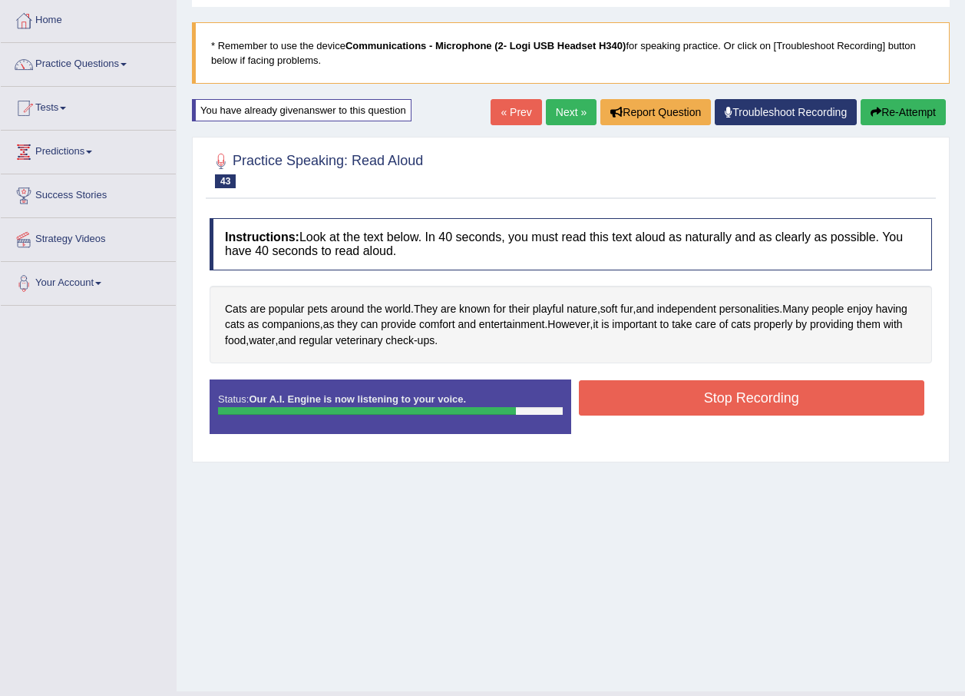
click at [623, 397] on button "Stop Recording" at bounding box center [752, 397] width 346 height 35
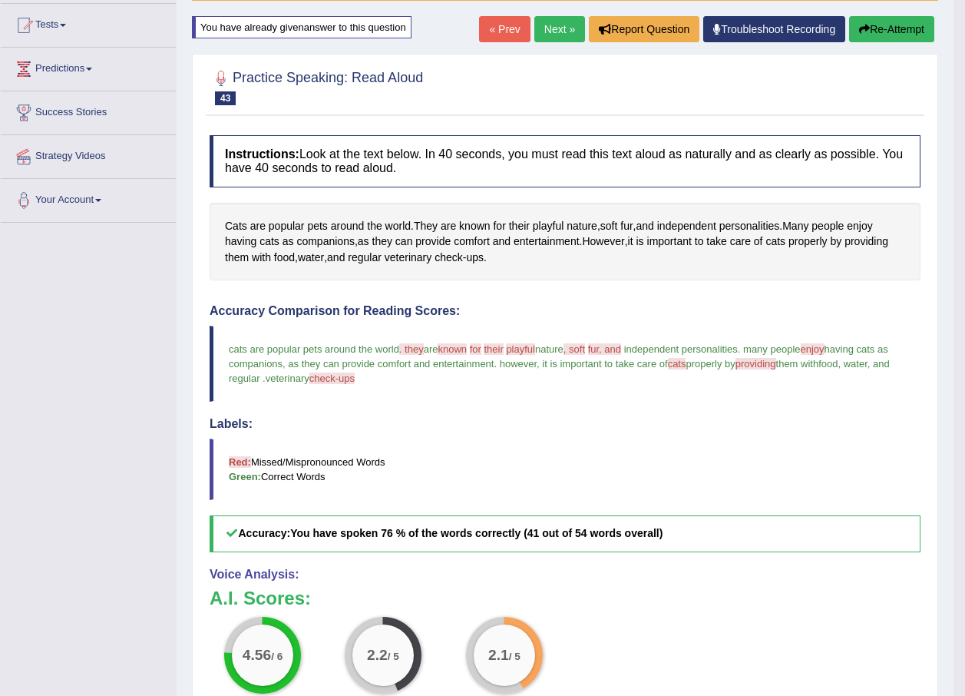
scroll to position [145, 0]
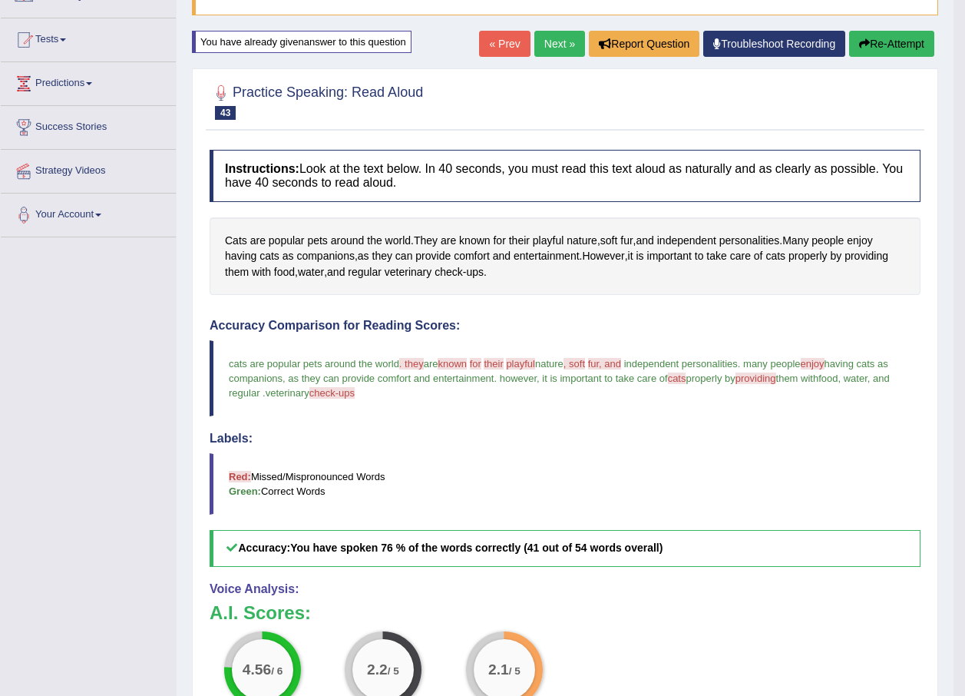
click at [864, 37] on button "Re-Attempt" at bounding box center [891, 44] width 85 height 26
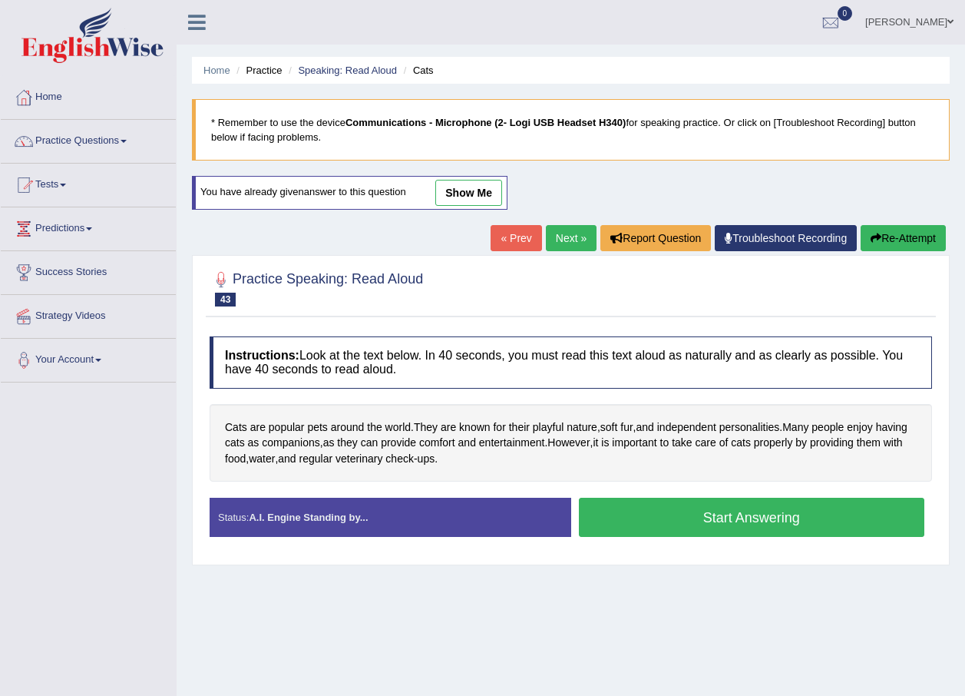
scroll to position [111, 0]
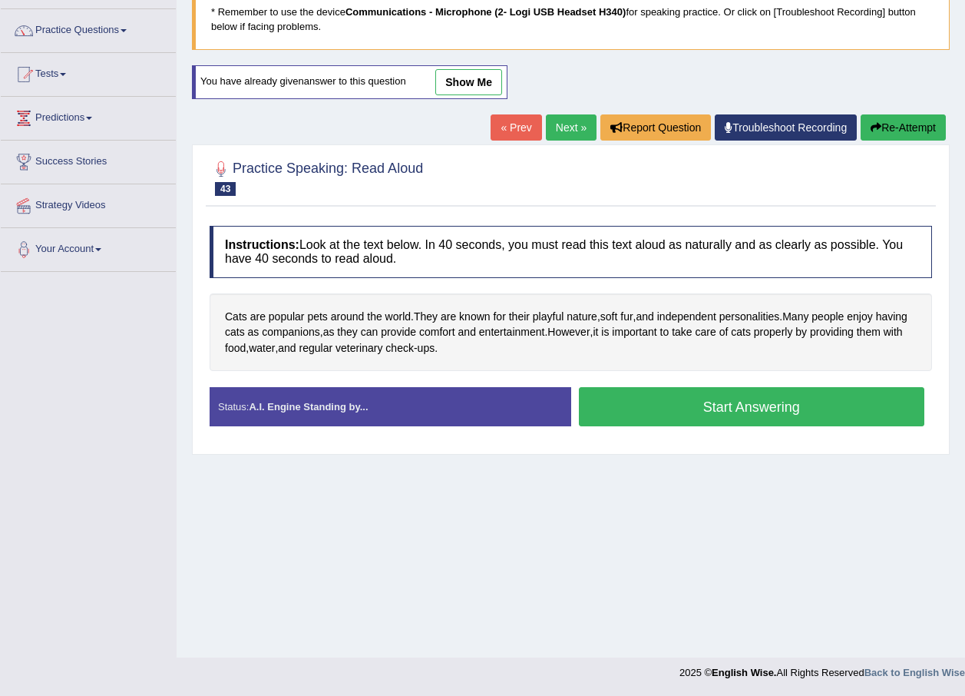
click at [666, 405] on button "Start Answering" at bounding box center [752, 406] width 346 height 39
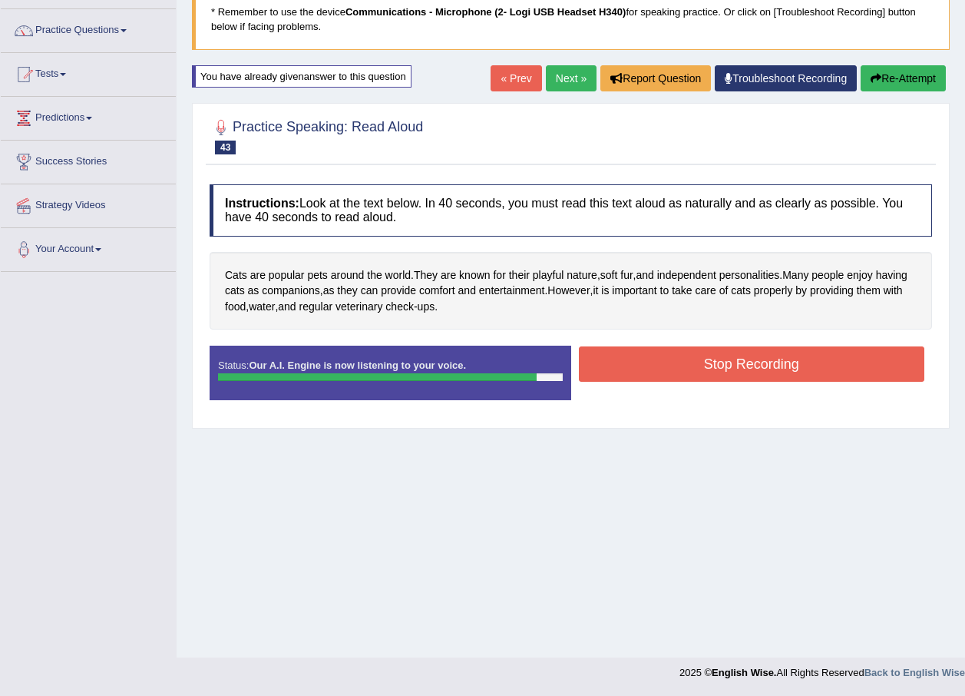
click at [647, 349] on button "Stop Recording" at bounding box center [752, 363] width 346 height 35
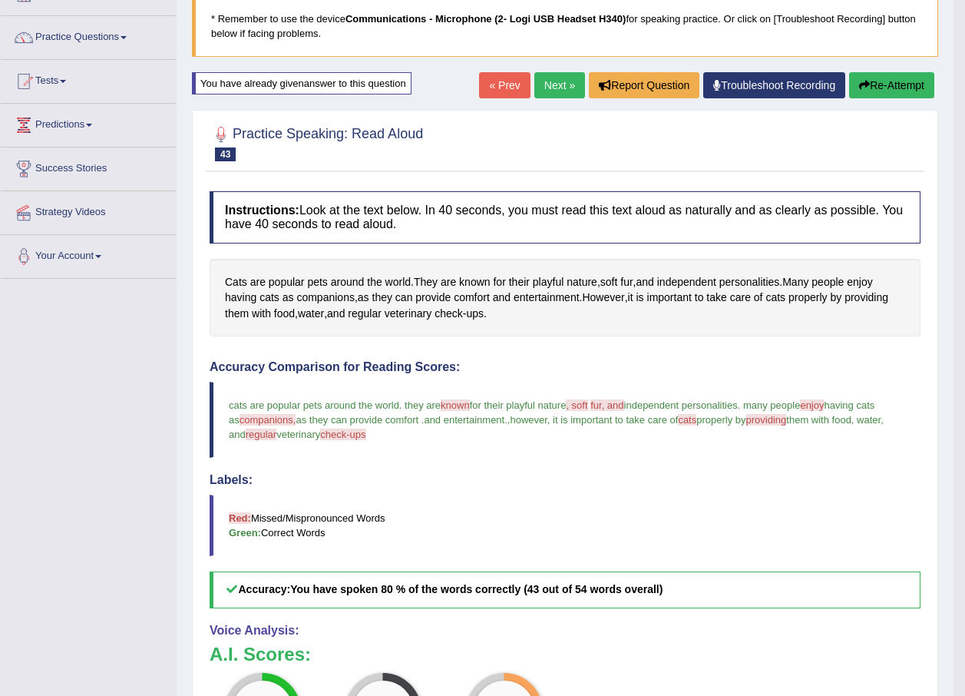
scroll to position [68, 0]
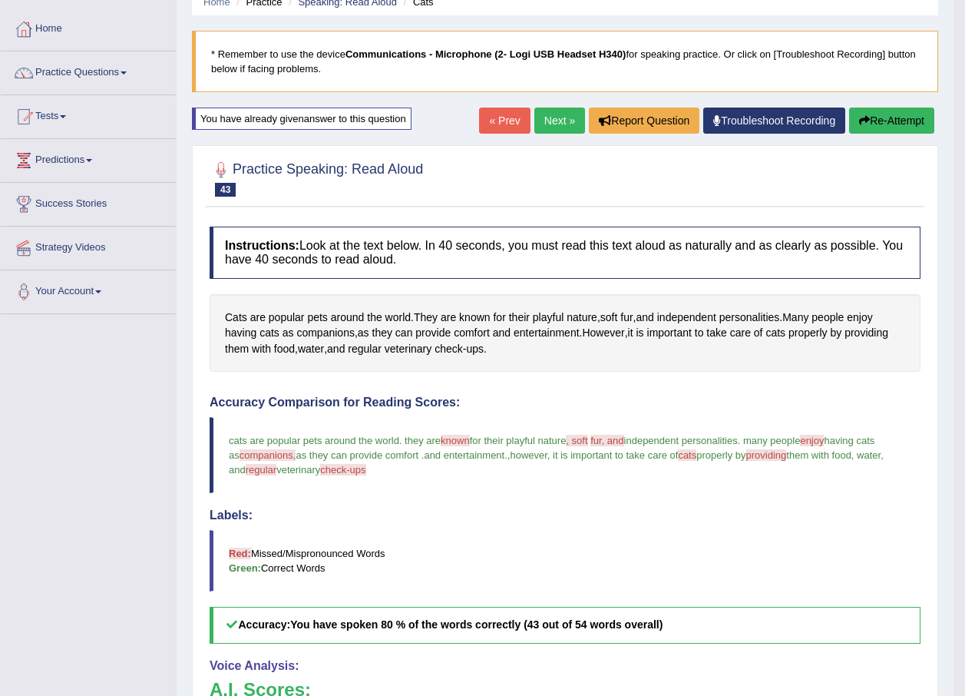
click at [905, 117] on button "Re-Attempt" at bounding box center [891, 120] width 85 height 26
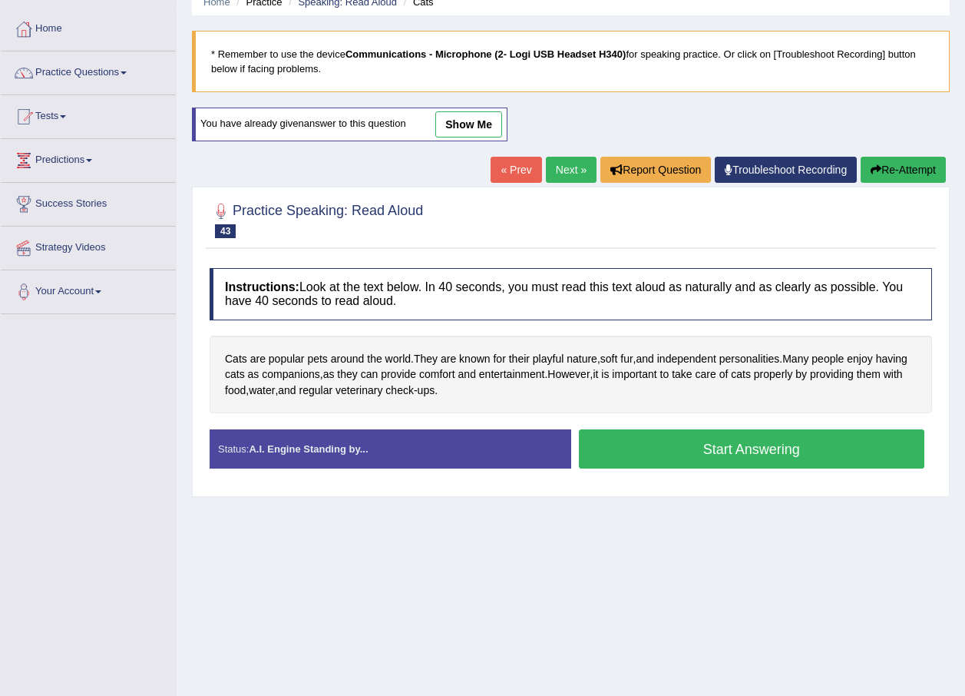
click at [653, 445] on button "Start Answering" at bounding box center [752, 448] width 346 height 39
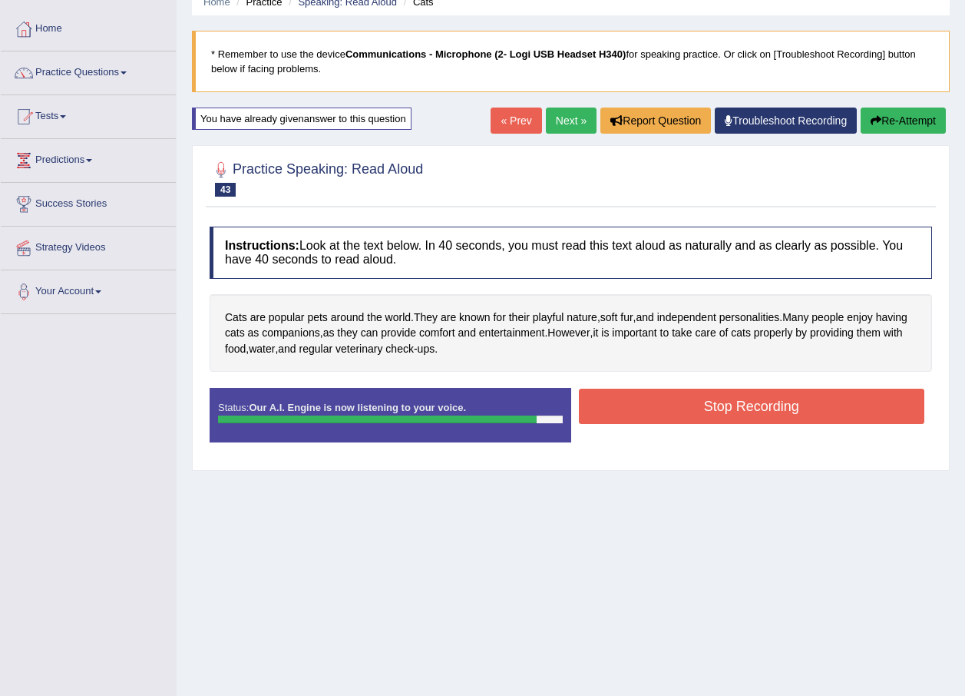
click at [617, 408] on button "Stop Recording" at bounding box center [752, 405] width 346 height 35
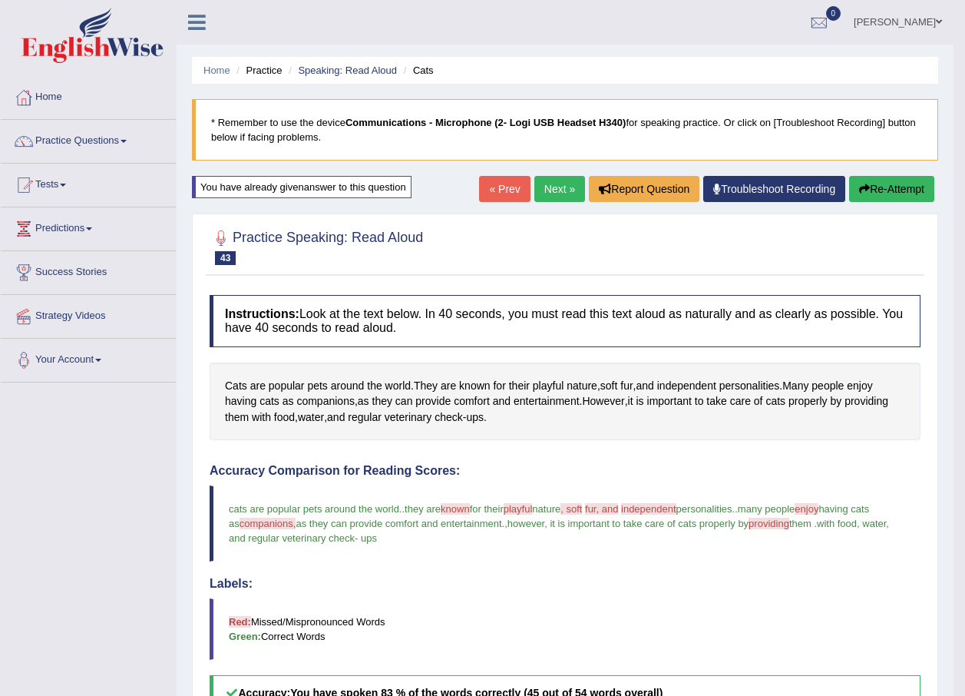
click at [873, 198] on button "Re-Attempt" at bounding box center [891, 189] width 85 height 26
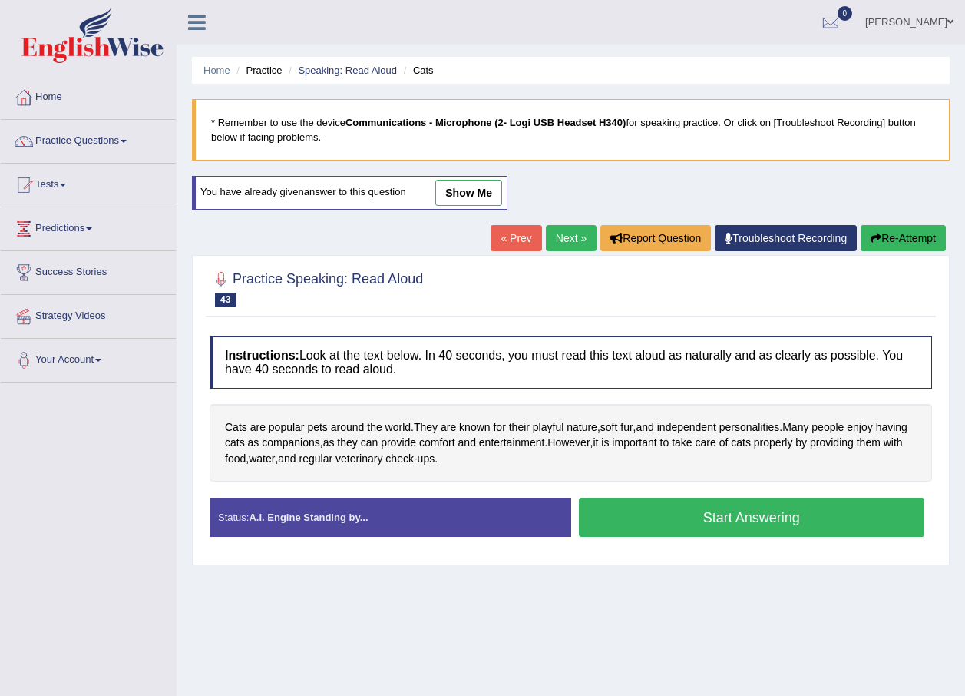
click at [674, 523] on button "Start Answering" at bounding box center [752, 516] width 346 height 39
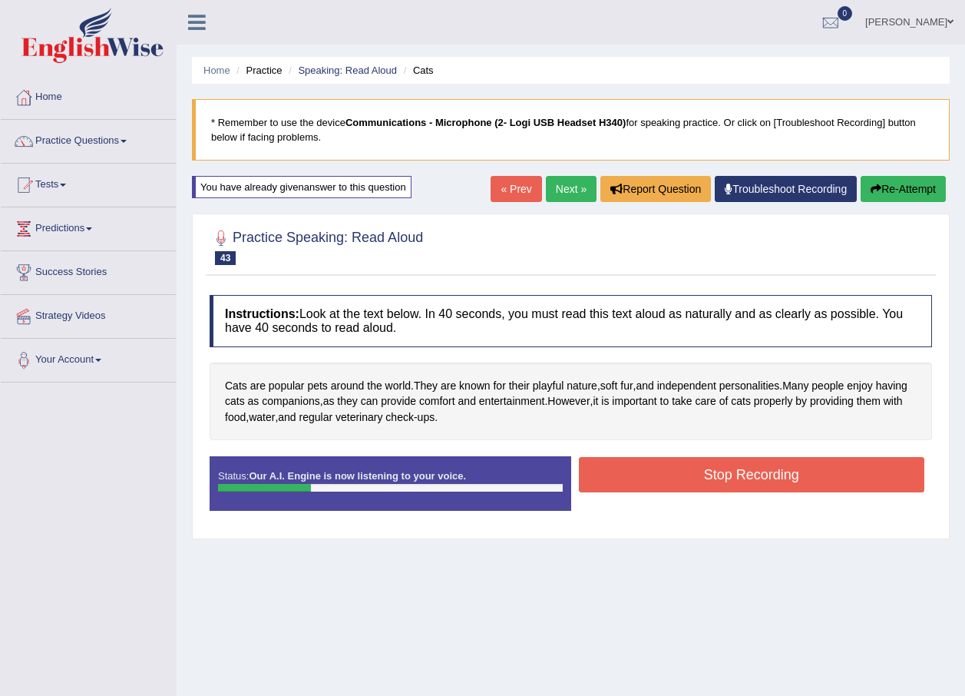
click at [891, 187] on button "Re-Attempt" at bounding box center [903, 189] width 85 height 26
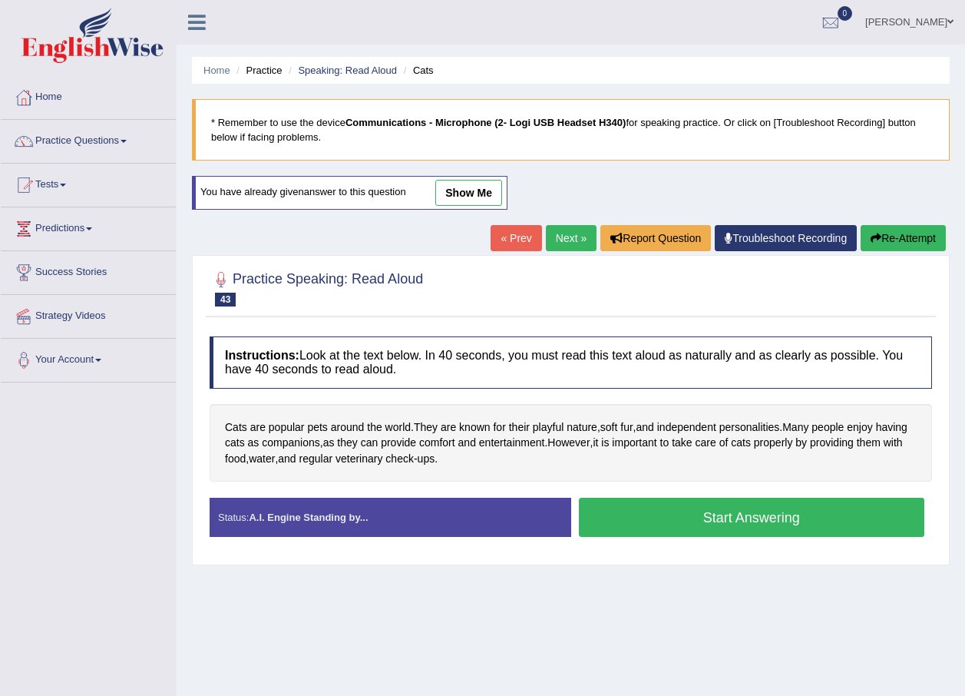
click at [717, 518] on button "Start Answering" at bounding box center [752, 516] width 346 height 39
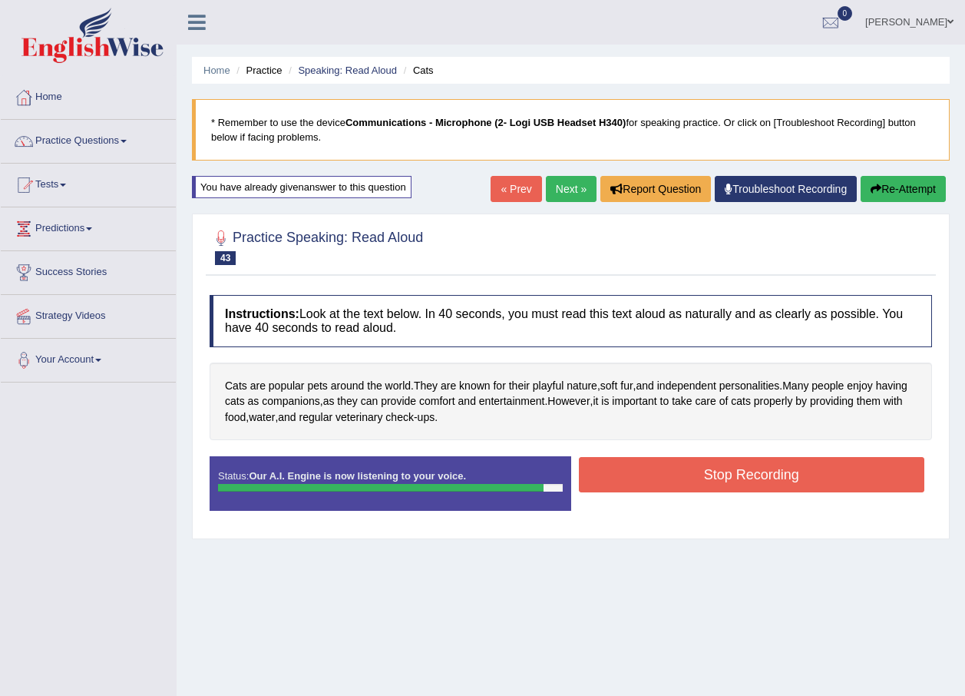
click at [690, 467] on button "Stop Recording" at bounding box center [752, 474] width 346 height 35
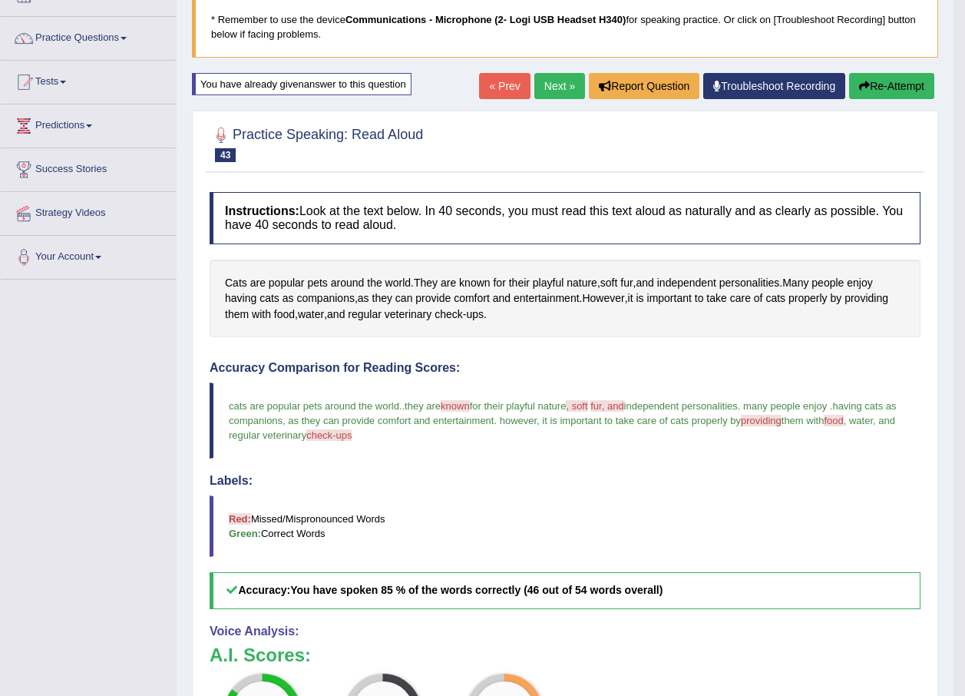
scroll to position [375, 0]
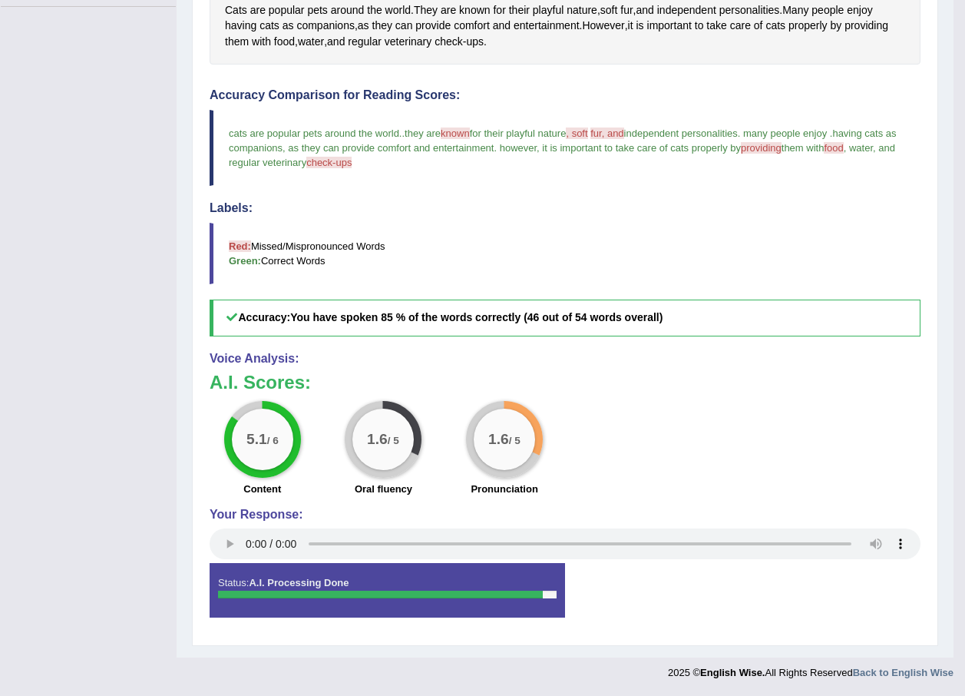
click at [599, 134] on span "fur, and" at bounding box center [606, 133] width 33 height 12
click at [587, 128] on span ", soft" at bounding box center [576, 133] width 21 height 12
click at [658, 74] on div "Instructions: Look at the text below. In 40 seconds, you must read this text al…" at bounding box center [565, 274] width 719 height 725
drag, startPoint x: 658, startPoint y: 74, endPoint x: 658, endPoint y: 93, distance: 18.4
click at [658, 93] on div "Instructions: Look at the text below. In 40 seconds, you must read this text al…" at bounding box center [565, 274] width 719 height 725
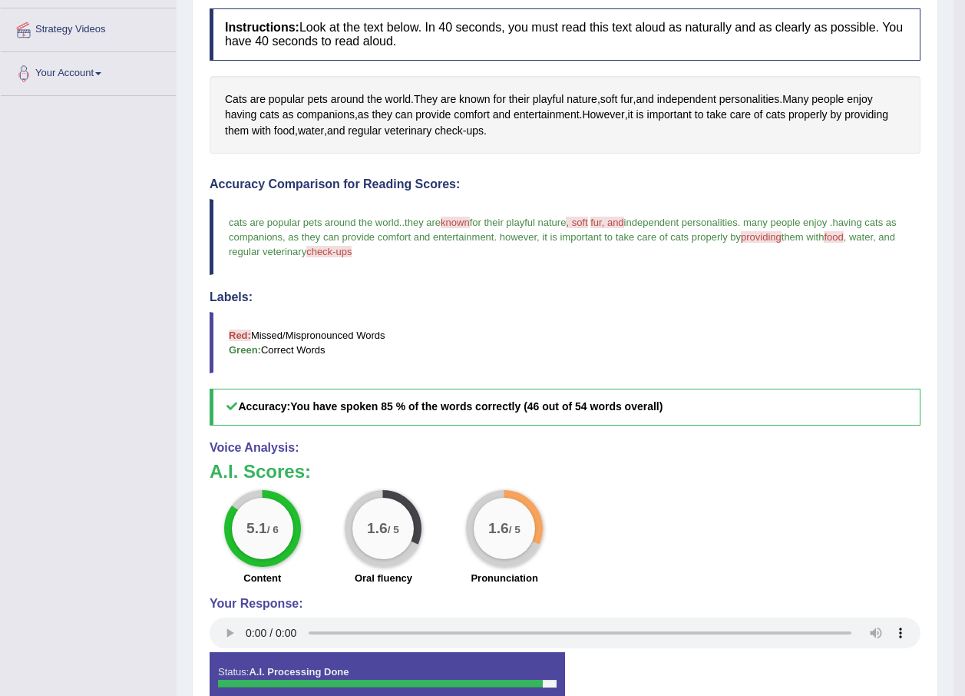
scroll to position [68, 0]
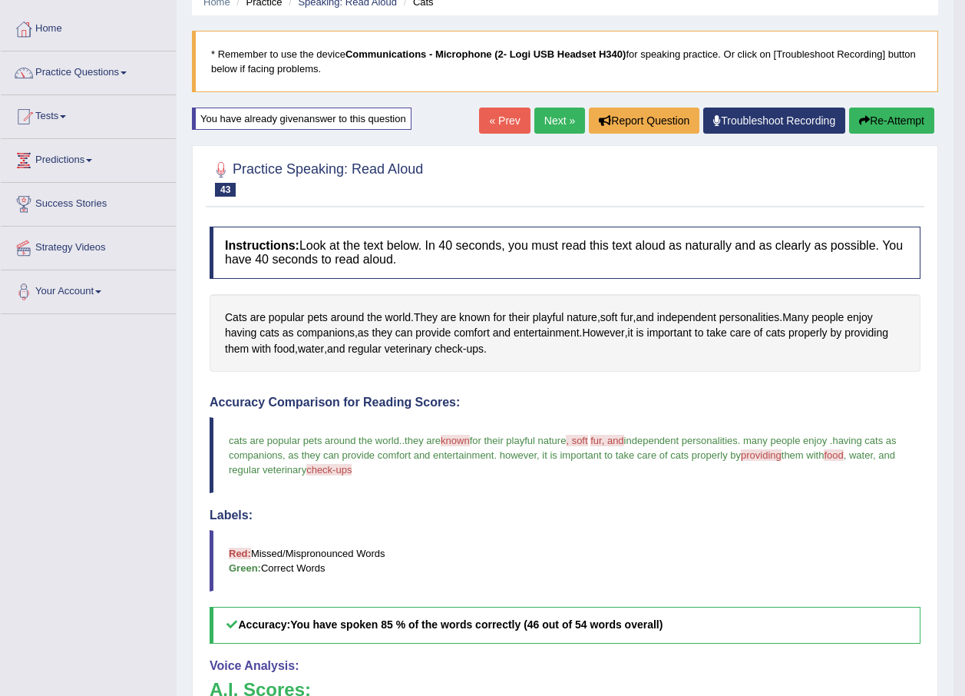
click at [587, 445] on span ", soft" at bounding box center [576, 441] width 21 height 12
click at [633, 440] on span "independent personalities" at bounding box center [681, 441] width 114 height 12
click at [610, 440] on span "fur, and" at bounding box center [606, 441] width 33 height 12
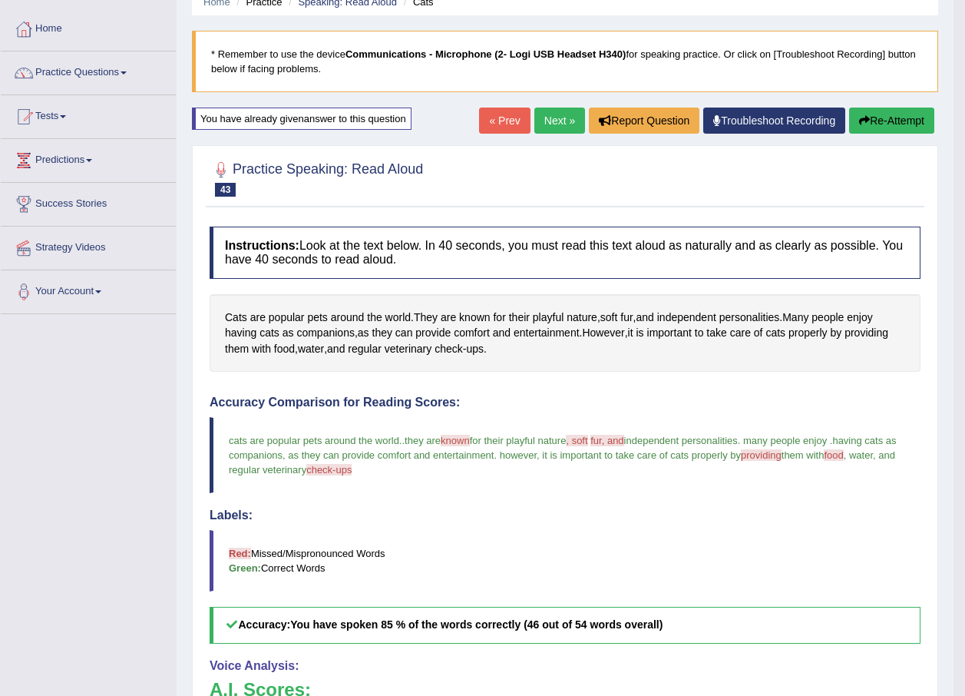
click at [878, 117] on button "Re-Attempt" at bounding box center [891, 120] width 85 height 26
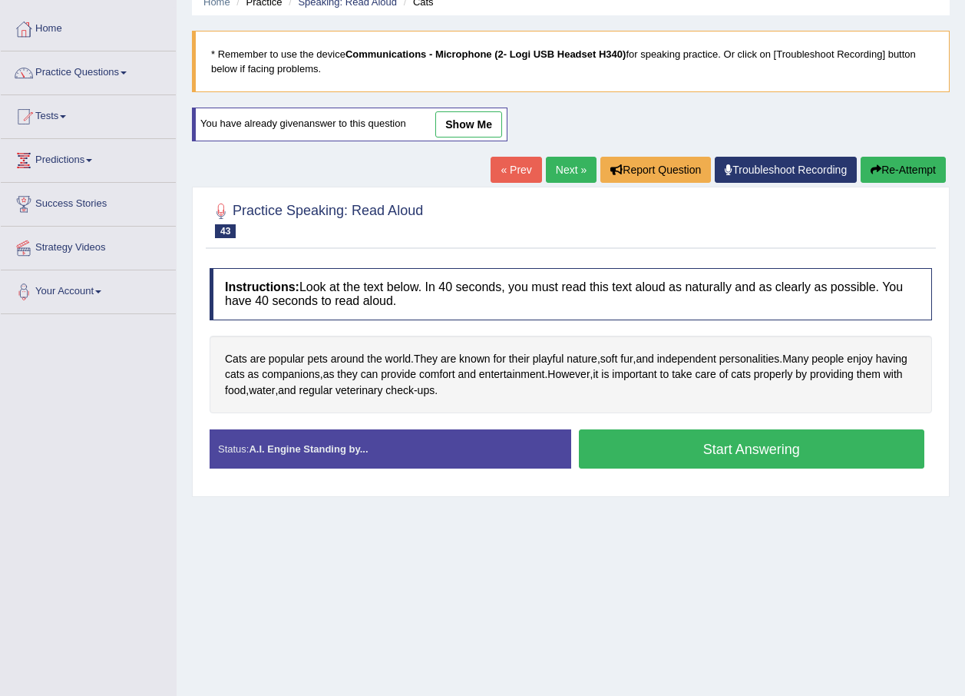
scroll to position [68, 0]
click at [615, 359] on span "soft" at bounding box center [609, 359] width 18 height 16
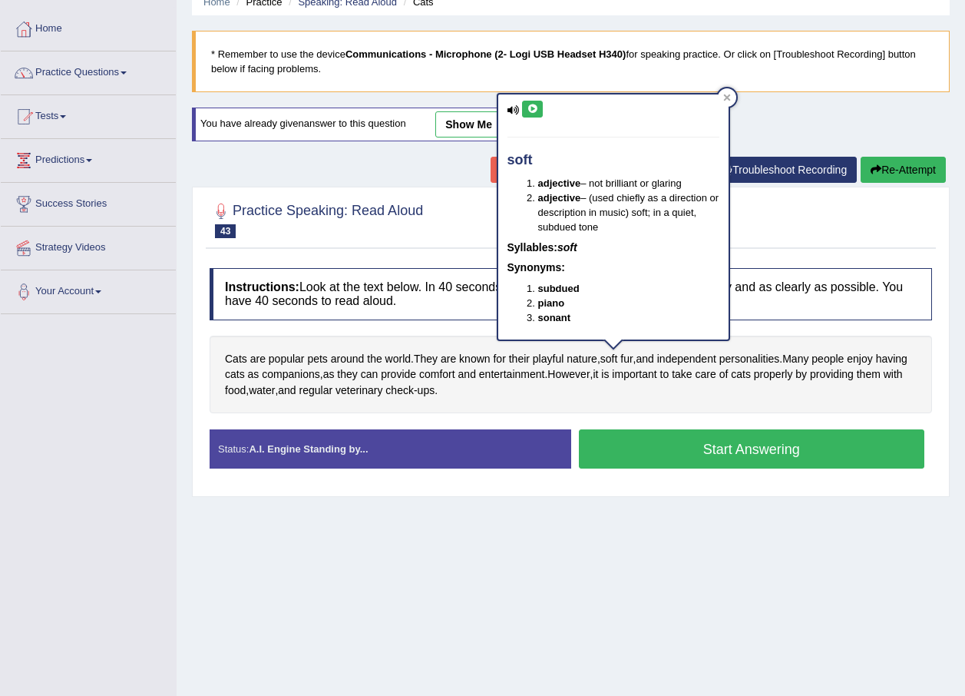
click at [521, 101] on div "soft adjective – not brilliant or glaring adjective – (used chiefly as a direct…" at bounding box center [613, 216] width 230 height 244
click at [529, 112] on icon at bounding box center [533, 108] width 12 height 9
click at [633, 354] on span "fur" at bounding box center [626, 359] width 12 height 16
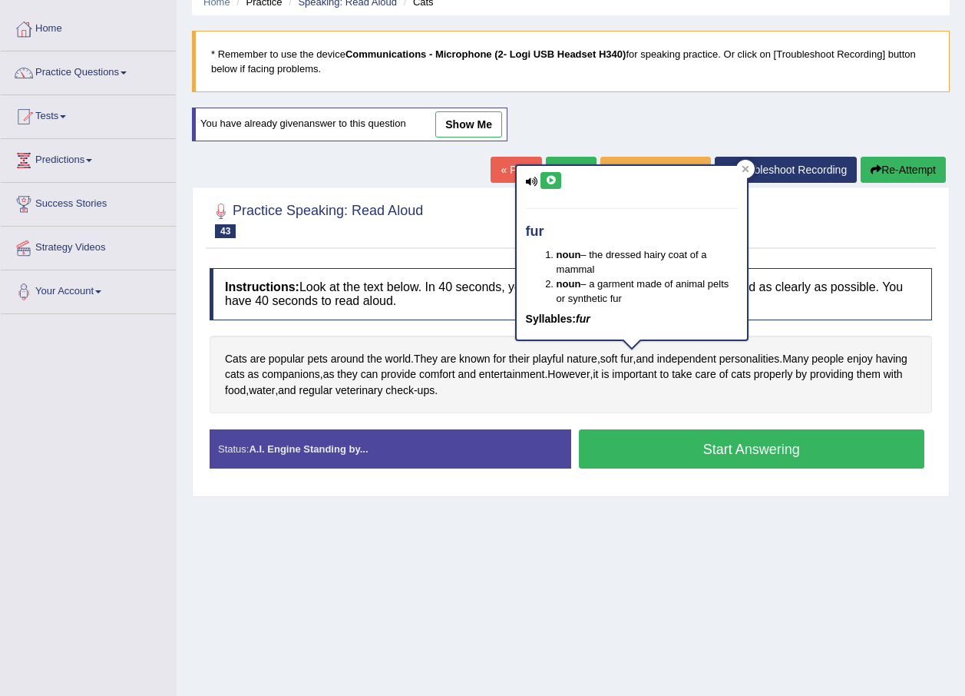
click at [550, 177] on icon at bounding box center [551, 180] width 12 height 9
click at [744, 174] on div at bounding box center [745, 169] width 18 height 18
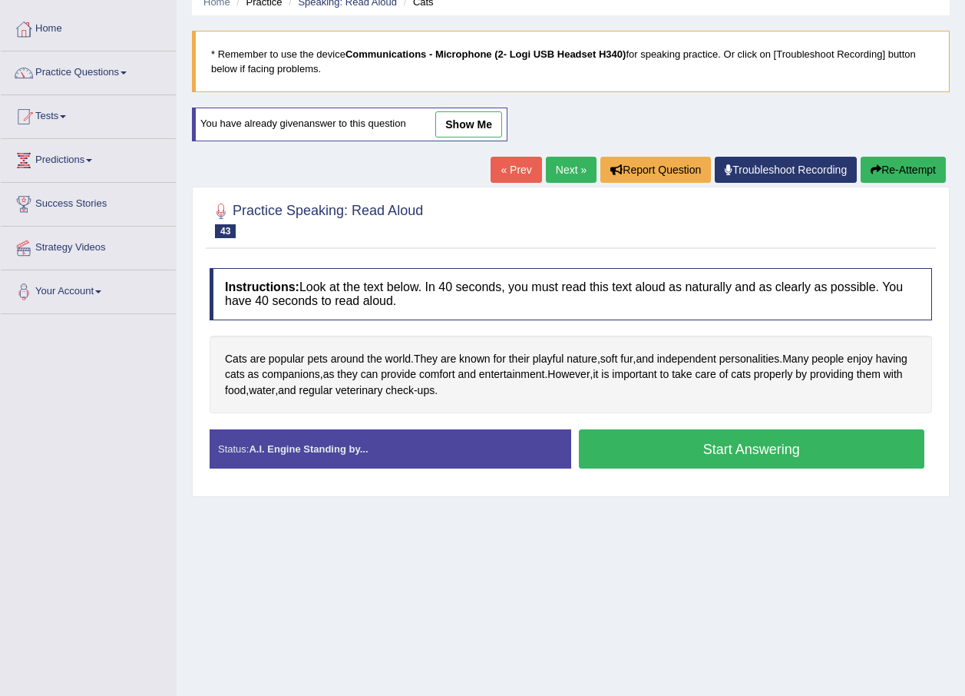
click at [633, 448] on button "Start Answering" at bounding box center [752, 448] width 346 height 39
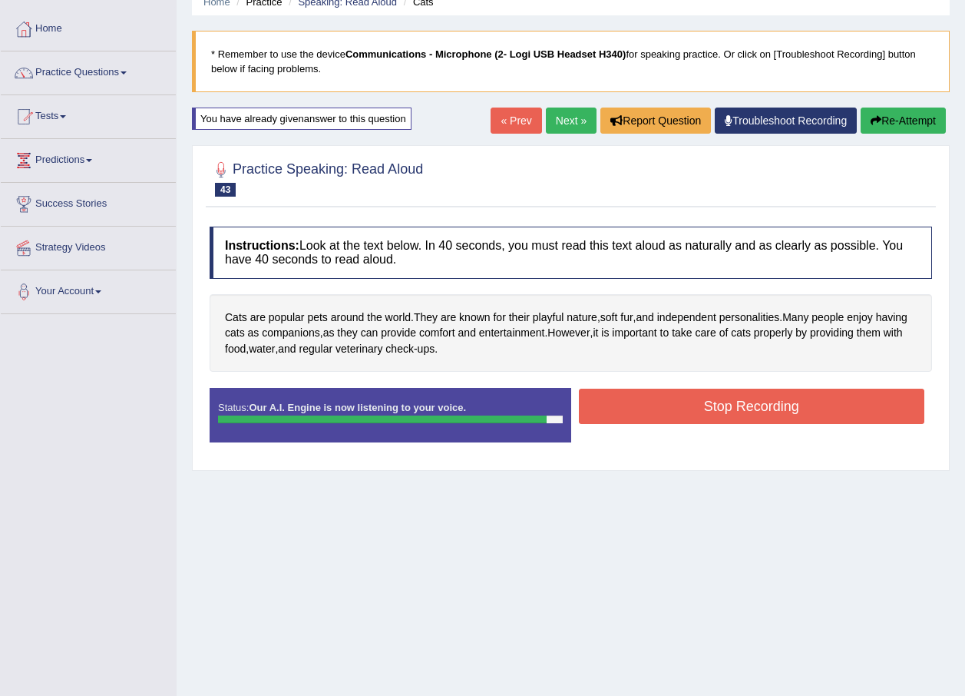
click at [653, 408] on button "Stop Recording" at bounding box center [752, 405] width 346 height 35
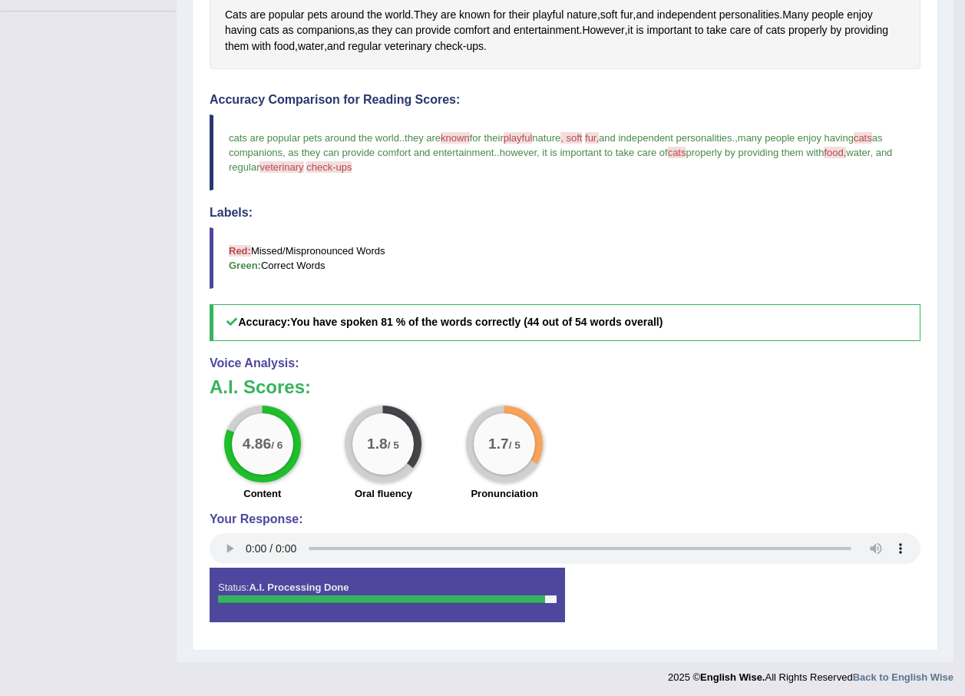
scroll to position [375, 0]
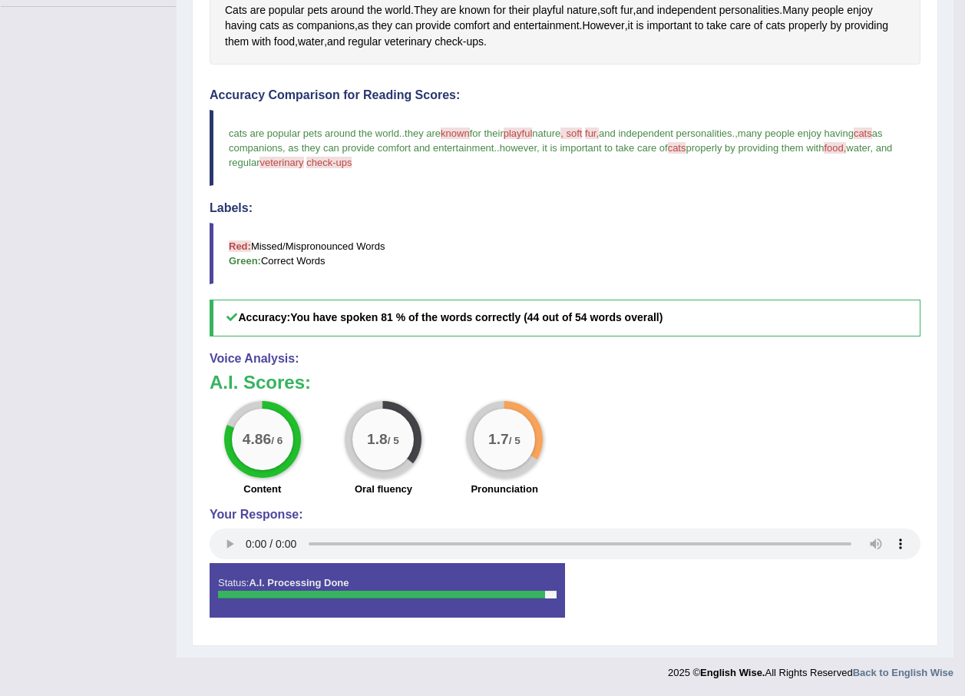
drag, startPoint x: 322, startPoint y: 381, endPoint x: 330, endPoint y: 327, distance: 54.3
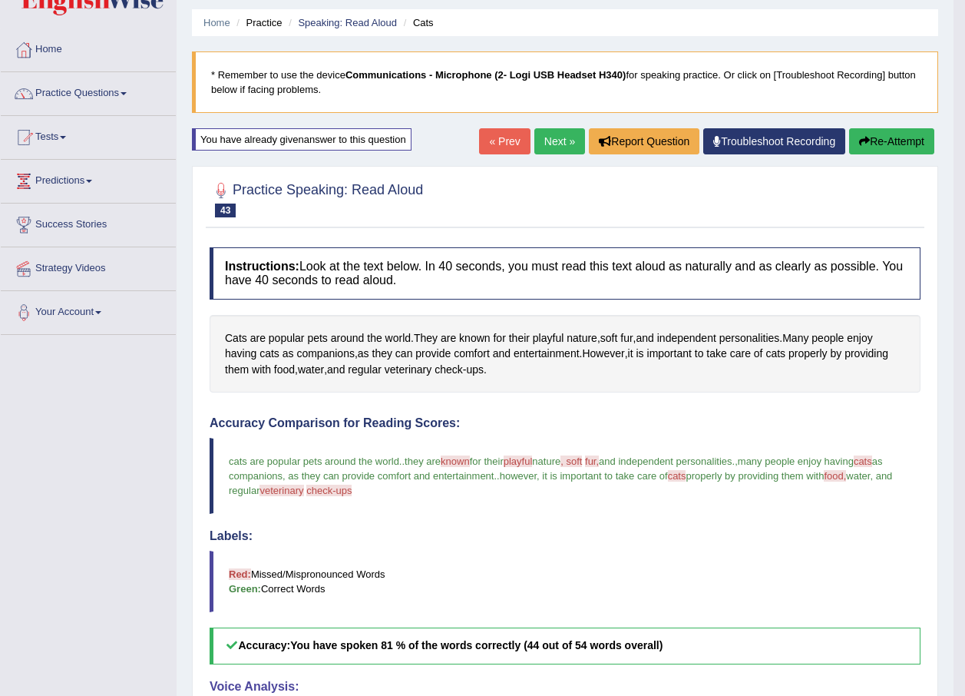
scroll to position [0, 0]
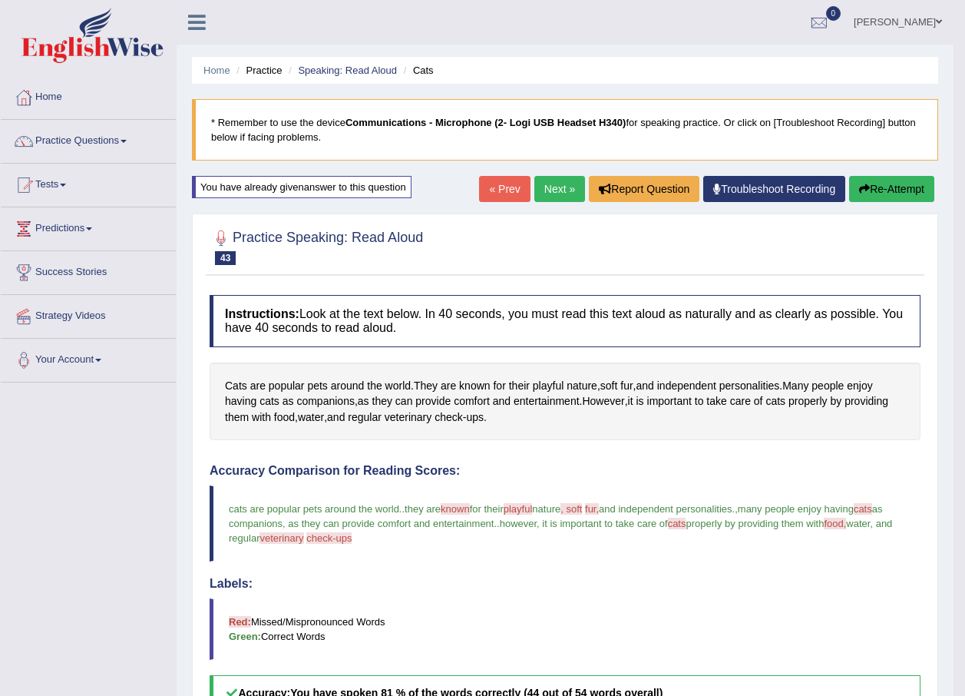
click at [561, 195] on link "Next »" at bounding box center [559, 189] width 51 height 26
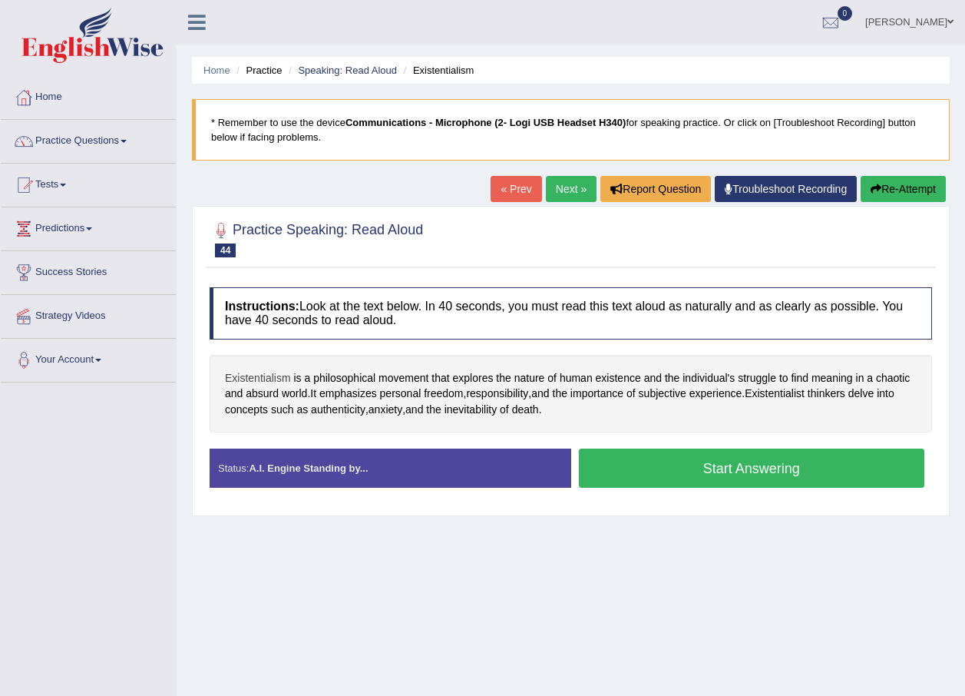
click at [263, 381] on span "Existentialism" at bounding box center [258, 378] width 66 height 16
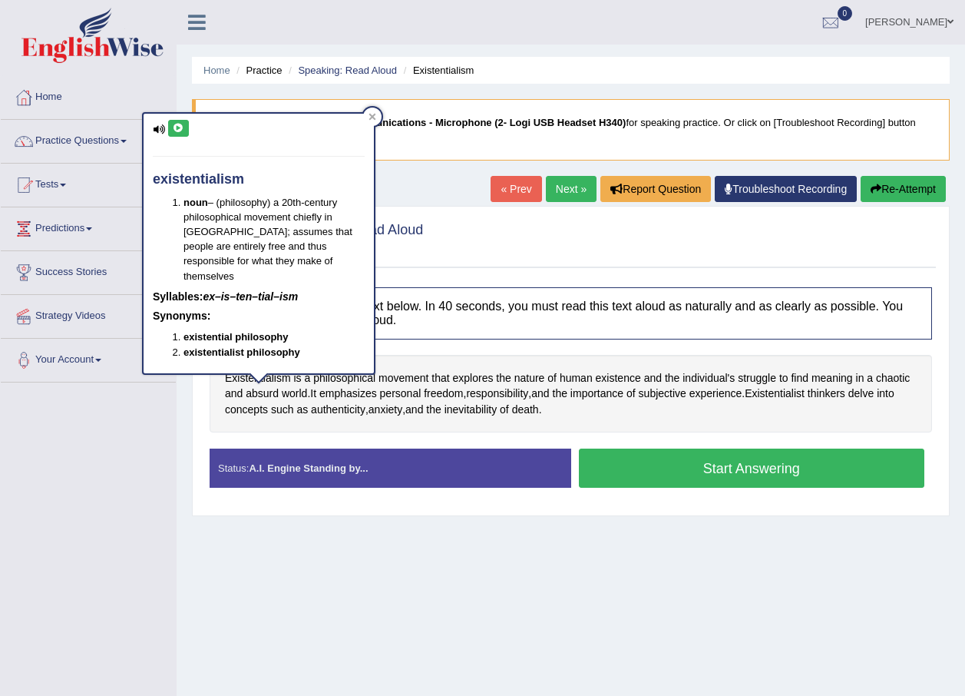
click at [183, 131] on icon at bounding box center [179, 128] width 12 height 9
click at [171, 134] on button at bounding box center [178, 128] width 21 height 17
click at [182, 137] on button at bounding box center [178, 128] width 21 height 17
click at [352, 375] on span "philosophical" at bounding box center [344, 378] width 62 height 16
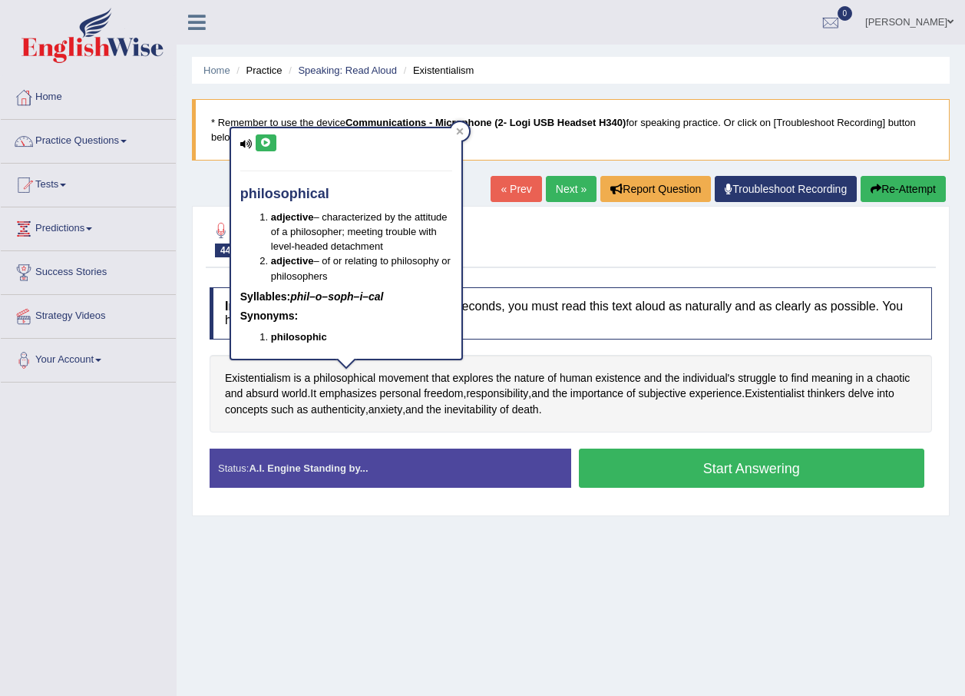
click at [260, 144] on icon at bounding box center [266, 142] width 12 height 9
click at [268, 381] on span "Existentialism" at bounding box center [258, 378] width 66 height 16
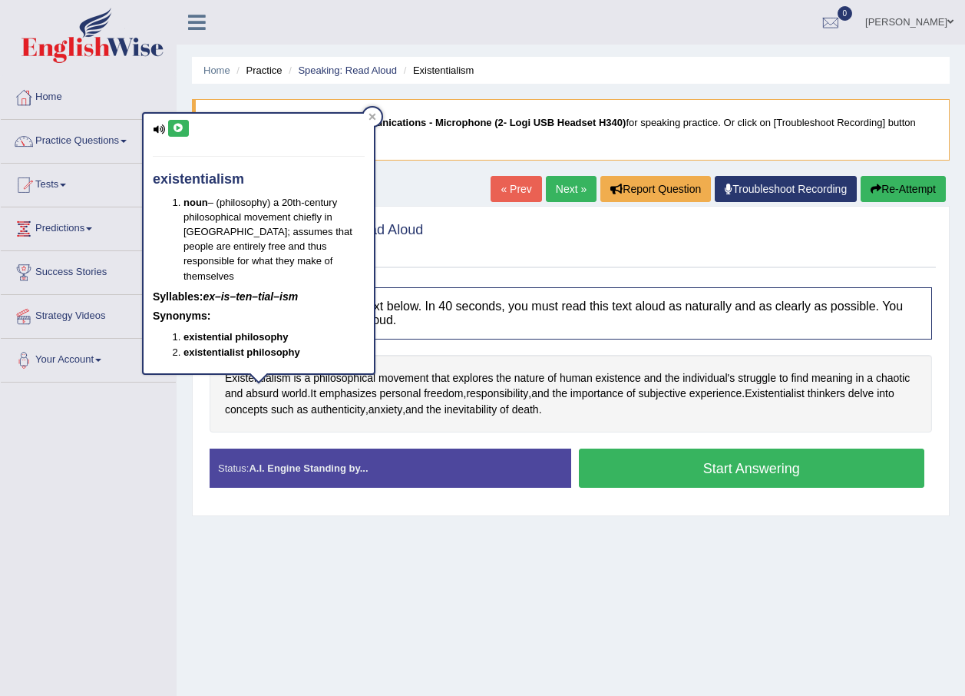
click at [183, 134] on button at bounding box center [178, 128] width 21 height 17
click at [183, 128] on icon at bounding box center [179, 128] width 12 height 9
click at [690, 478] on button "Start Answering" at bounding box center [752, 467] width 346 height 39
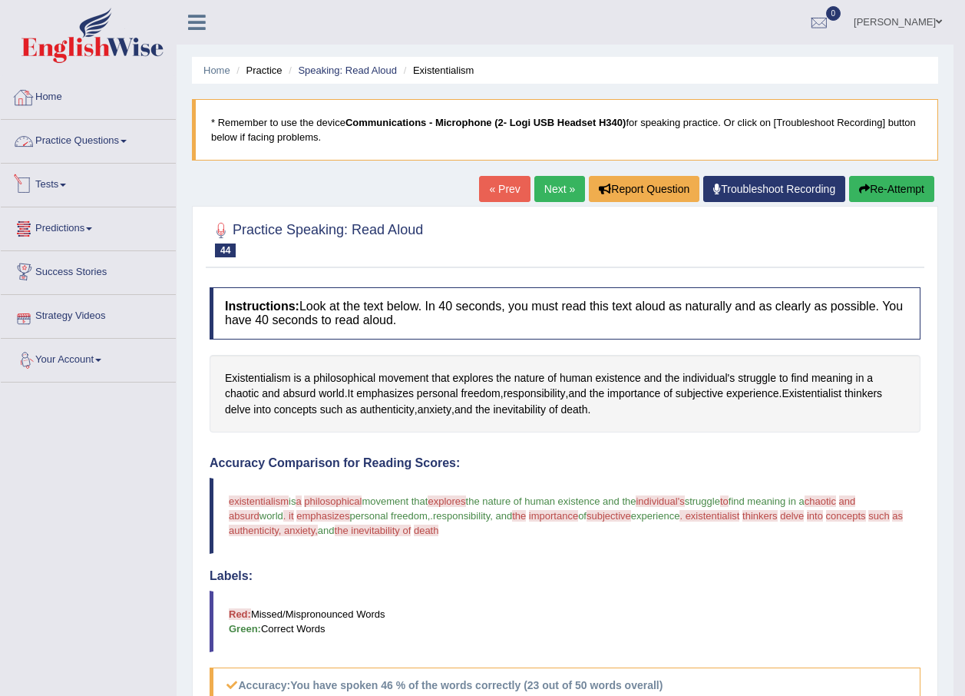
click at [97, 102] on link "Home" at bounding box center [88, 95] width 175 height 38
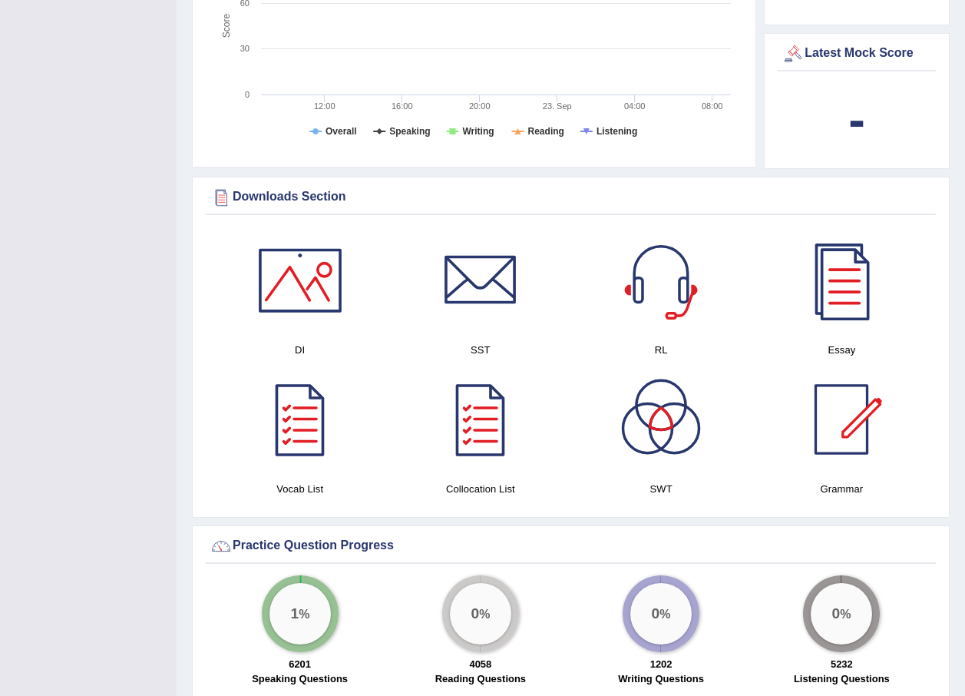
scroll to position [614, 0]
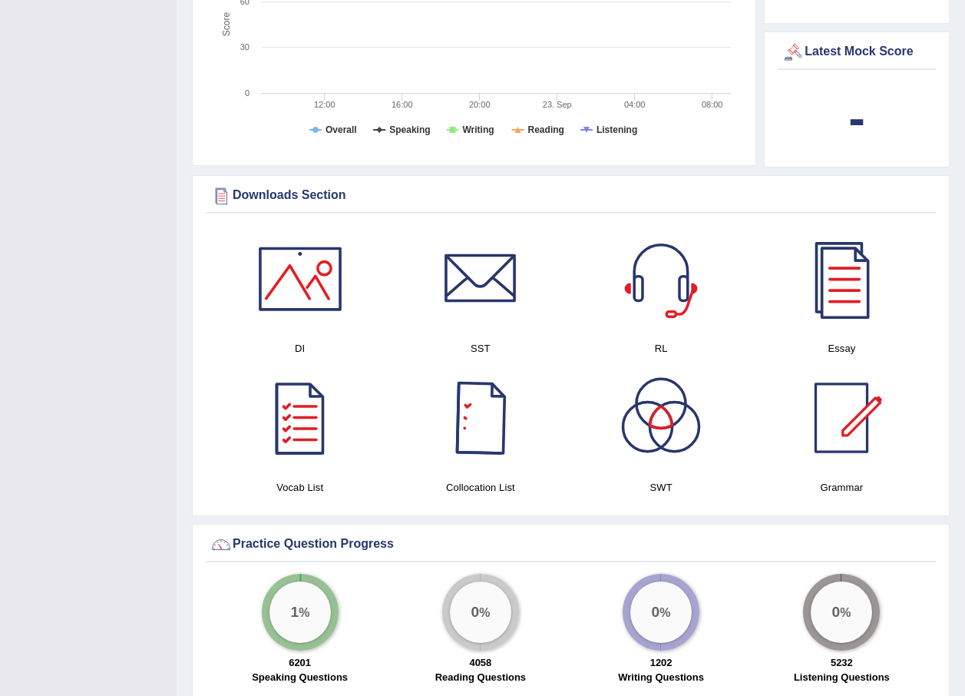
click at [309, 432] on div at bounding box center [299, 417] width 107 height 107
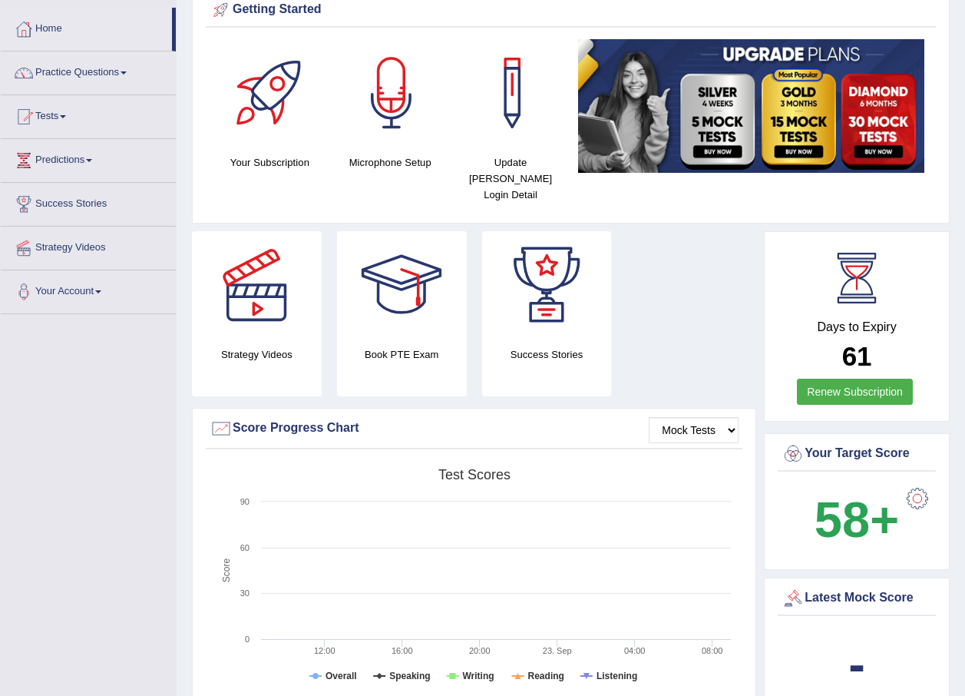
scroll to position [0, 0]
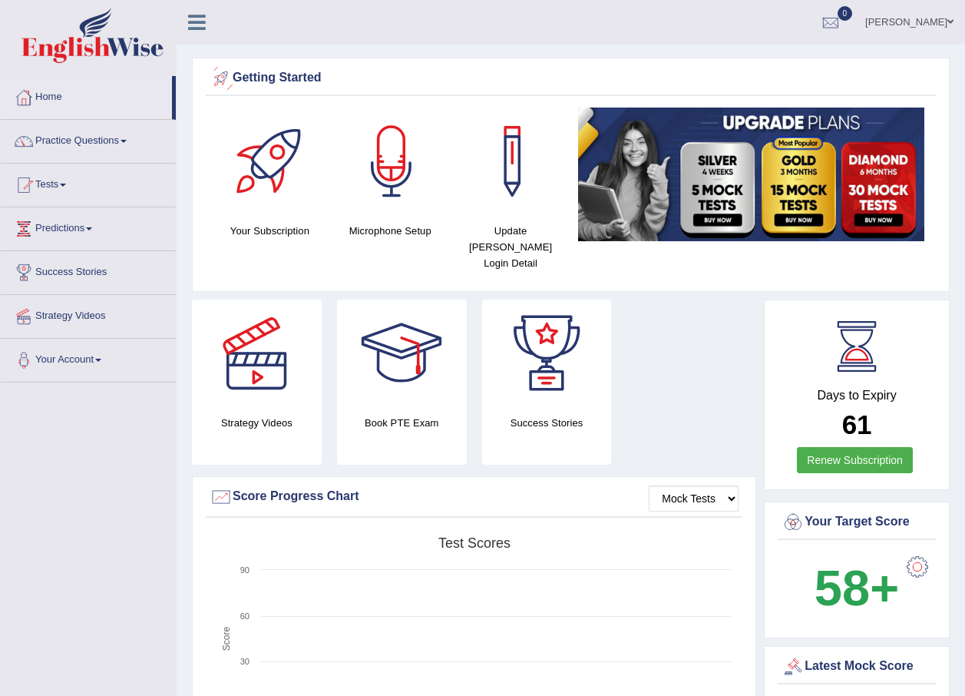
click at [916, 21] on link "[PERSON_NAME]" at bounding box center [909, 20] width 111 height 40
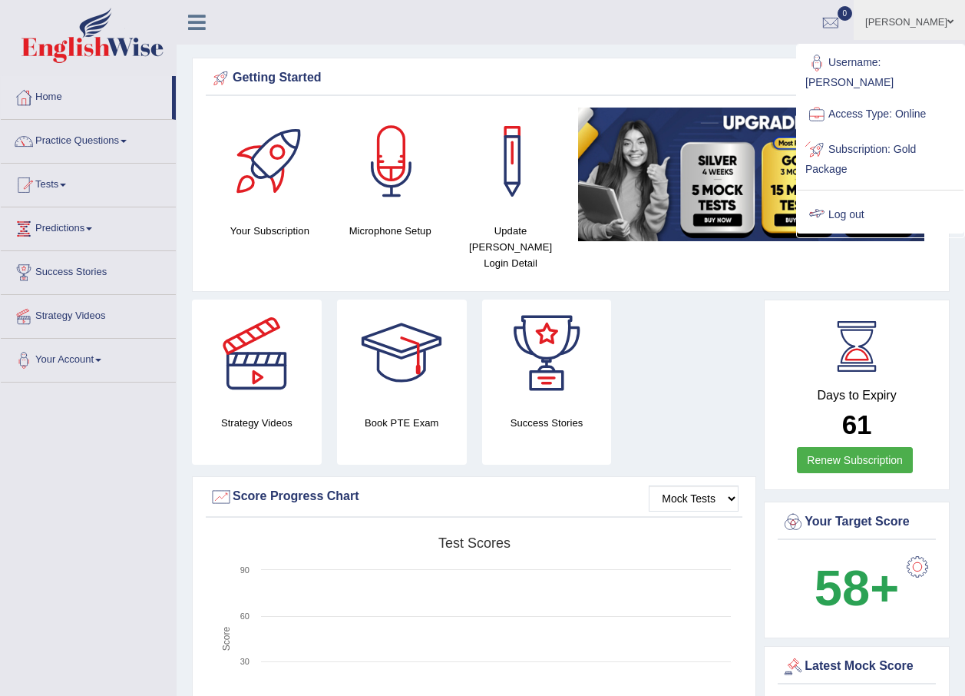
click at [849, 197] on link "Log out" at bounding box center [881, 214] width 166 height 35
